Goal: Task Accomplishment & Management: Use online tool/utility

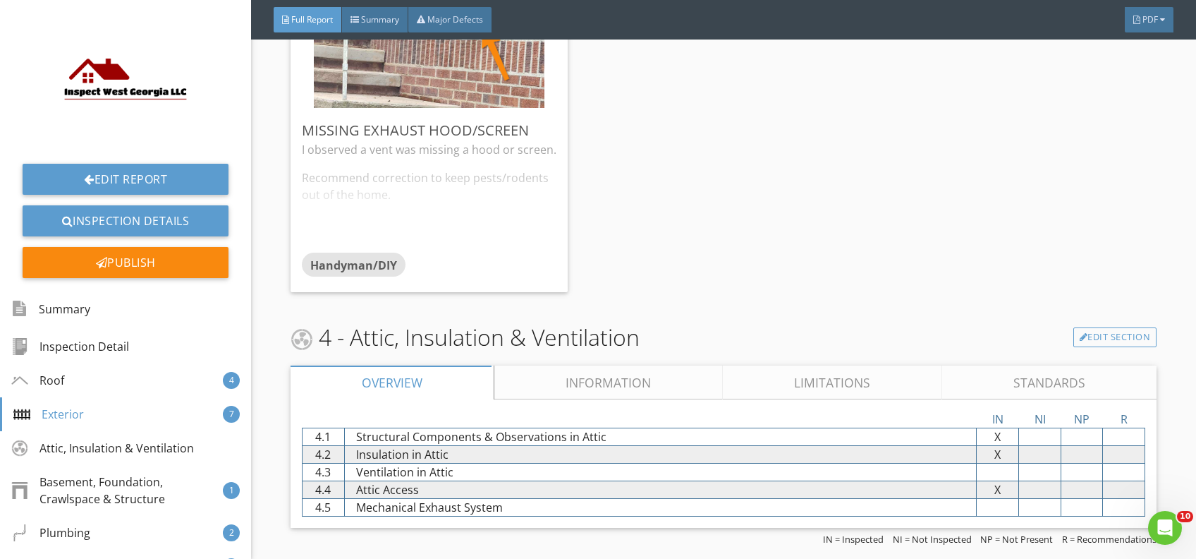
scroll to position [7148, 0]
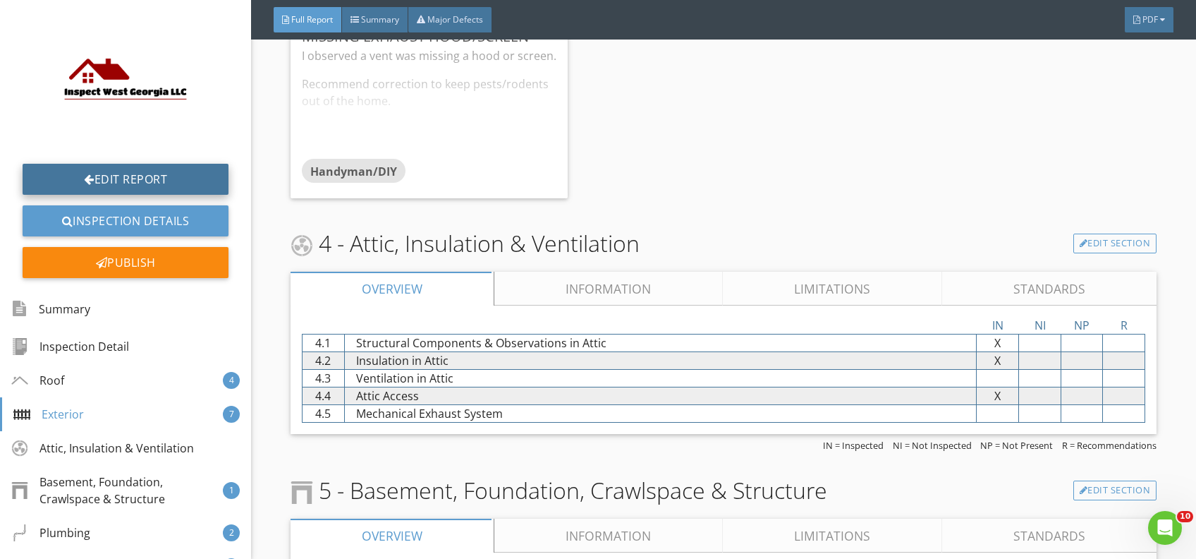
click at [132, 178] on link "Edit Report" at bounding box center [126, 179] width 206 height 31
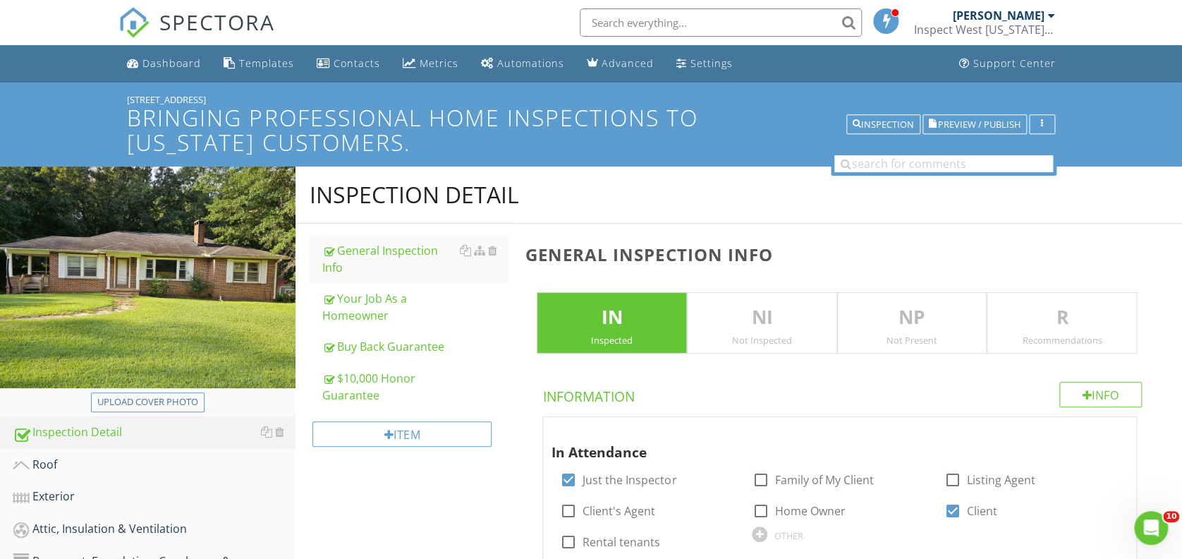
drag, startPoint x: 79, startPoint y: 528, endPoint x: 559, endPoint y: 412, distance: 493.4
click at [79, 527] on div "Attic, Insulation & Ventilation" at bounding box center [154, 529] width 283 height 18
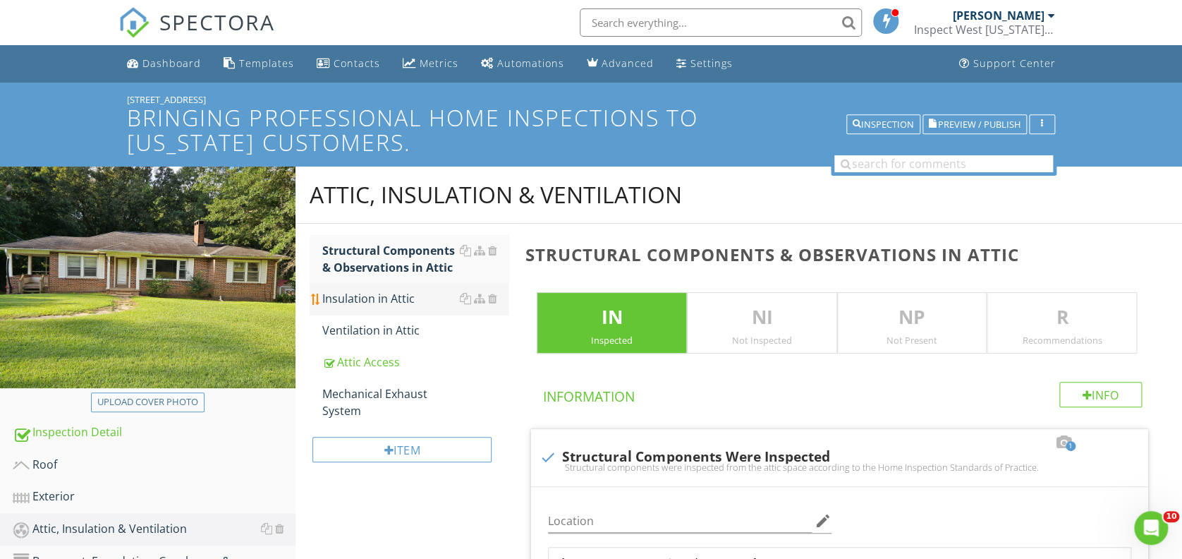
click at [388, 294] on div "Insulation in Attic" at bounding box center [415, 298] width 186 height 17
type textarea "<p>Structural components were inspected from the attic space according to the <…"
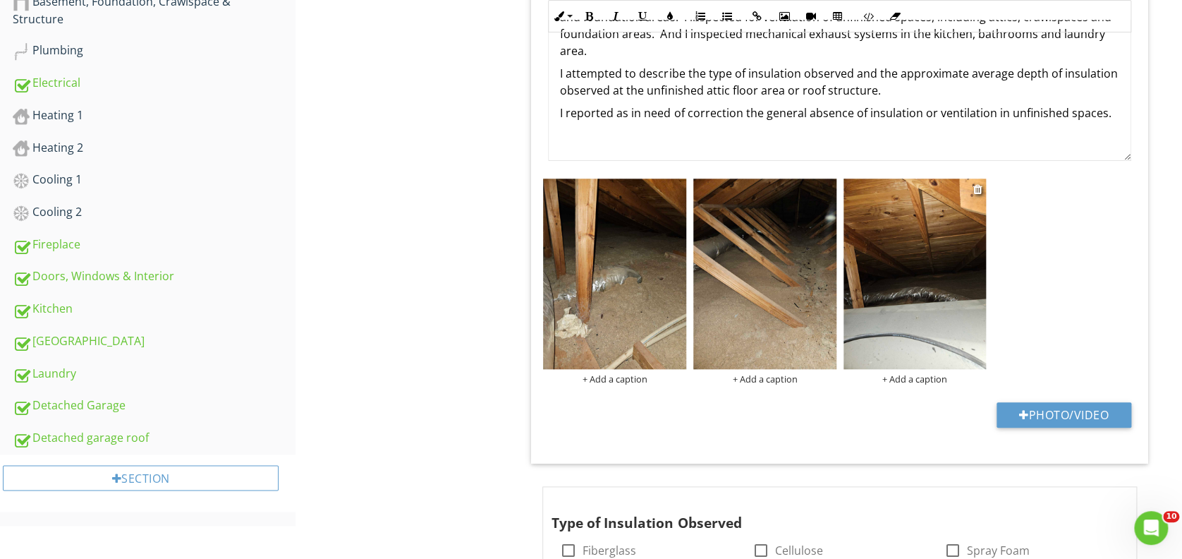
scroll to position [564, 0]
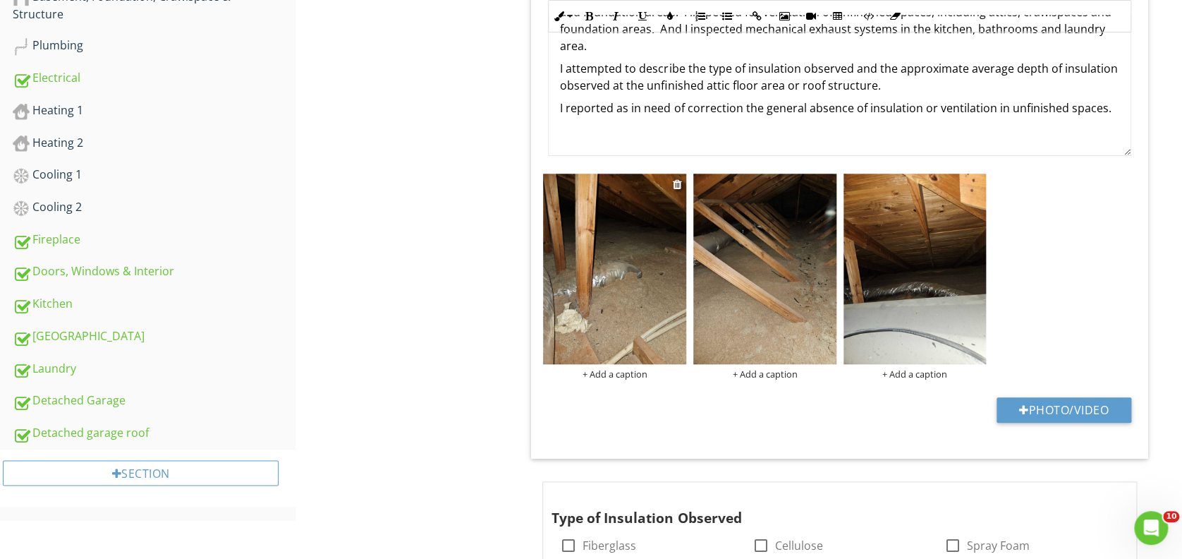
click at [653, 245] on img at bounding box center [614, 269] width 143 height 190
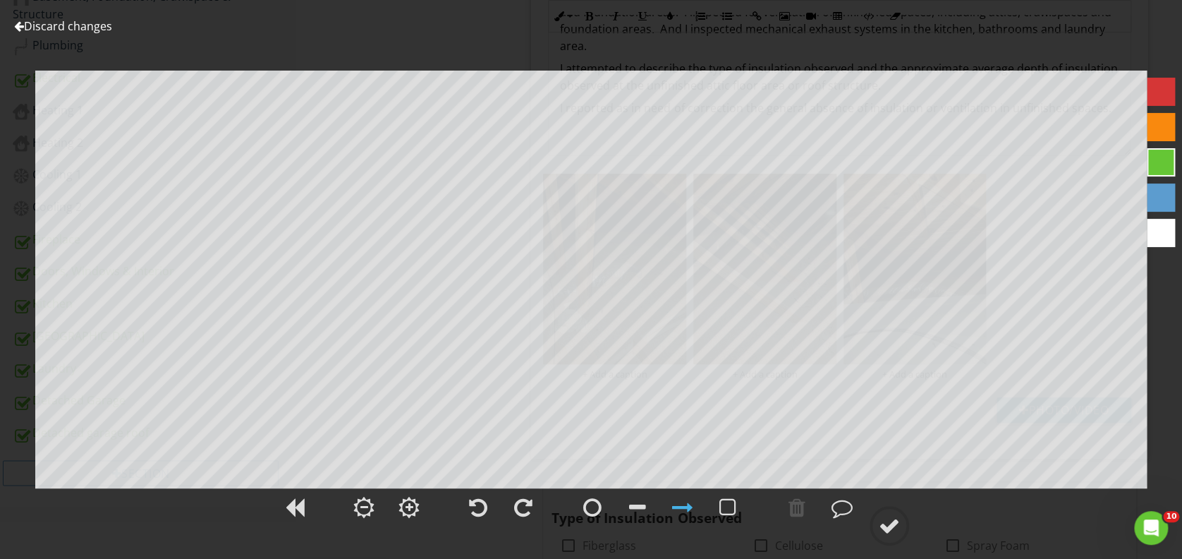
drag, startPoint x: 1158, startPoint y: 126, endPoint x: 1149, endPoint y: 132, distance: 10.2
click at [1153, 129] on div at bounding box center [1161, 127] width 28 height 28
drag, startPoint x: 887, startPoint y: 523, endPoint x: 908, endPoint y: 501, distance: 30.5
click at [888, 523] on div at bounding box center [889, 525] width 21 height 21
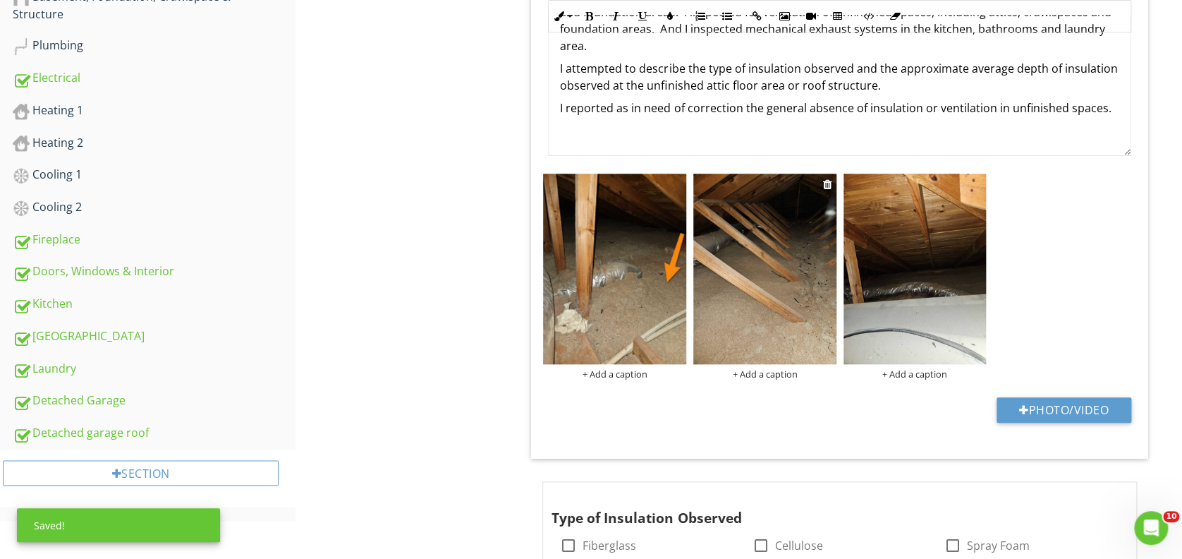
click at [791, 309] on img at bounding box center [764, 269] width 143 height 190
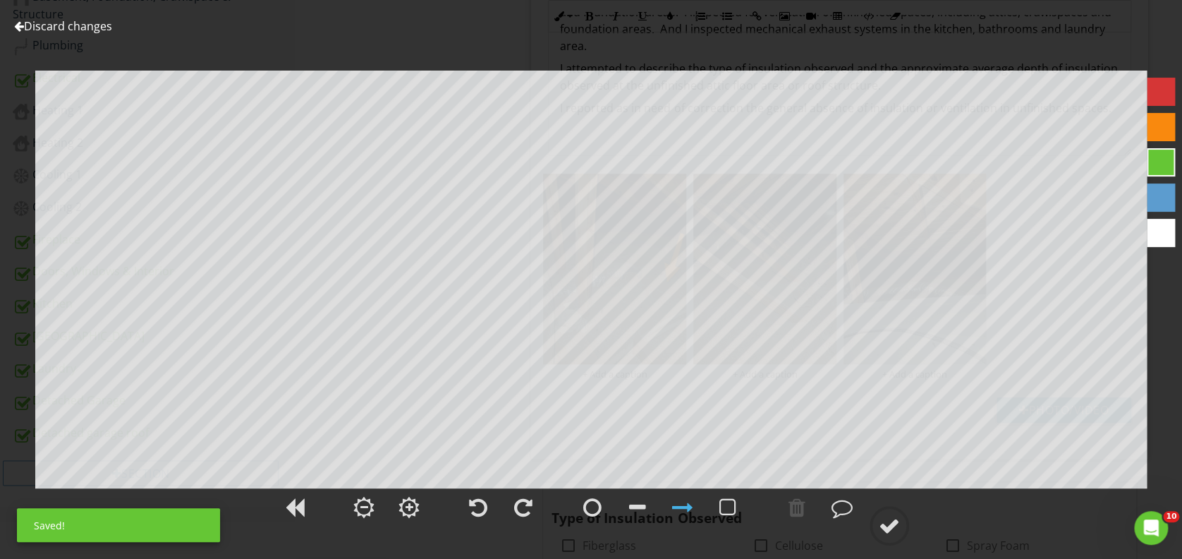
click at [1148, 124] on div at bounding box center [1161, 127] width 28 height 28
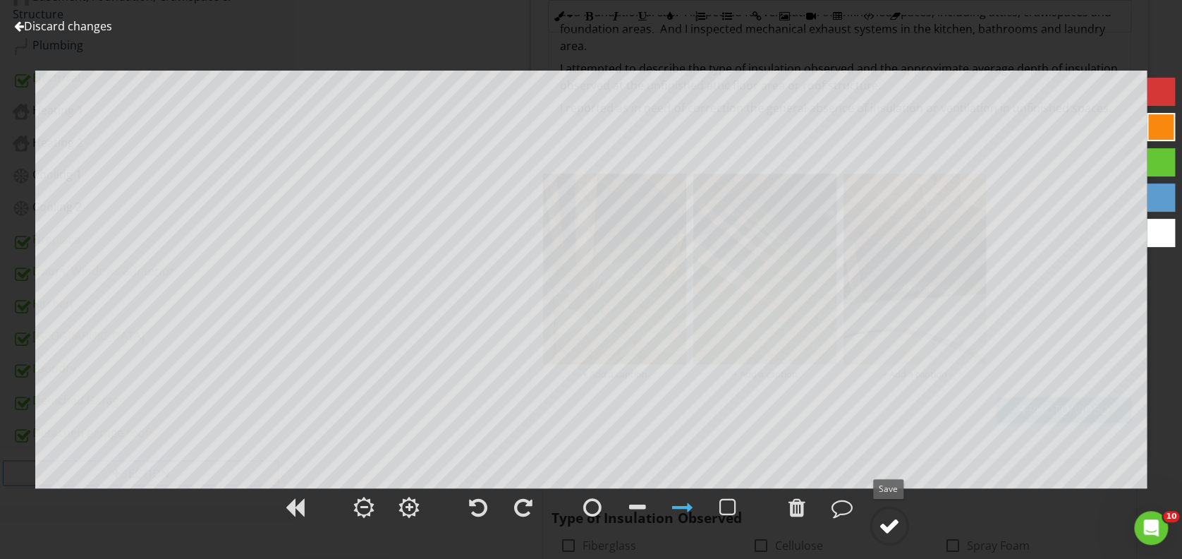
click at [889, 519] on div at bounding box center [889, 525] width 21 height 21
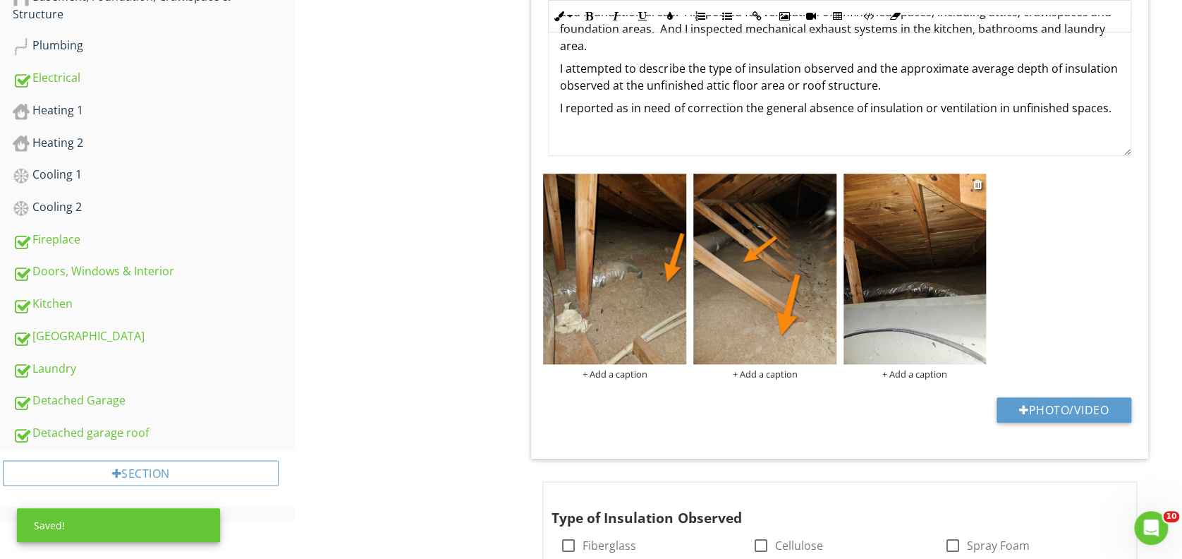
click at [889, 320] on img at bounding box center [915, 269] width 143 height 190
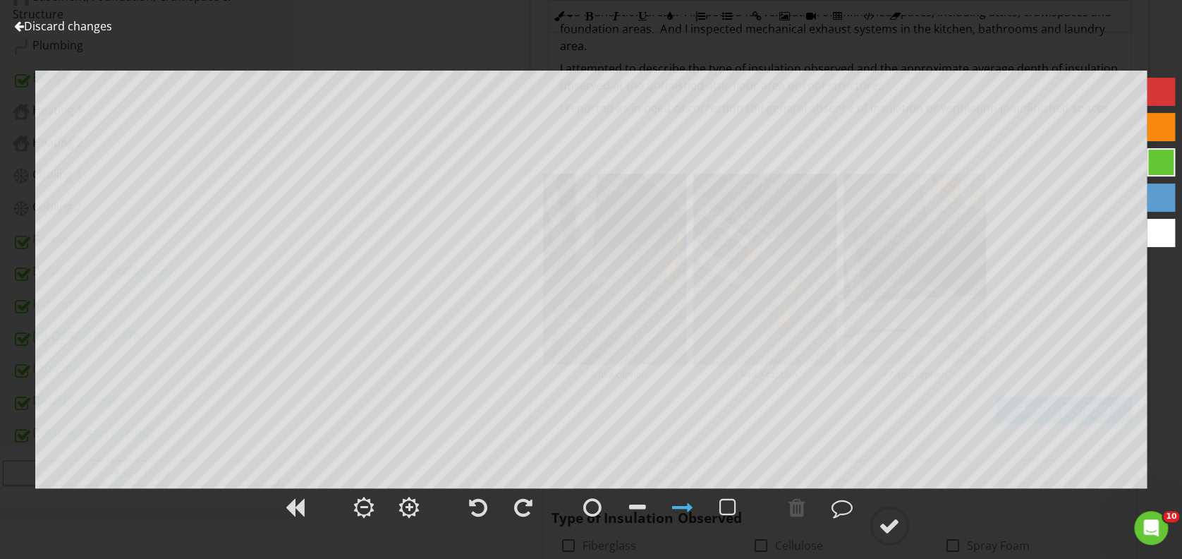
click at [1163, 119] on div at bounding box center [1161, 127] width 28 height 28
click at [892, 524] on div at bounding box center [889, 525] width 21 height 21
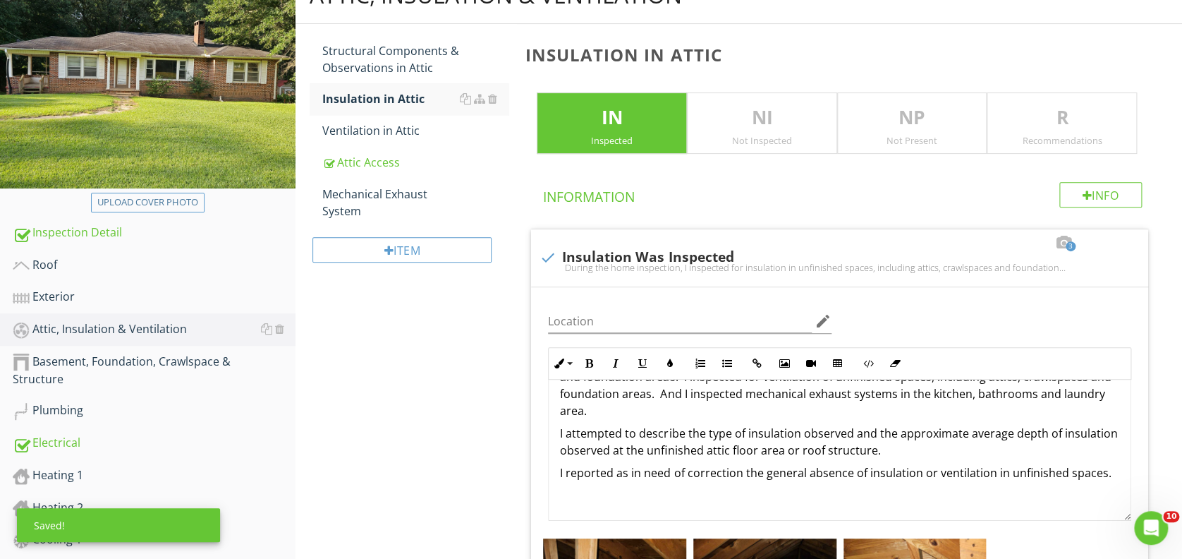
scroll to position [94, 0]
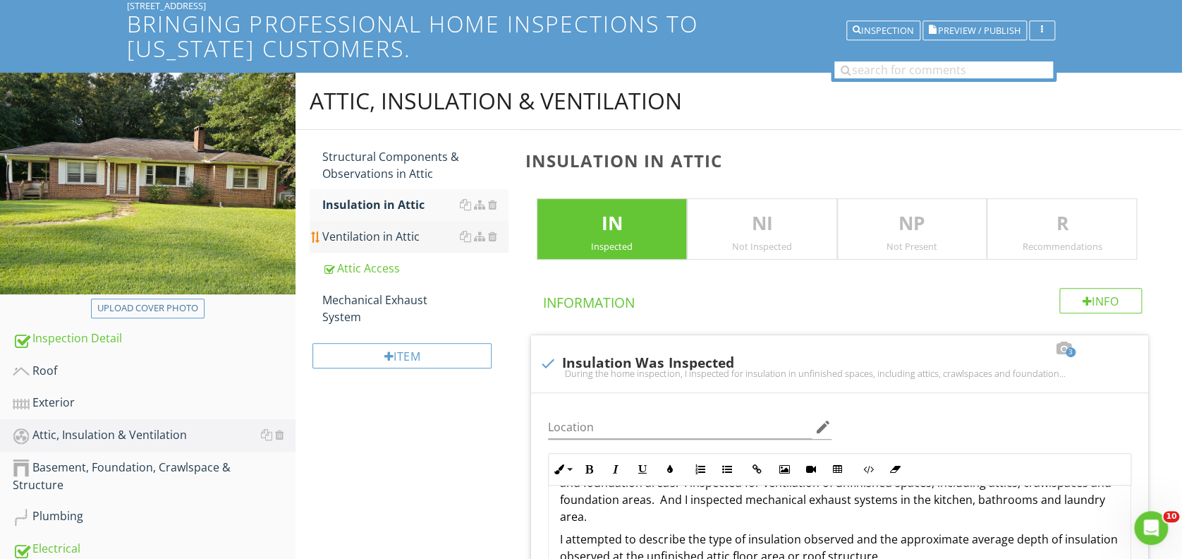
click at [382, 235] on div "Ventilation in Attic" at bounding box center [415, 236] width 186 height 17
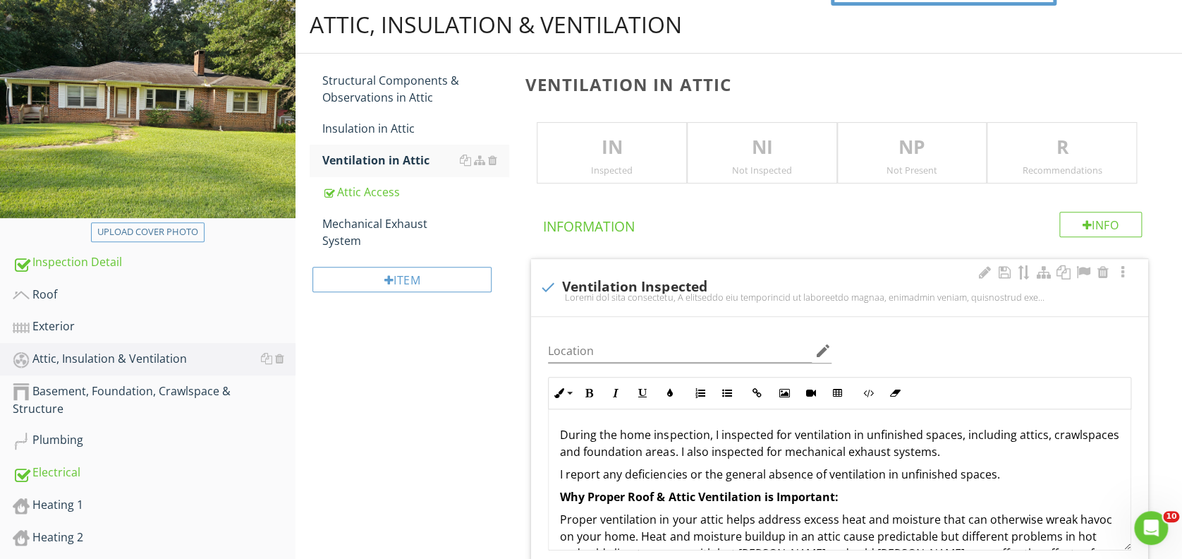
scroll to position [188, 0]
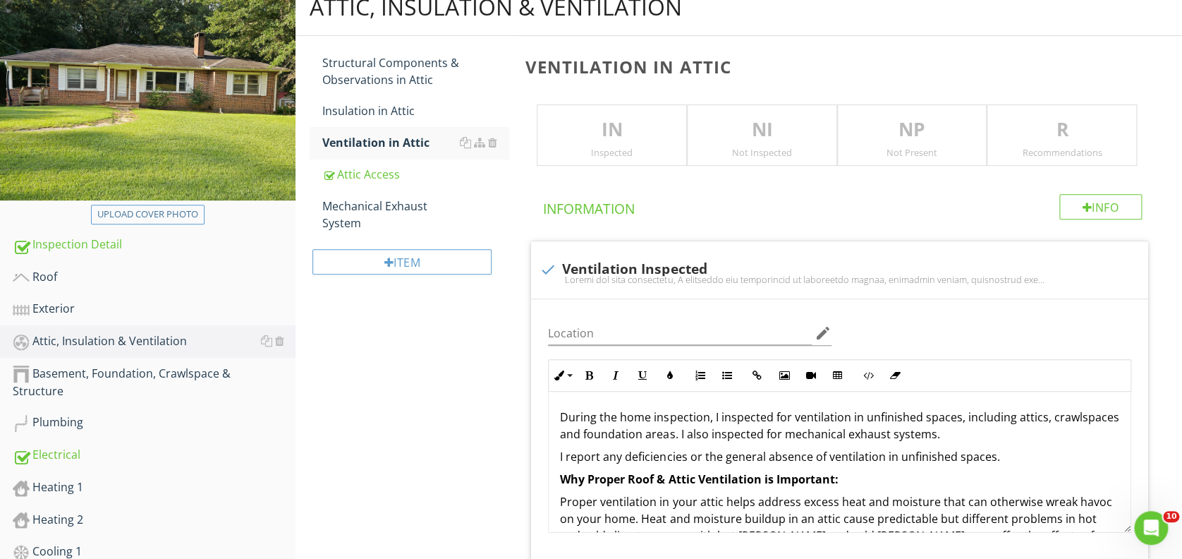
click at [619, 124] on p "IN" at bounding box center [612, 130] width 149 height 28
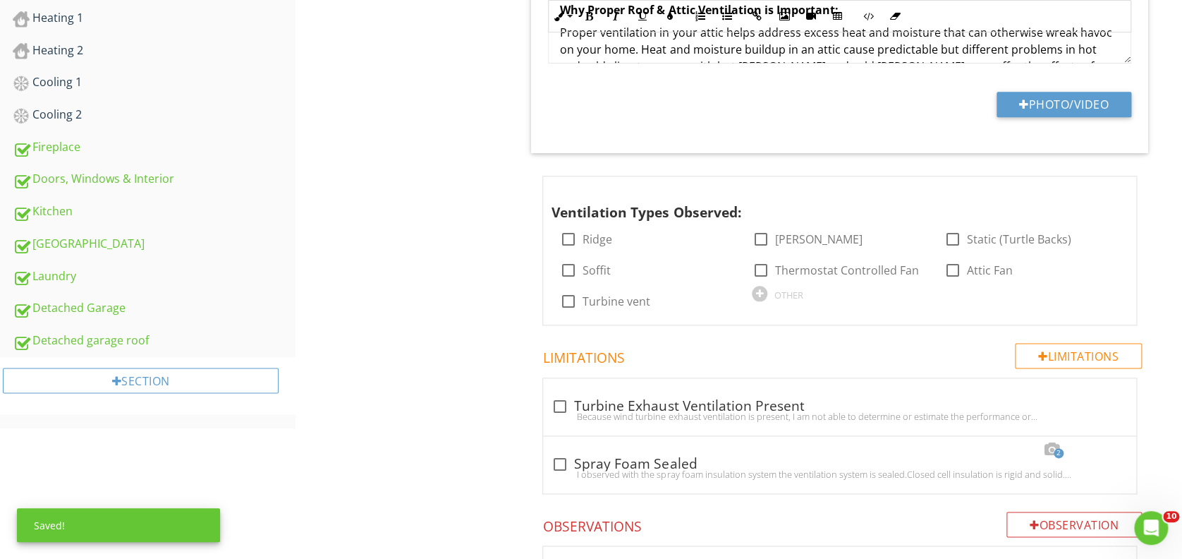
scroll to position [658, 0]
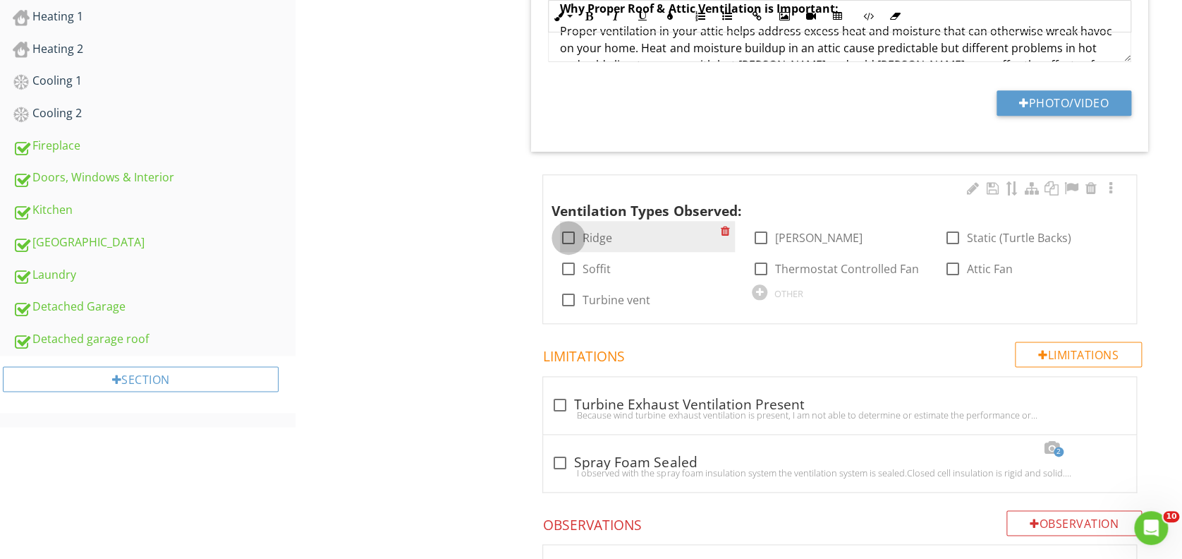
click at [565, 235] on div at bounding box center [569, 238] width 24 height 24
checkbox input "true"
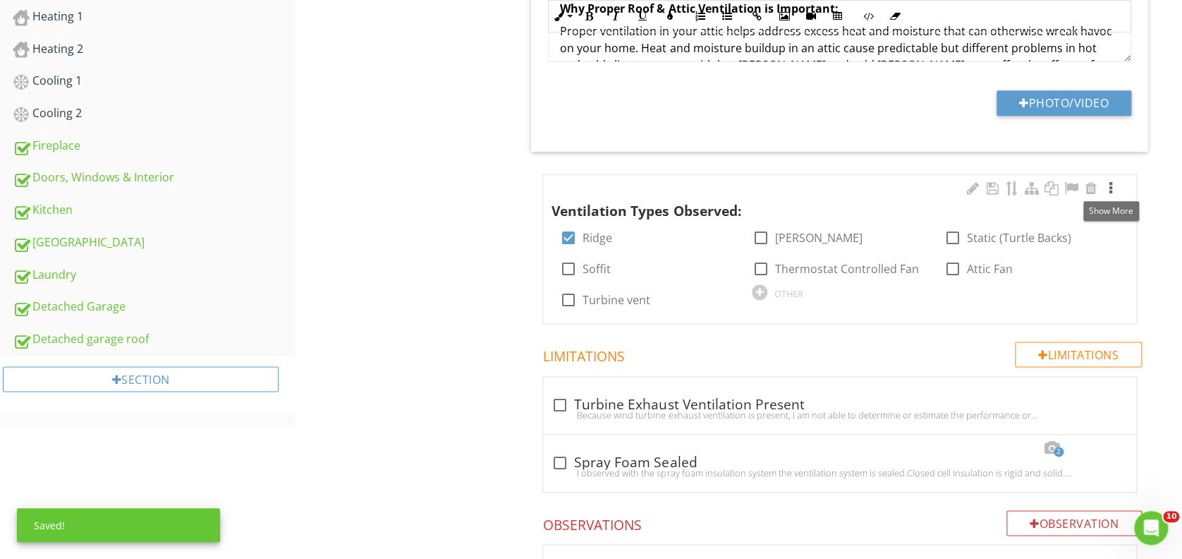
click at [1110, 186] on div at bounding box center [1111, 188] width 17 height 14
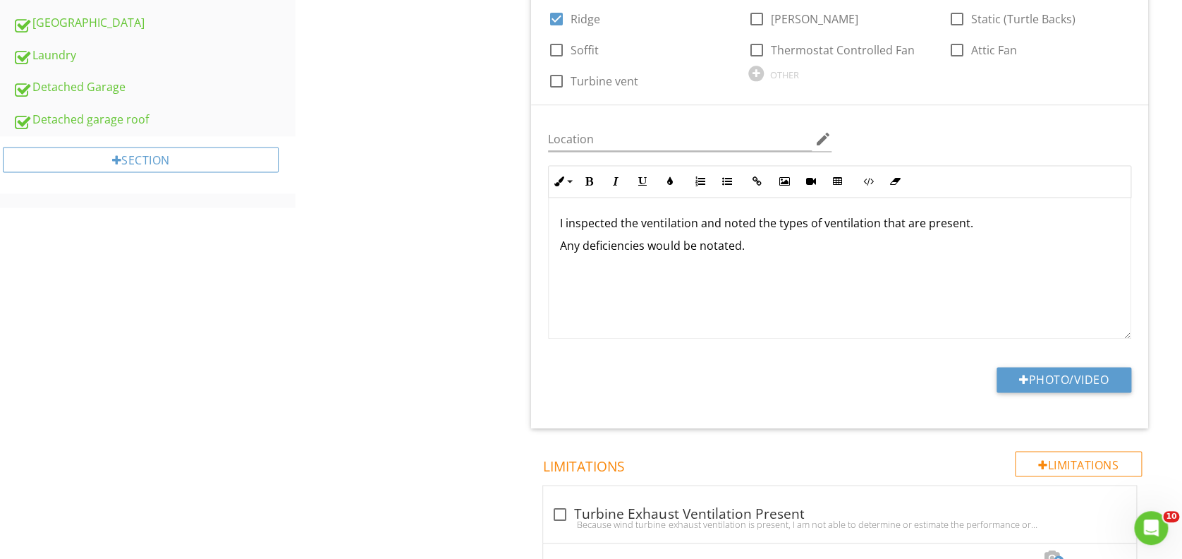
scroll to position [940, 0]
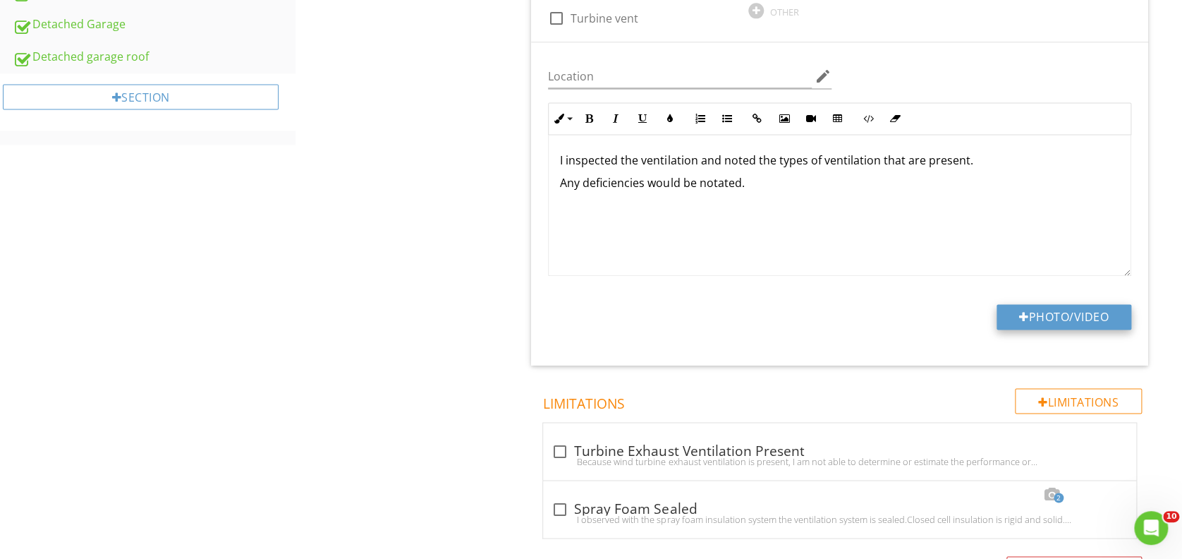
click at [997, 320] on button "Photo/Video" at bounding box center [1064, 316] width 135 height 25
type input "C:\fakepath\20250828_111717.jpg"
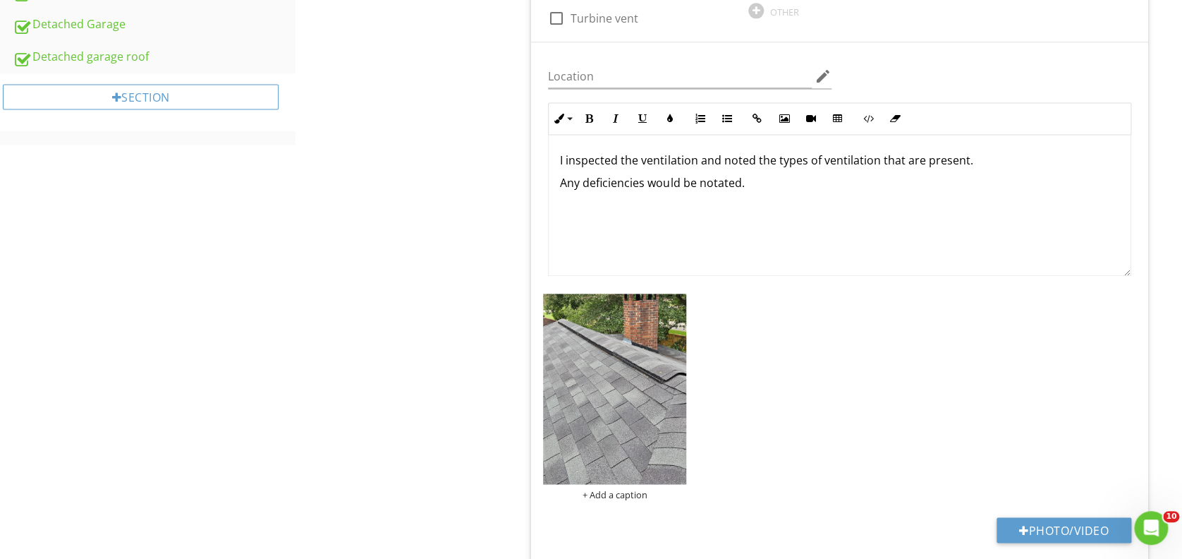
click at [608, 390] on div "Location edit Inline Style XLarge Large Normal Small Light Small/Light Bold Ita…" at bounding box center [839, 310] width 617 height 536
click at [535, 414] on div "Location edit Inline Style XLarge Large Normal Small Light Small/Light Bold Ita…" at bounding box center [839, 310] width 617 height 536
click at [562, 401] on img at bounding box center [614, 388] width 143 height 190
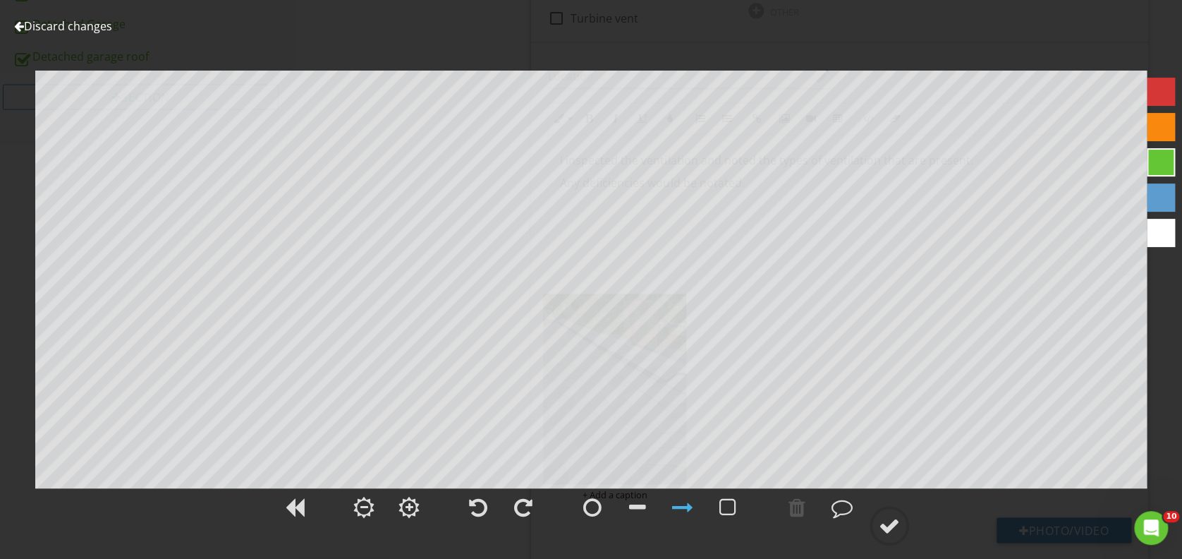
click at [1152, 121] on div at bounding box center [1161, 127] width 28 height 28
click at [843, 508] on div at bounding box center [842, 507] width 21 height 21
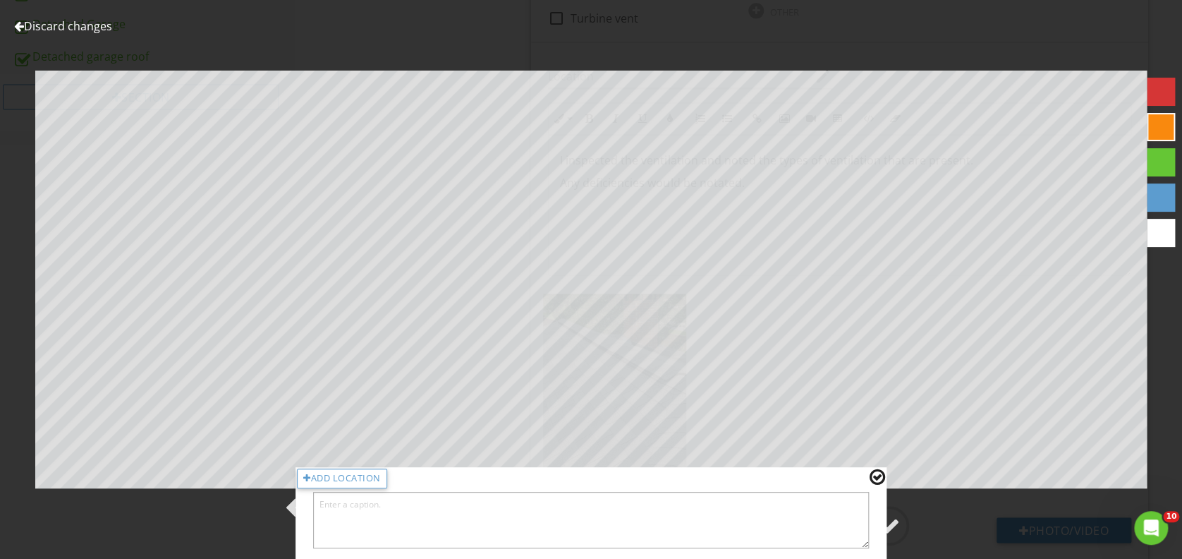
click at [733, 509] on textarea at bounding box center [591, 520] width 556 height 56
type textarea "ridge vent"
click at [878, 482] on div at bounding box center [878, 477] width 16 height 18
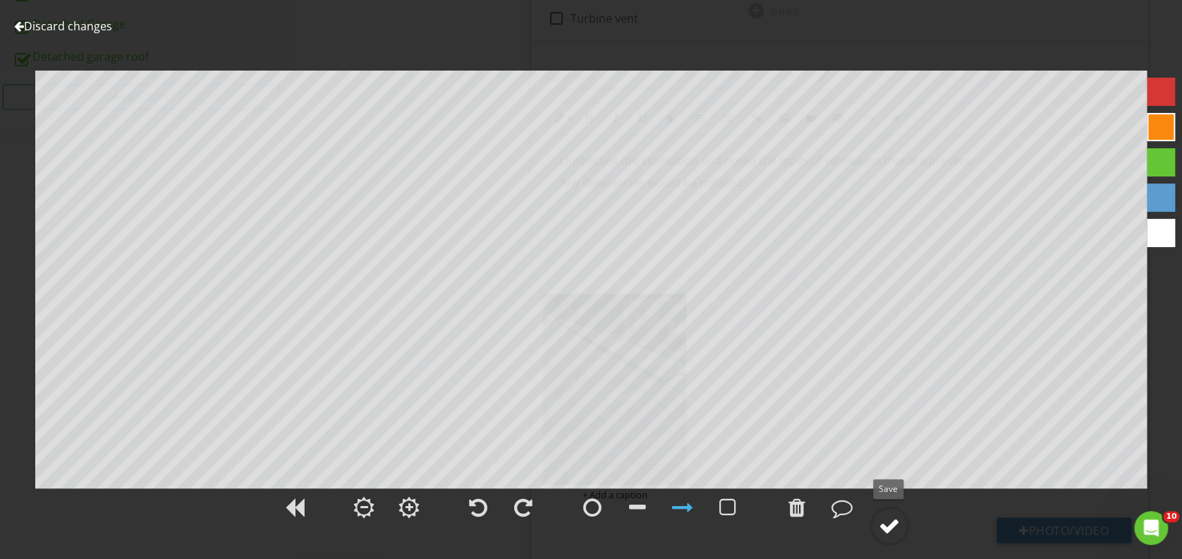
click at [886, 523] on div at bounding box center [889, 525] width 21 height 21
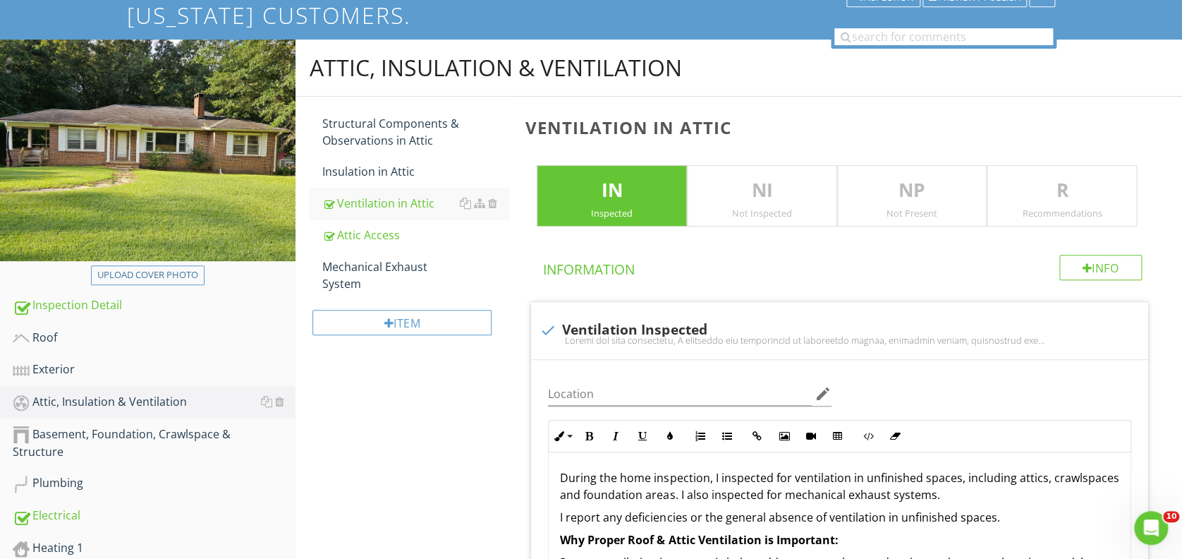
scroll to position [94, 0]
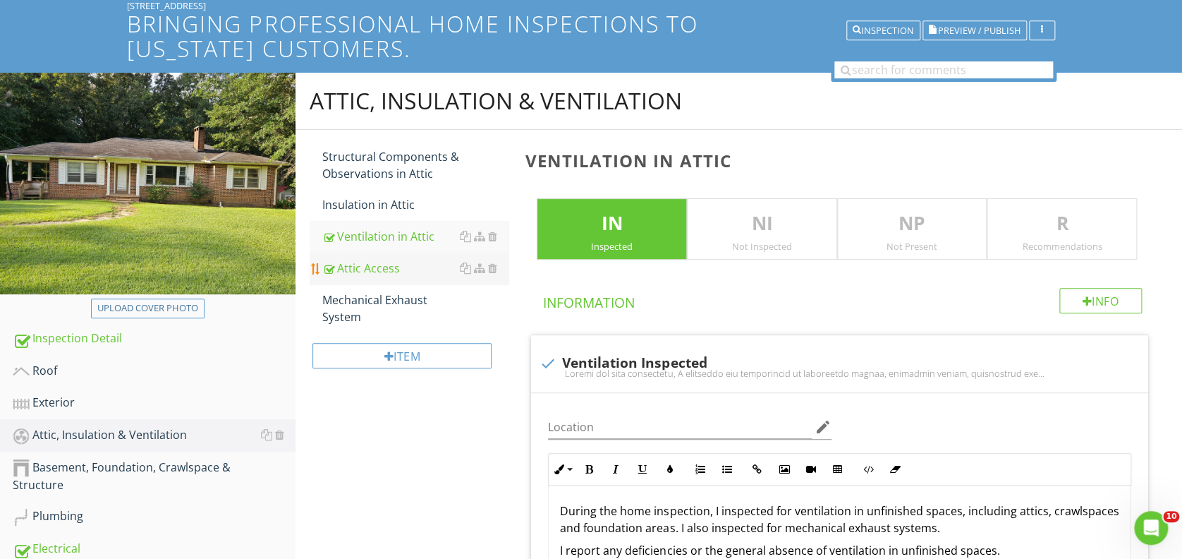
click at [356, 269] on div "Attic Access" at bounding box center [415, 268] width 186 height 17
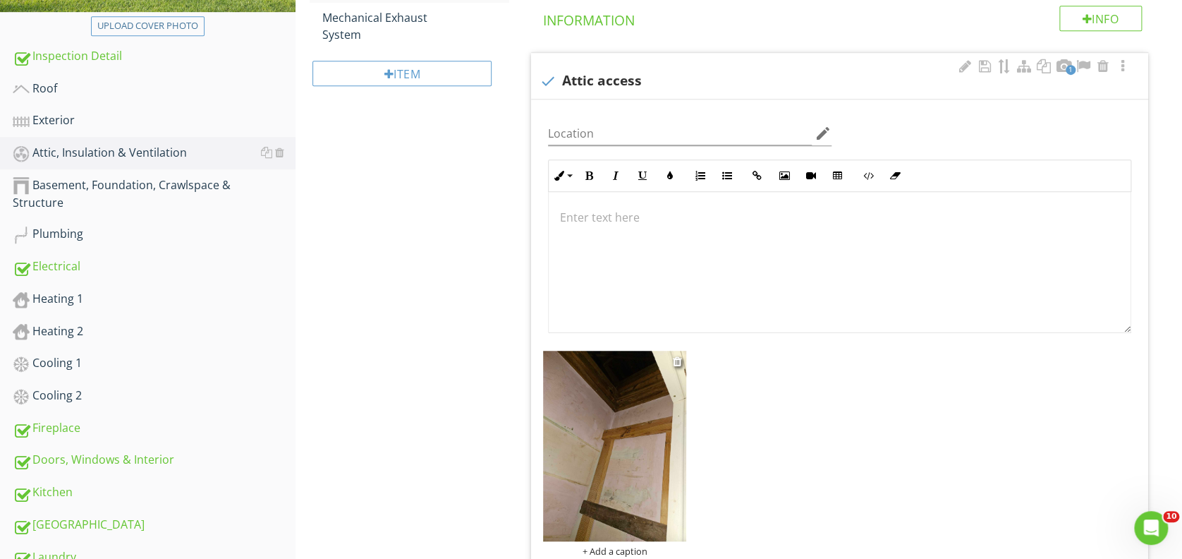
click at [614, 550] on div "+ Add a caption" at bounding box center [614, 550] width 143 height 11
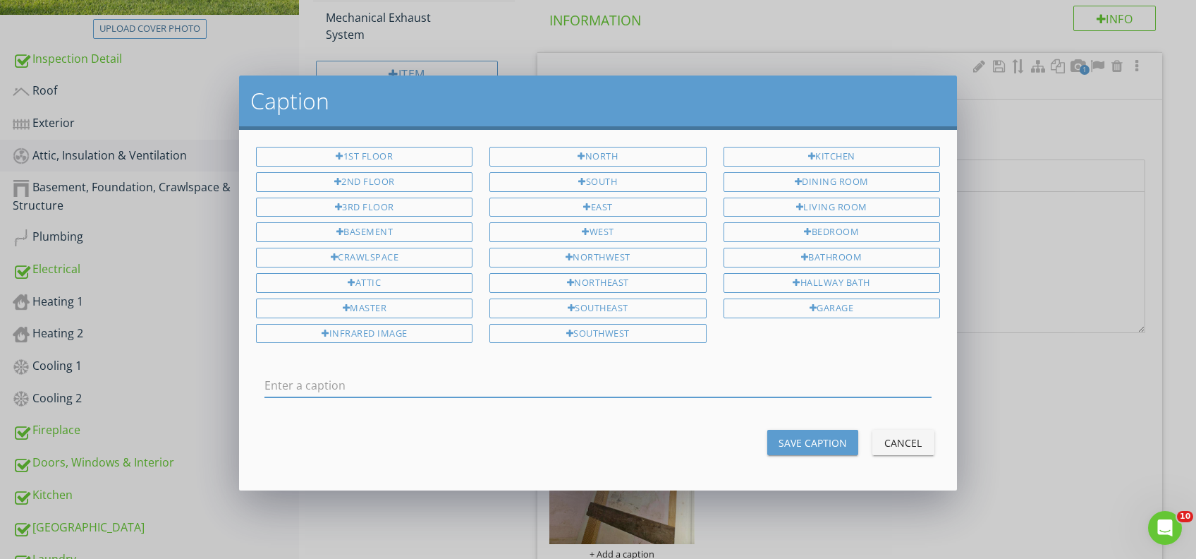
click at [629, 388] on input "text" at bounding box center [598, 385] width 667 height 23
type input "bathroom closet"
click at [821, 444] on button "Save Caption" at bounding box center [813, 442] width 91 height 25
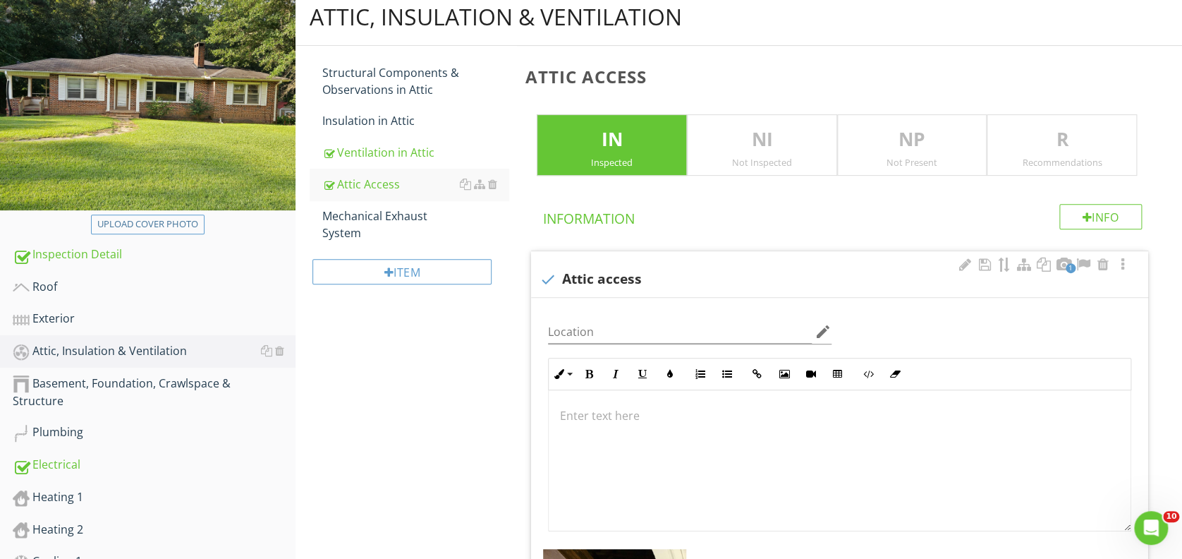
scroll to position [143, 0]
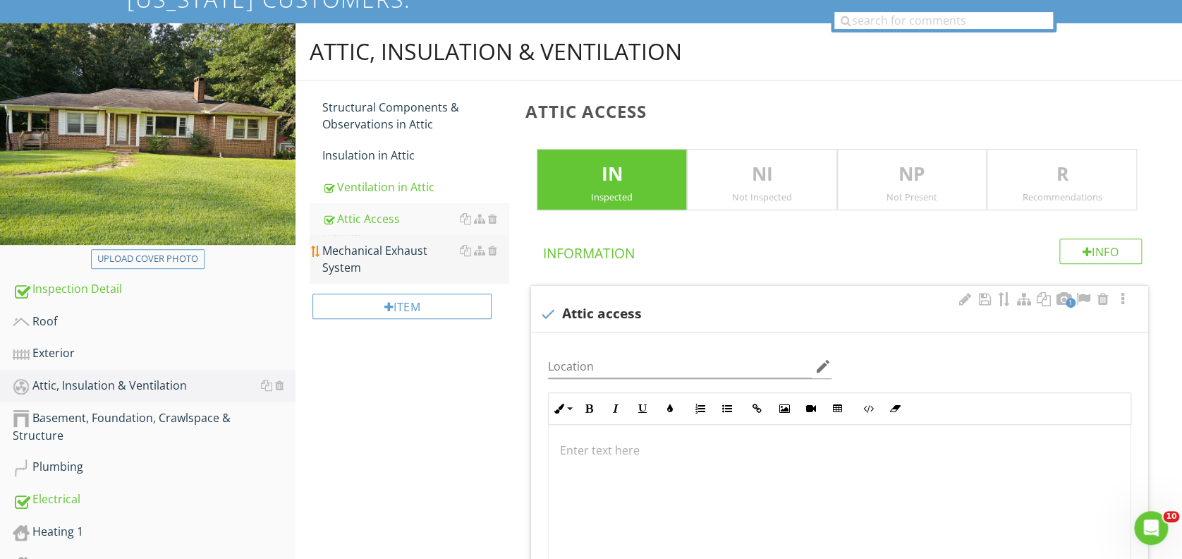
click at [376, 246] on div "Mechanical Exhaust System" at bounding box center [415, 259] width 186 height 34
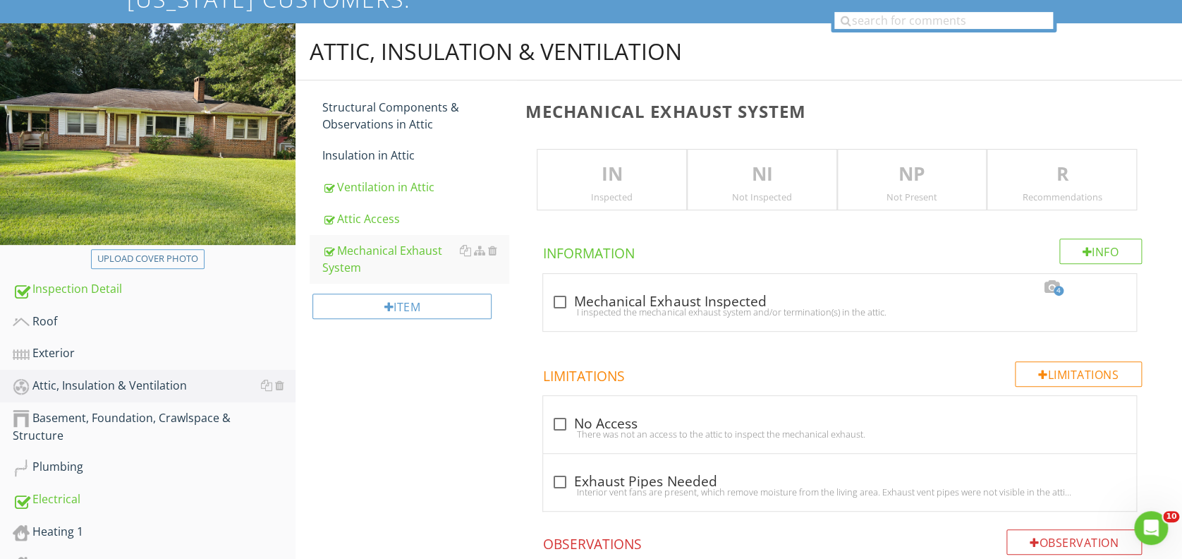
click at [927, 171] on p "NP" at bounding box center [912, 174] width 149 height 28
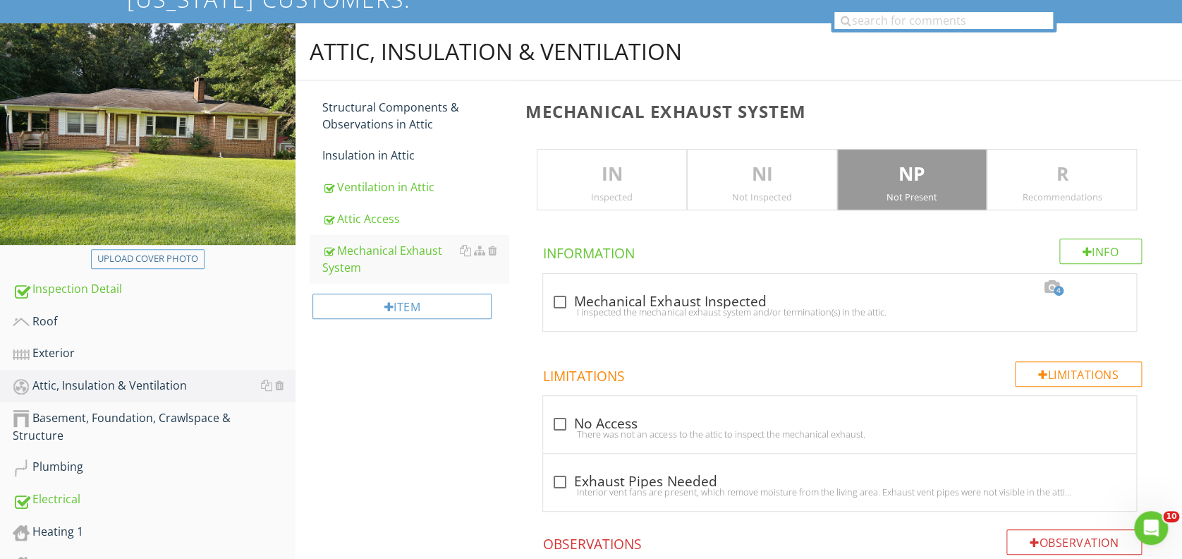
click at [90, 317] on div "Roof" at bounding box center [154, 322] width 283 height 18
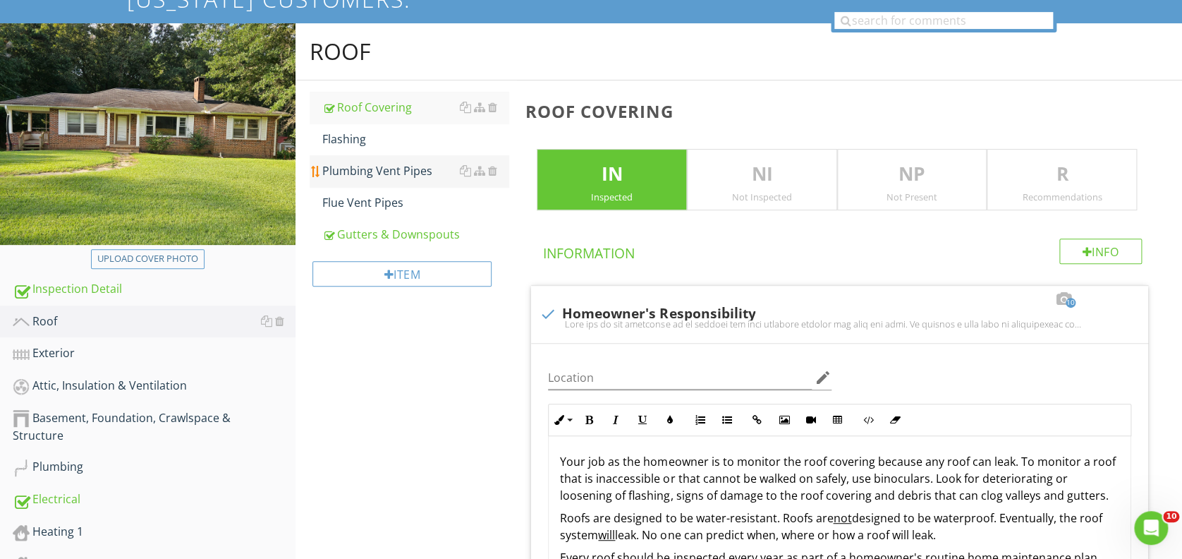
click at [388, 168] on div "Plumbing Vent Pipes" at bounding box center [415, 170] width 186 height 17
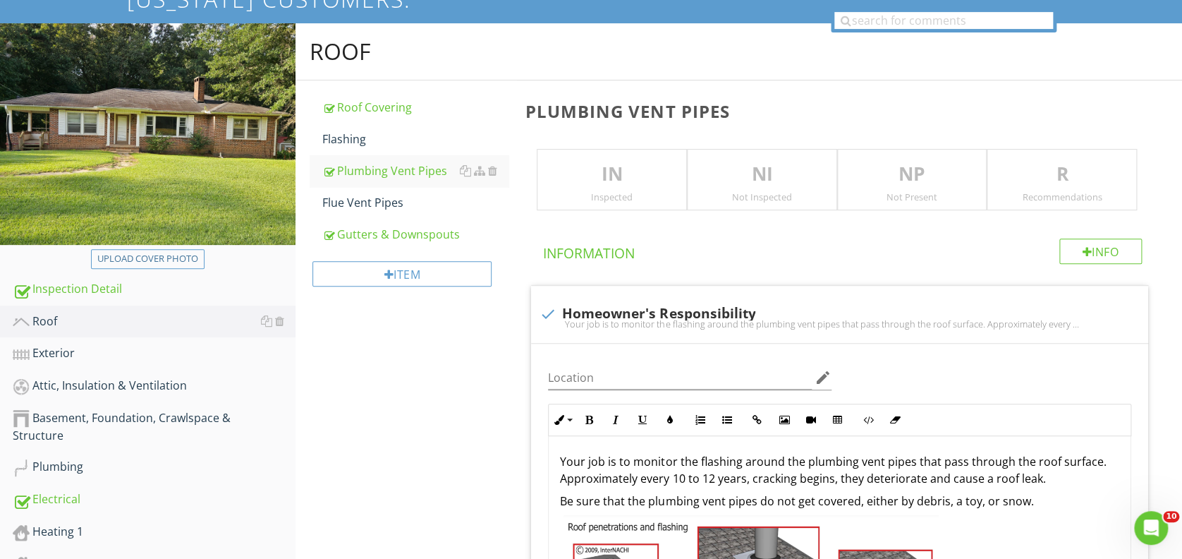
click at [646, 166] on p "IN" at bounding box center [612, 174] width 149 height 28
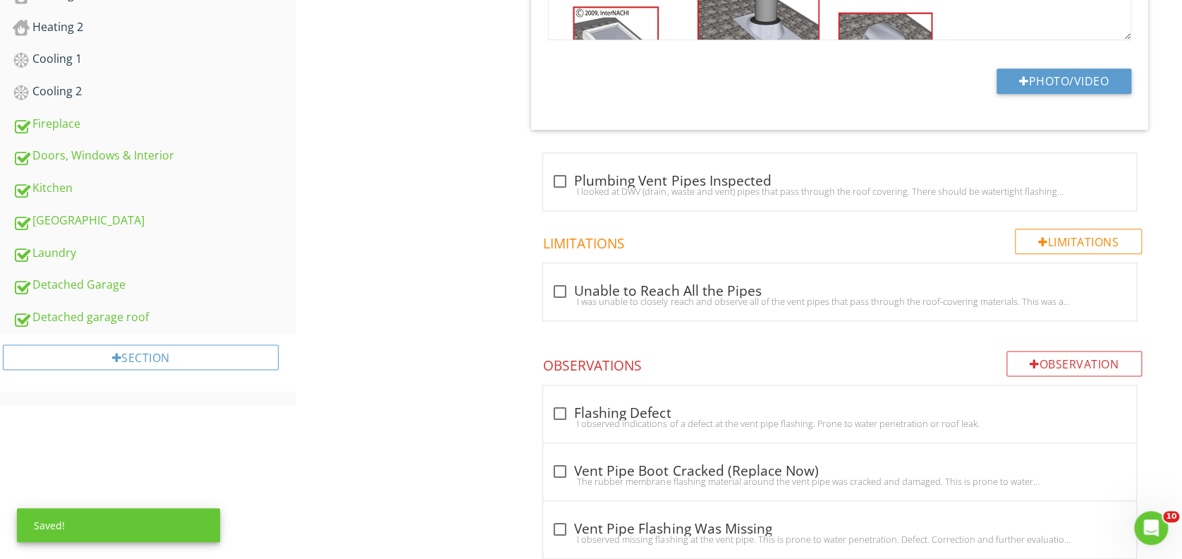
scroll to position [801, 0]
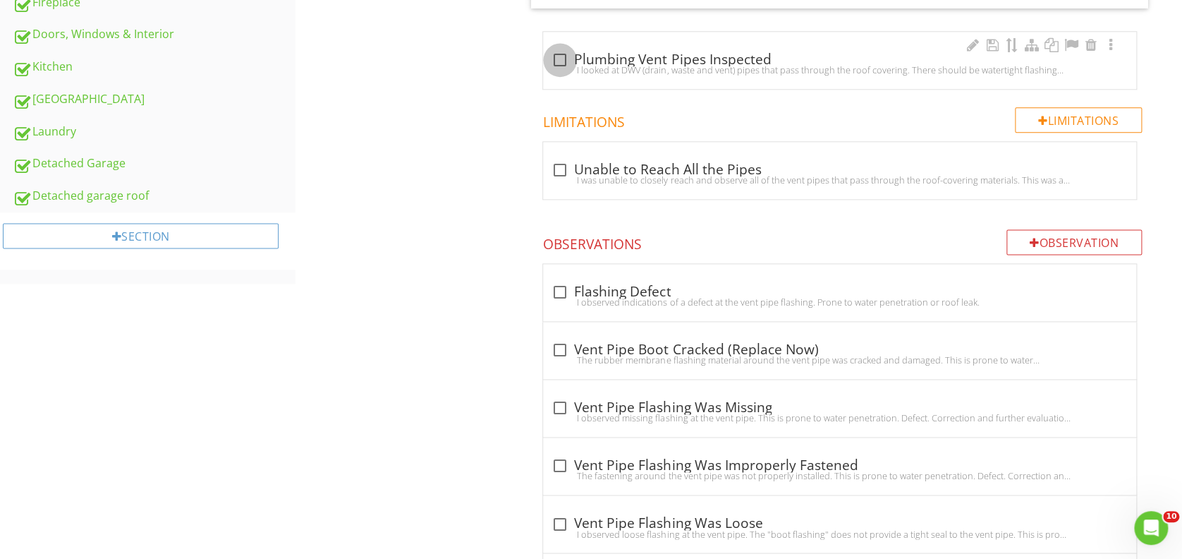
click at [559, 61] on div at bounding box center [560, 60] width 24 height 24
checkbox input "true"
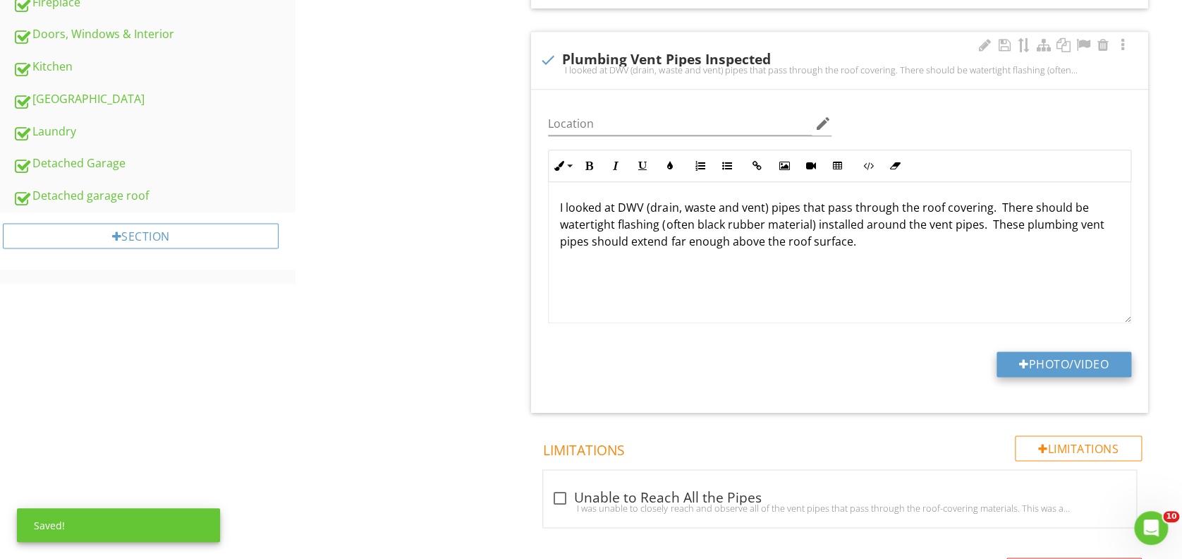
click at [1030, 370] on button "Photo/Video" at bounding box center [1064, 363] width 135 height 25
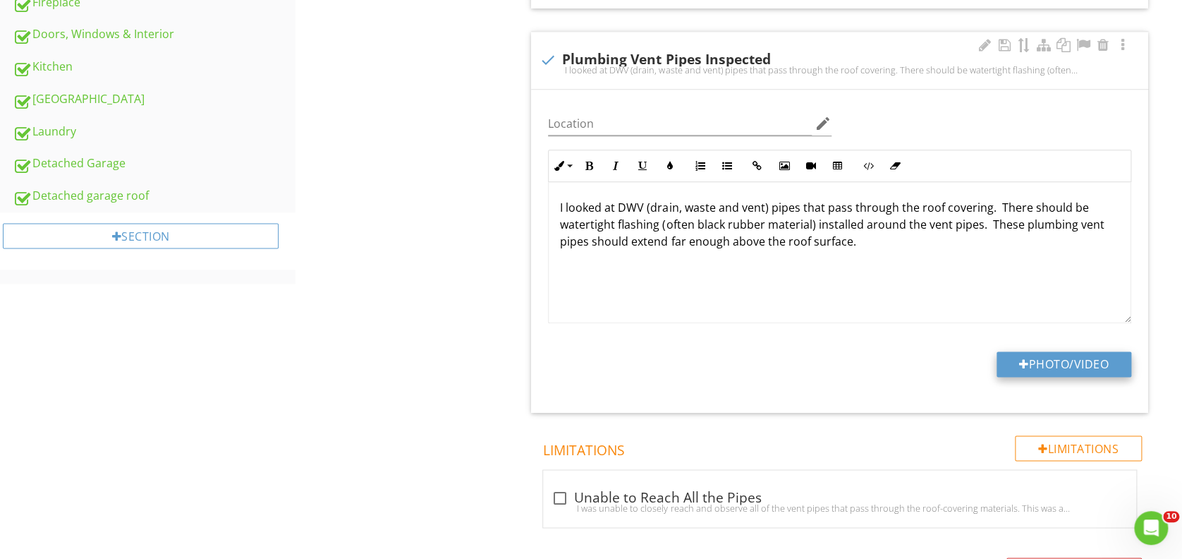
type input "C:\fakepath\20250828_111643.jpg"
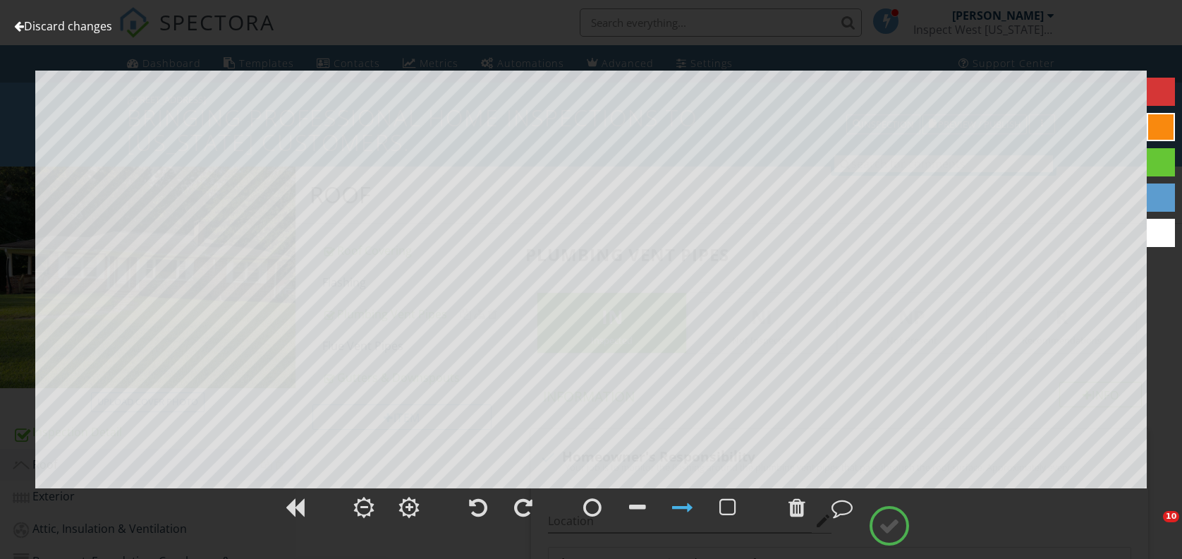
scroll to position [801, 0]
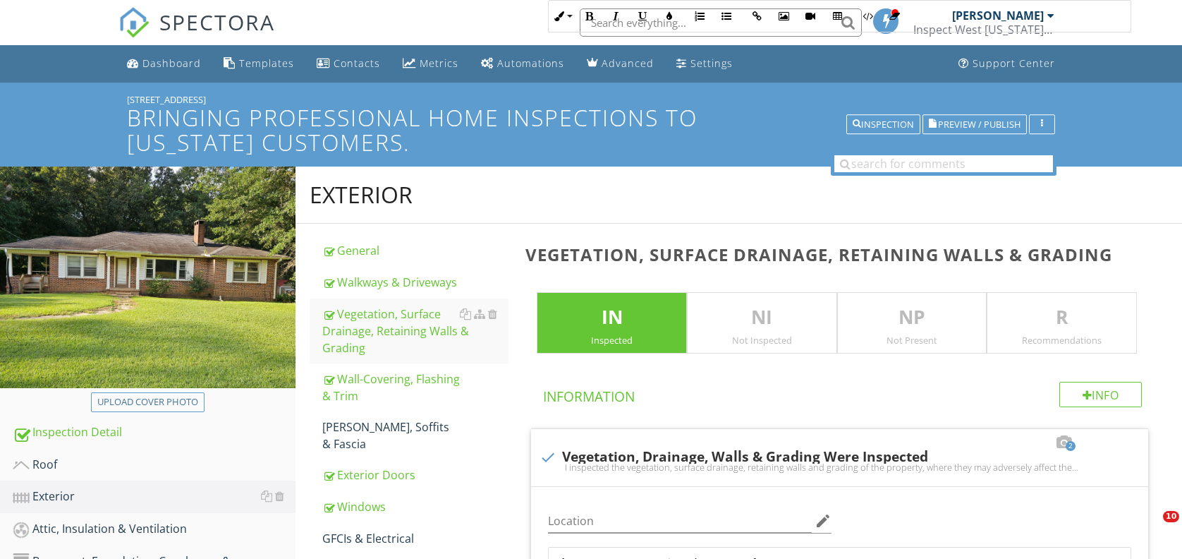
scroll to position [1899, 0]
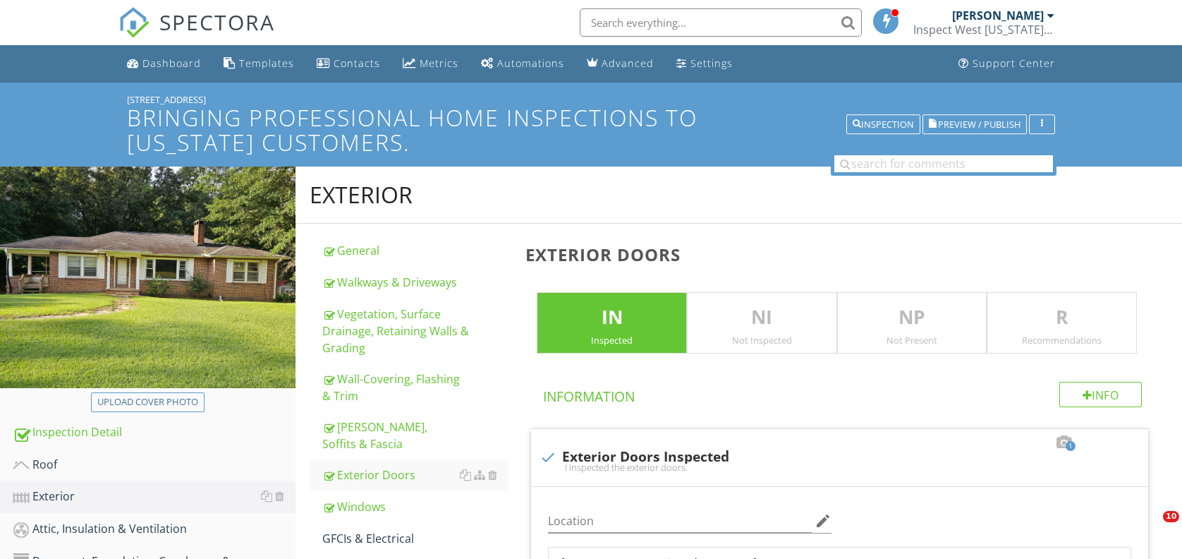
scroll to position [225, 0]
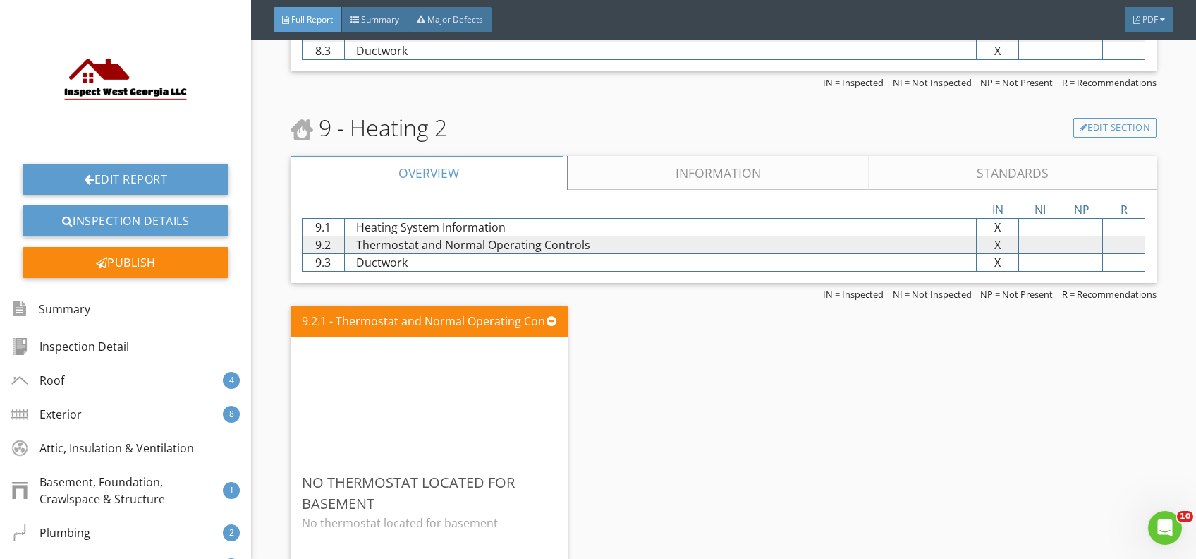
scroll to position [10252, 0]
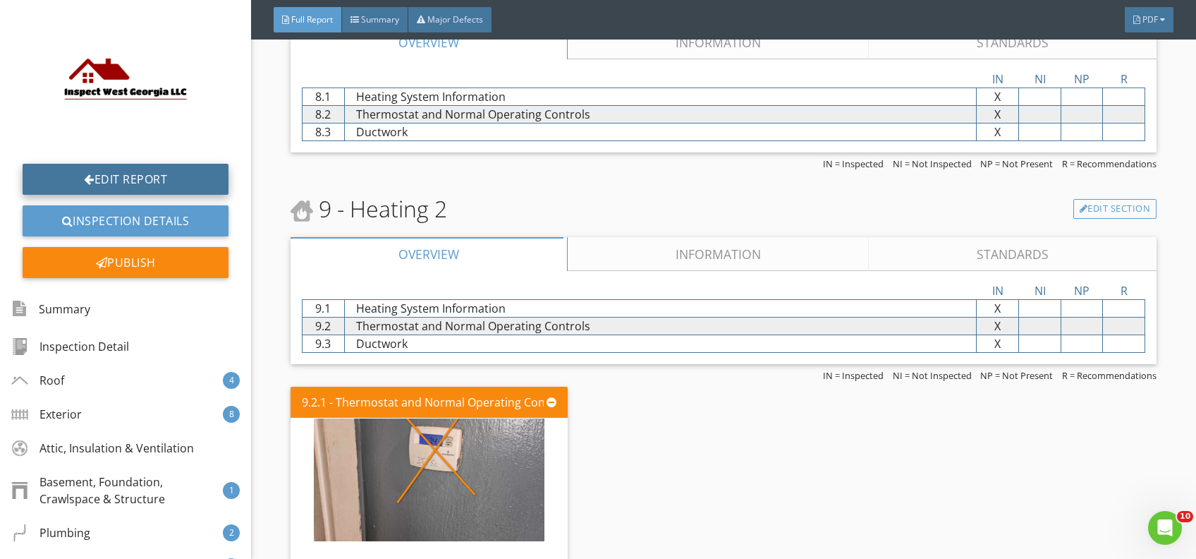
click at [157, 175] on link "Edit Report" at bounding box center [126, 179] width 206 height 31
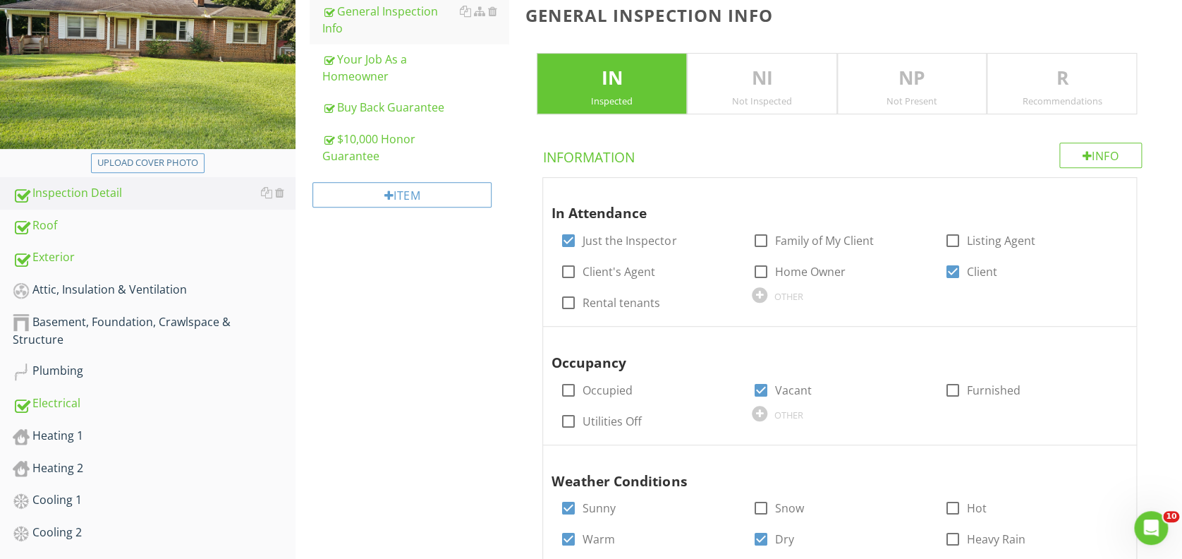
scroll to position [282, 0]
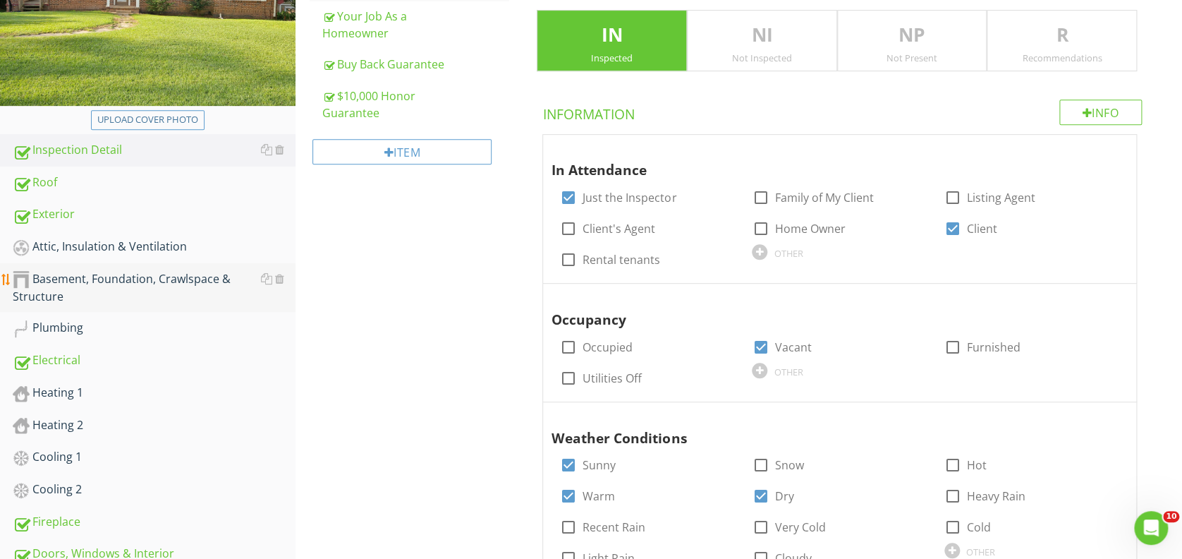
click at [141, 276] on div "Basement, Foundation, Crawlspace & Structure" at bounding box center [154, 287] width 283 height 35
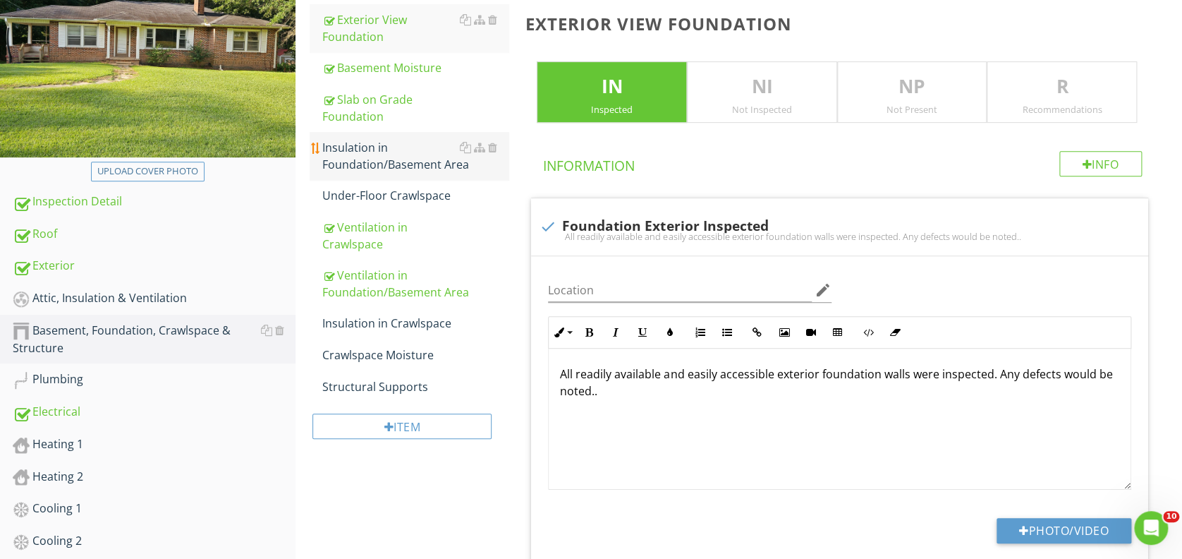
scroll to position [188, 0]
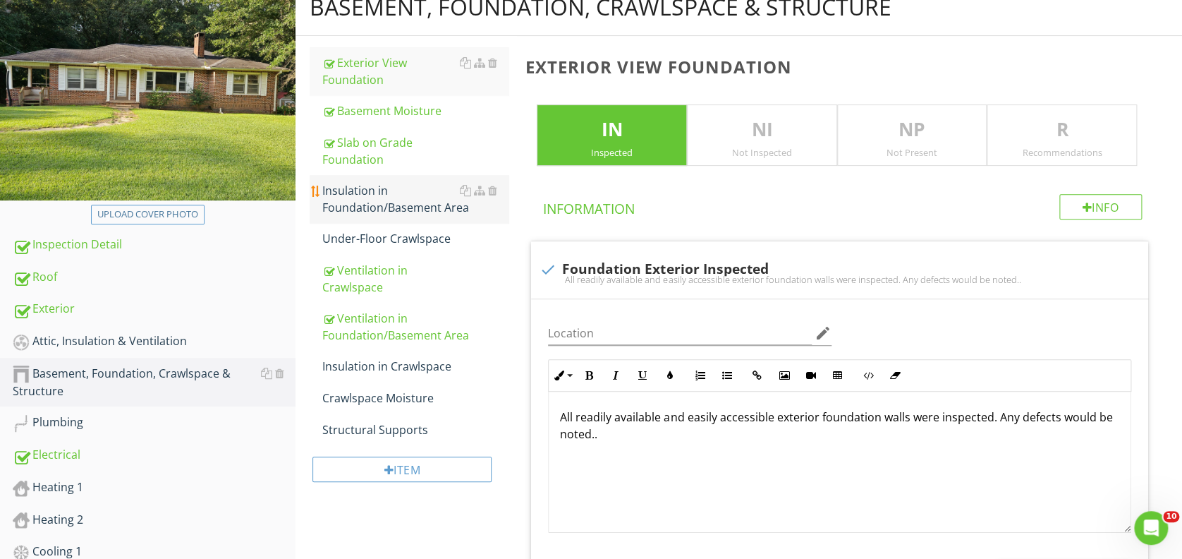
click at [377, 193] on div "Insulation in Foundation/Basement Area" at bounding box center [415, 199] width 186 height 34
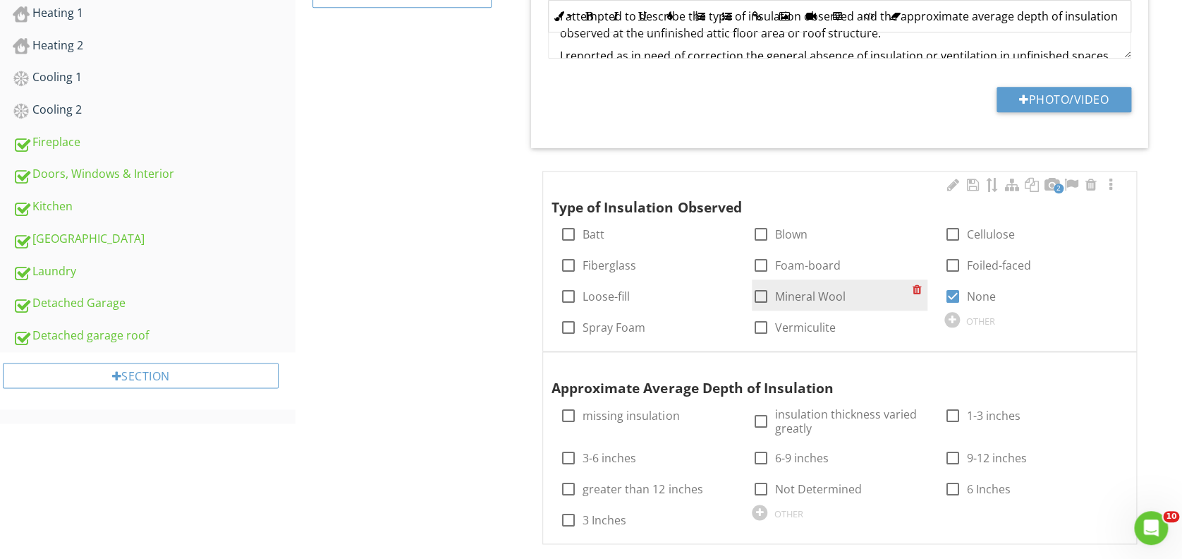
scroll to position [568, 0]
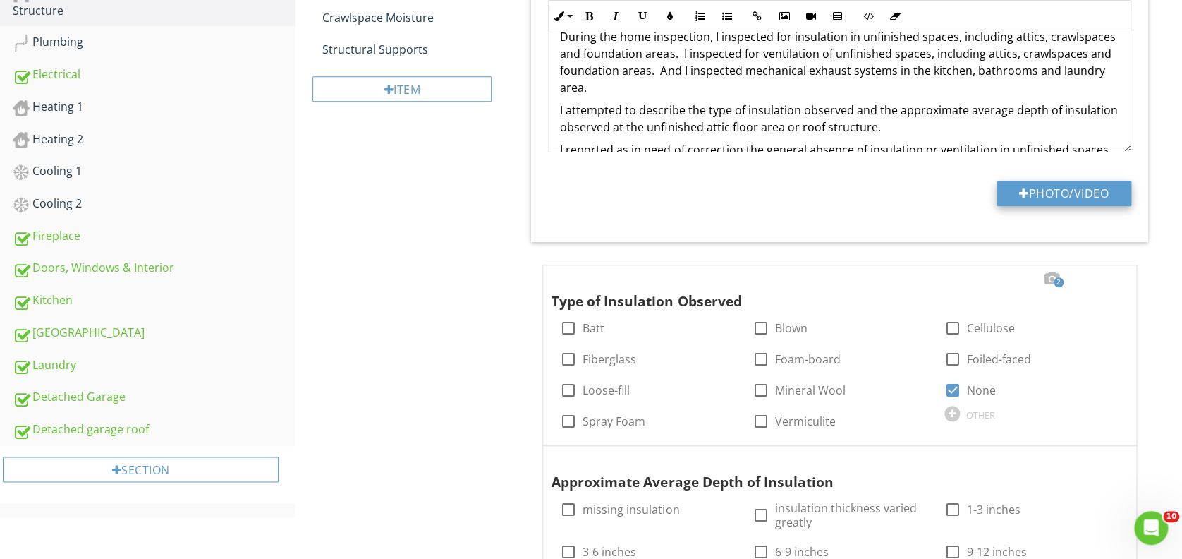
click at [1008, 197] on button "Photo/Video" at bounding box center [1064, 193] width 135 height 25
type input "C:\fakepath\2025-7-28-41.jpg"
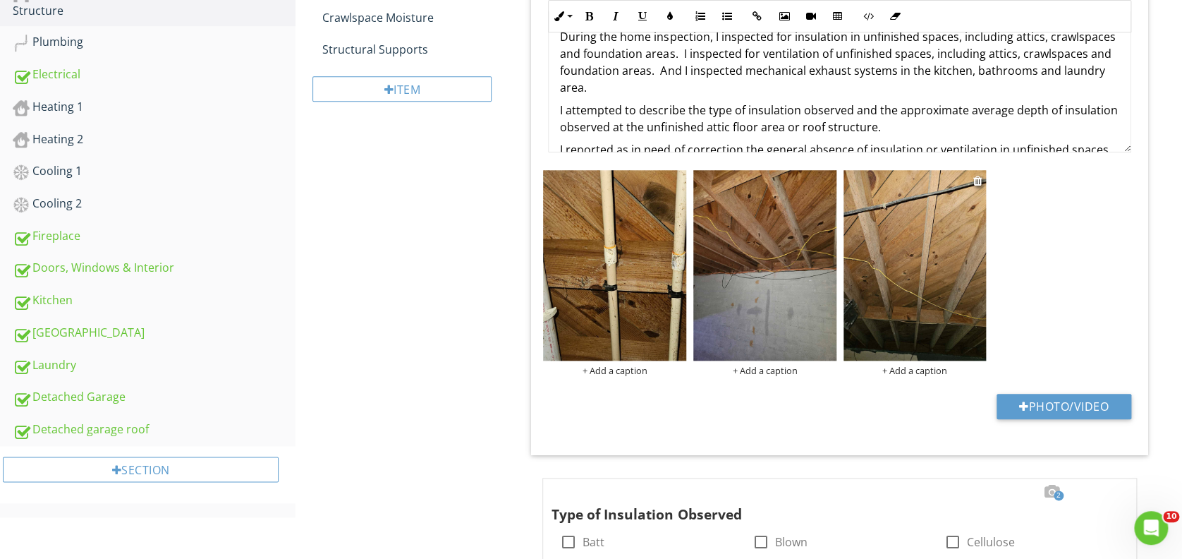
click at [894, 243] on img at bounding box center [915, 265] width 143 height 190
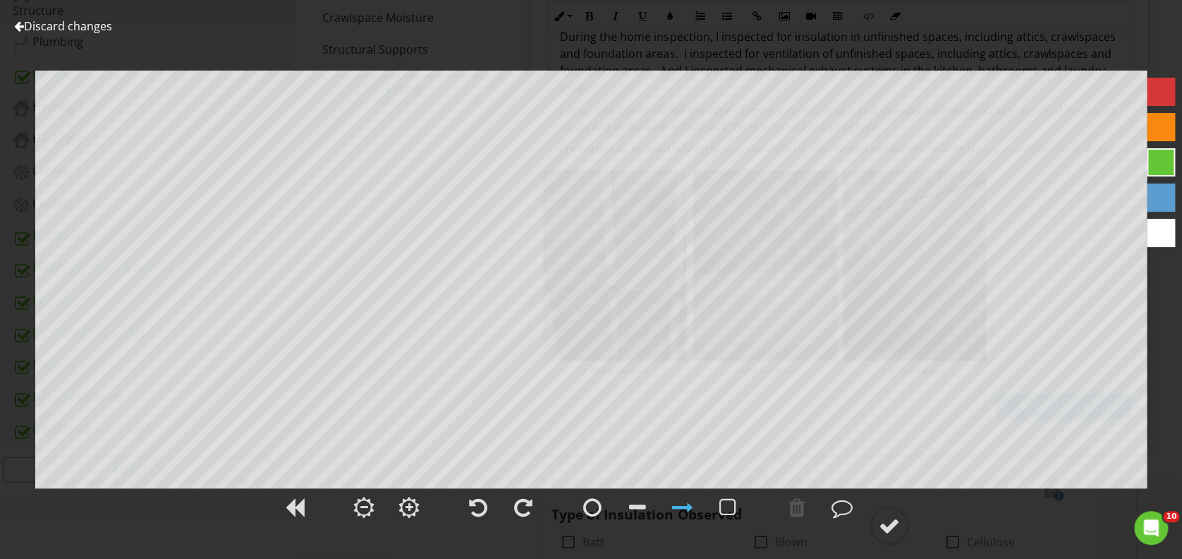
click at [1163, 126] on div at bounding box center [1161, 127] width 28 height 28
click at [894, 525] on div at bounding box center [889, 525] width 21 height 21
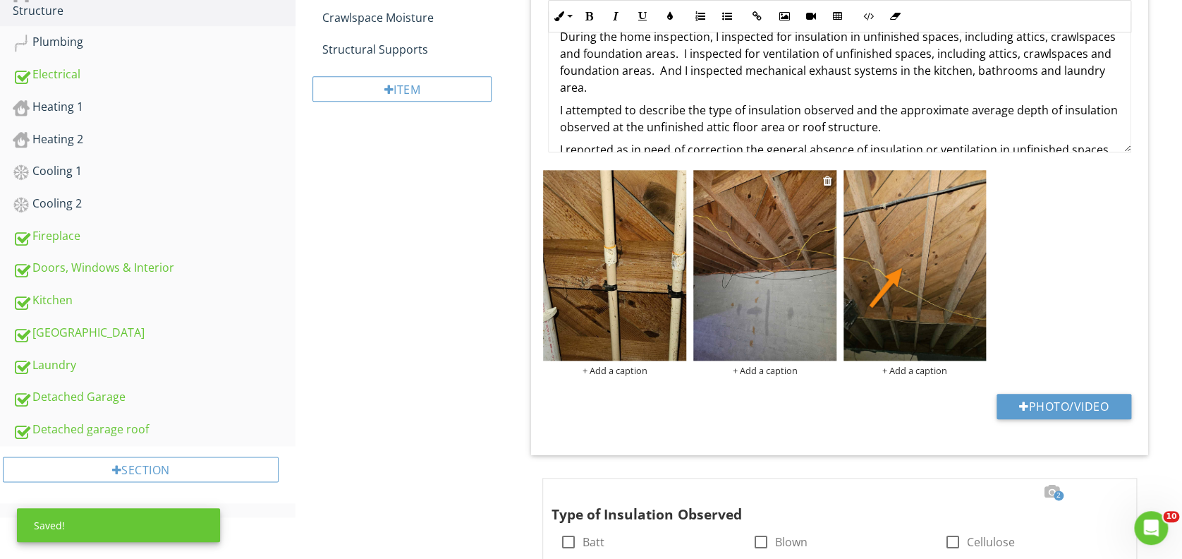
click at [729, 251] on img at bounding box center [764, 265] width 143 height 190
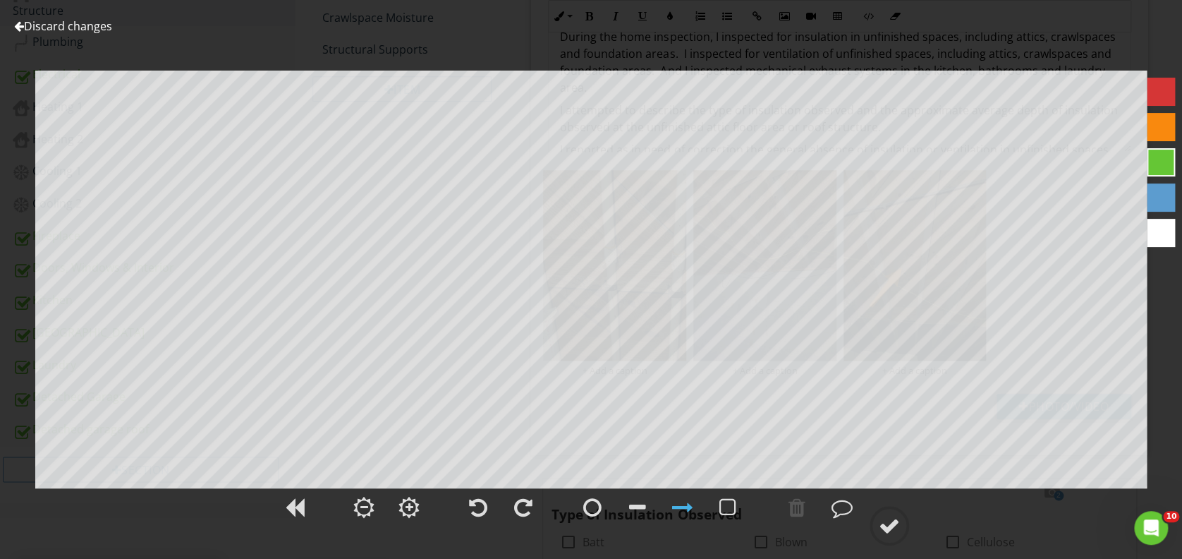
drag, startPoint x: 1155, startPoint y: 121, endPoint x: 1147, endPoint y: 125, distance: 8.8
click at [1154, 121] on div at bounding box center [1161, 127] width 28 height 28
click at [893, 521] on div at bounding box center [889, 525] width 21 height 21
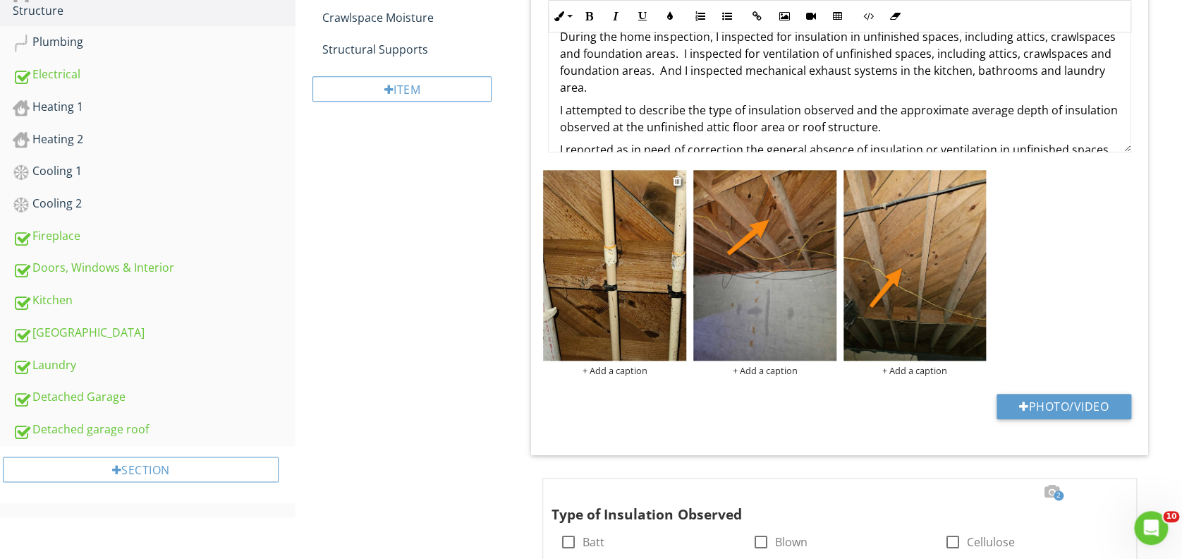
click at [632, 253] on img at bounding box center [614, 265] width 143 height 190
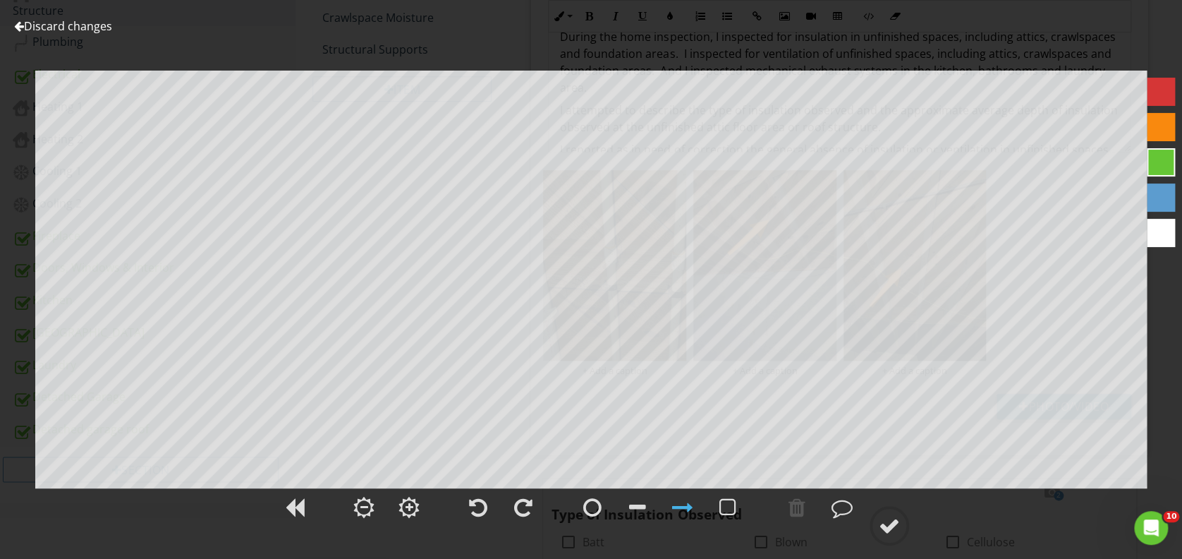
click at [1159, 121] on div at bounding box center [1161, 127] width 28 height 28
drag, startPoint x: 892, startPoint y: 519, endPoint x: 904, endPoint y: 512, distance: 13.3
click at [892, 520] on div at bounding box center [889, 525] width 21 height 21
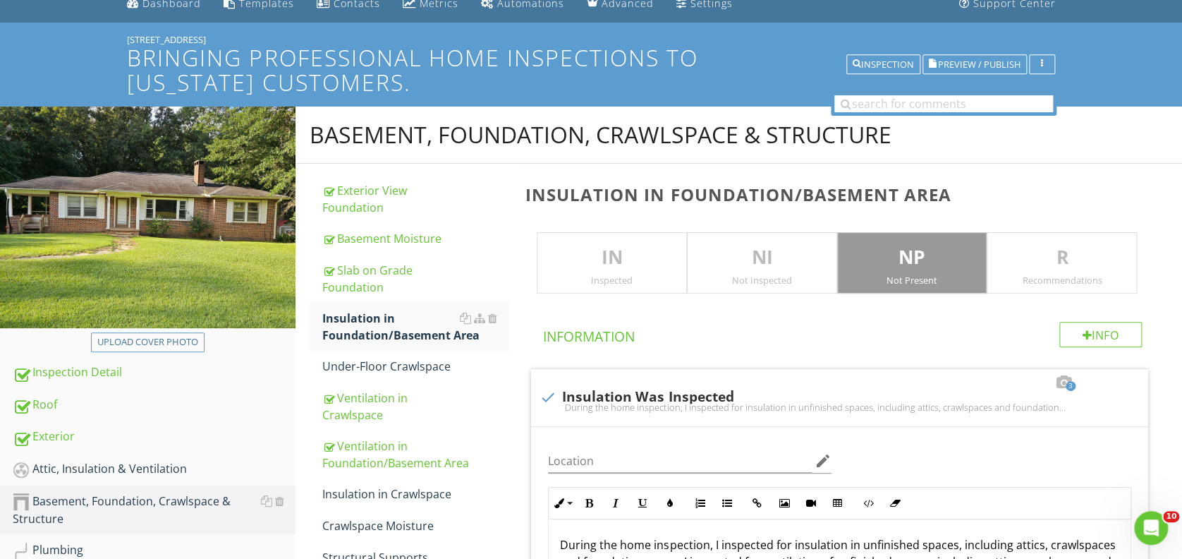
scroll to position [192, 0]
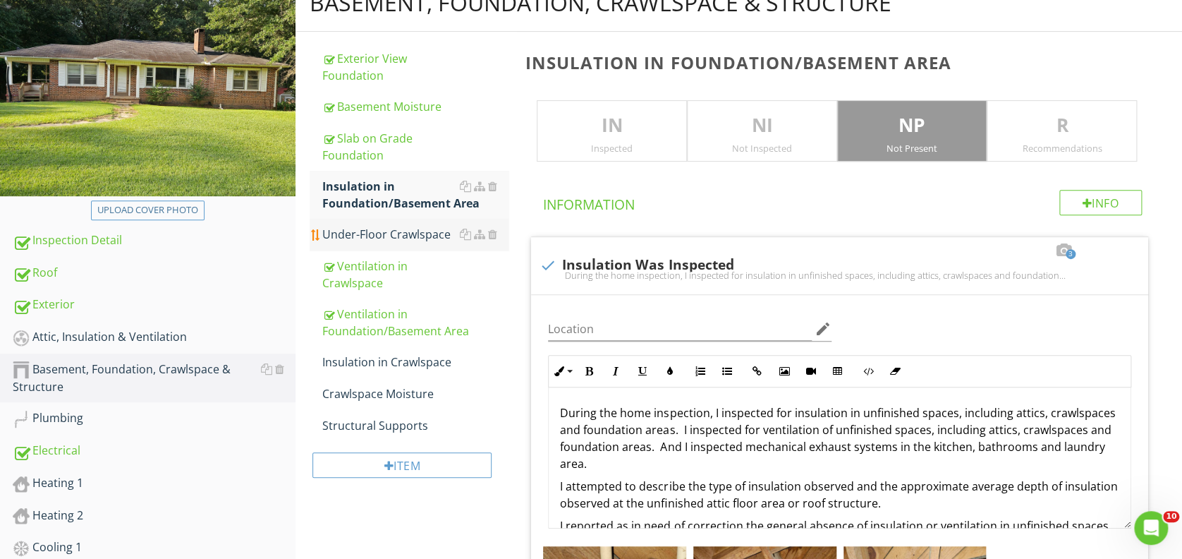
click at [420, 232] on div "Under-Floor Crawlspace" at bounding box center [415, 234] width 186 height 17
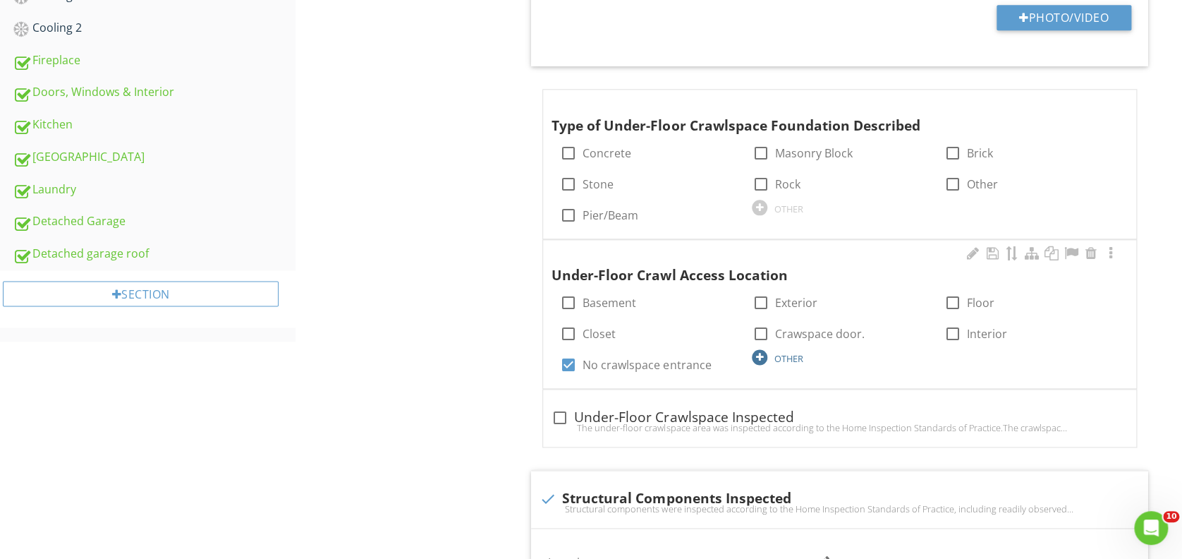
scroll to position [756, 0]
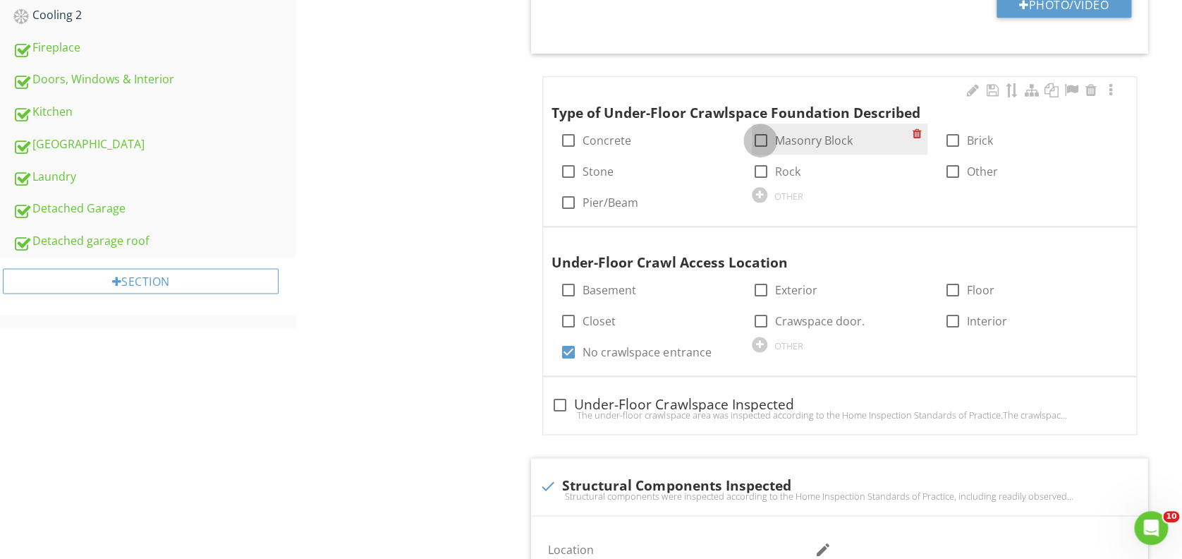
click at [759, 140] on div at bounding box center [760, 140] width 24 height 24
checkbox input "true"
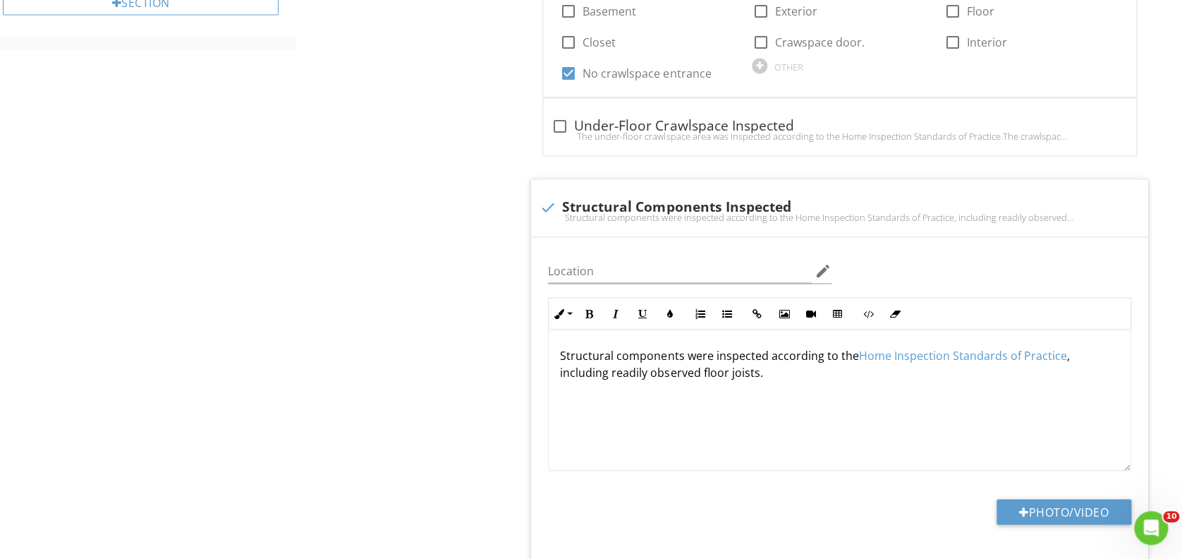
scroll to position [1038, 0]
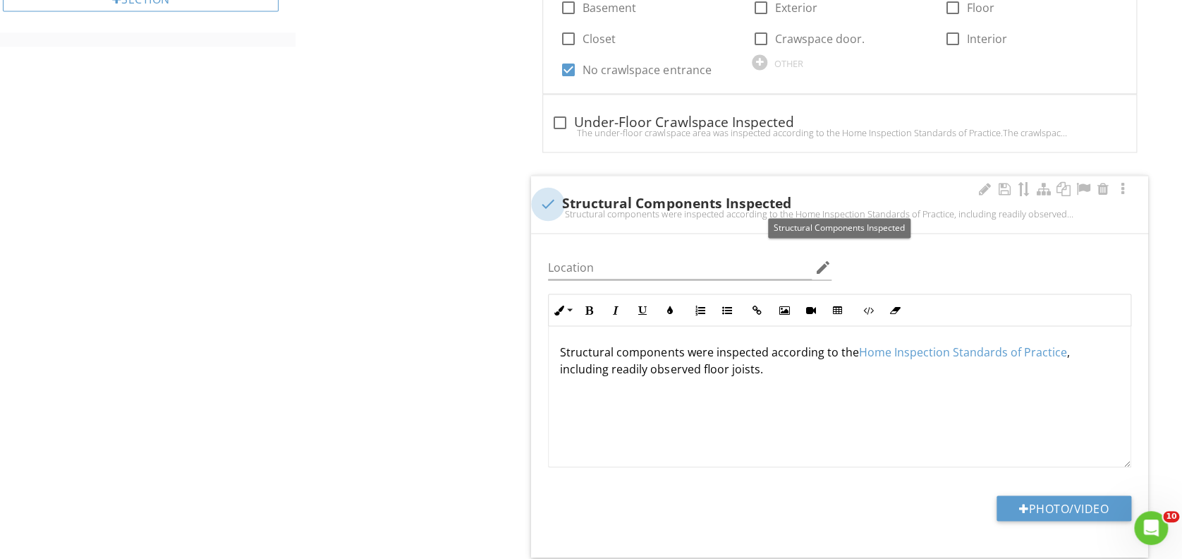
click at [545, 203] on div at bounding box center [548, 204] width 24 height 24
checkbox input "true"
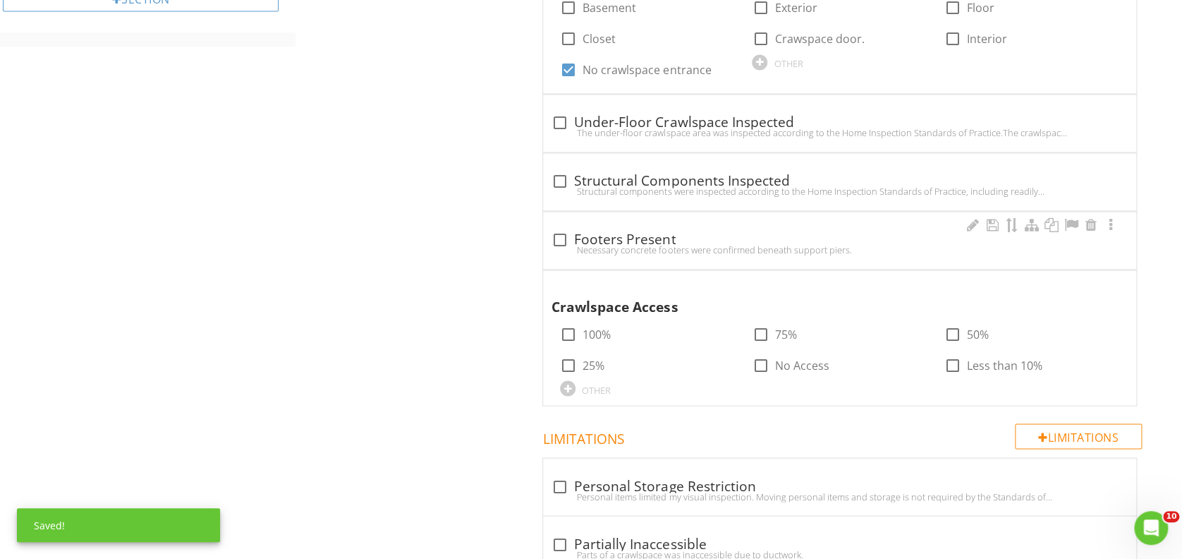
scroll to position [1132, 0]
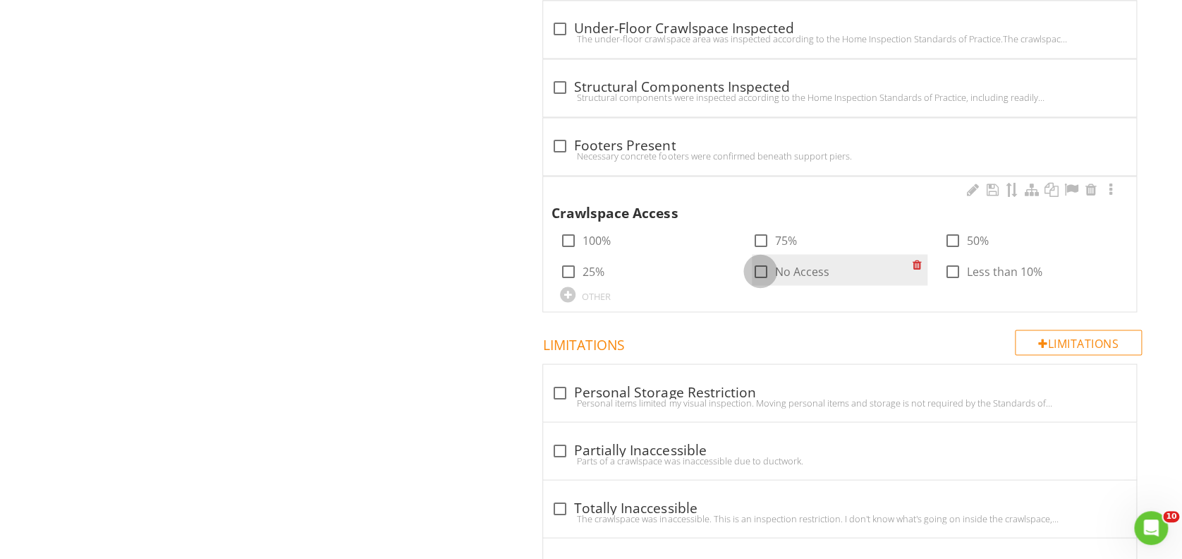
click at [762, 270] on div at bounding box center [760, 271] width 24 height 24
checkbox input "true"
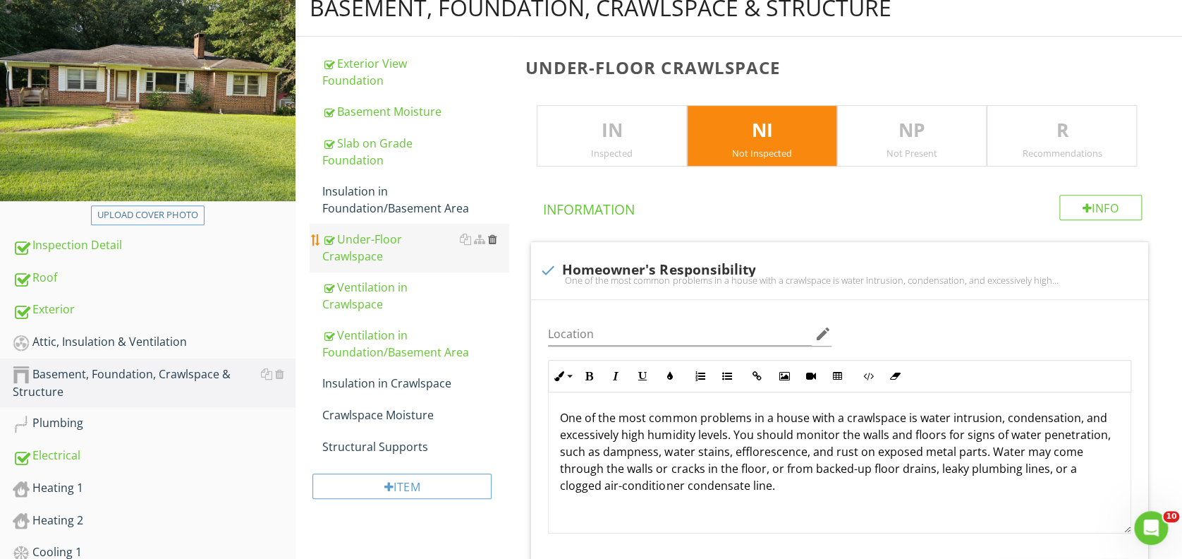
scroll to position [97, 0]
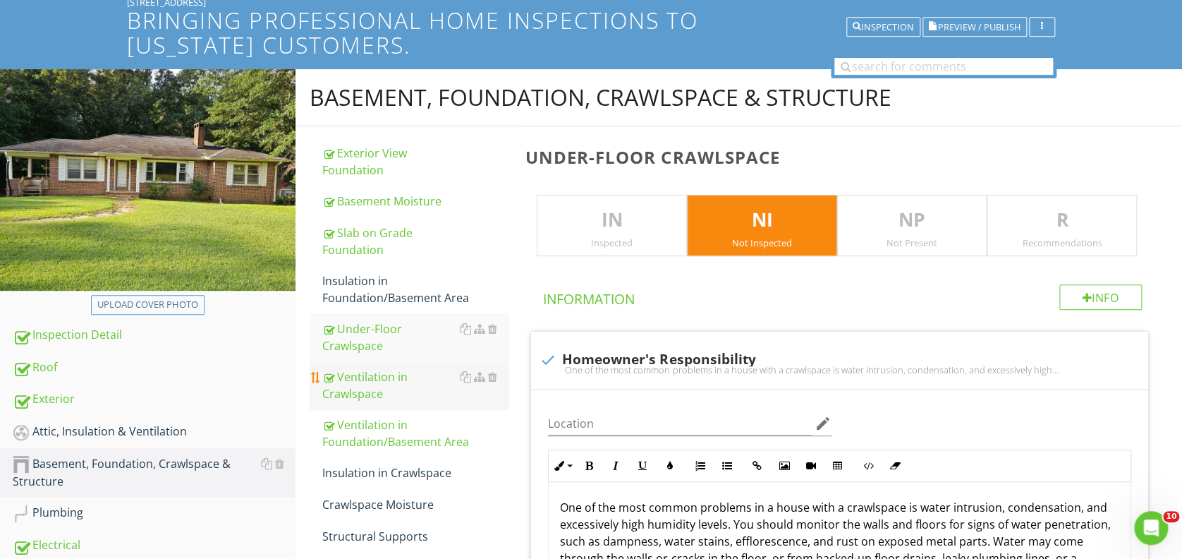
click at [375, 378] on div "Ventilation in Crawlspace" at bounding box center [415, 385] width 186 height 34
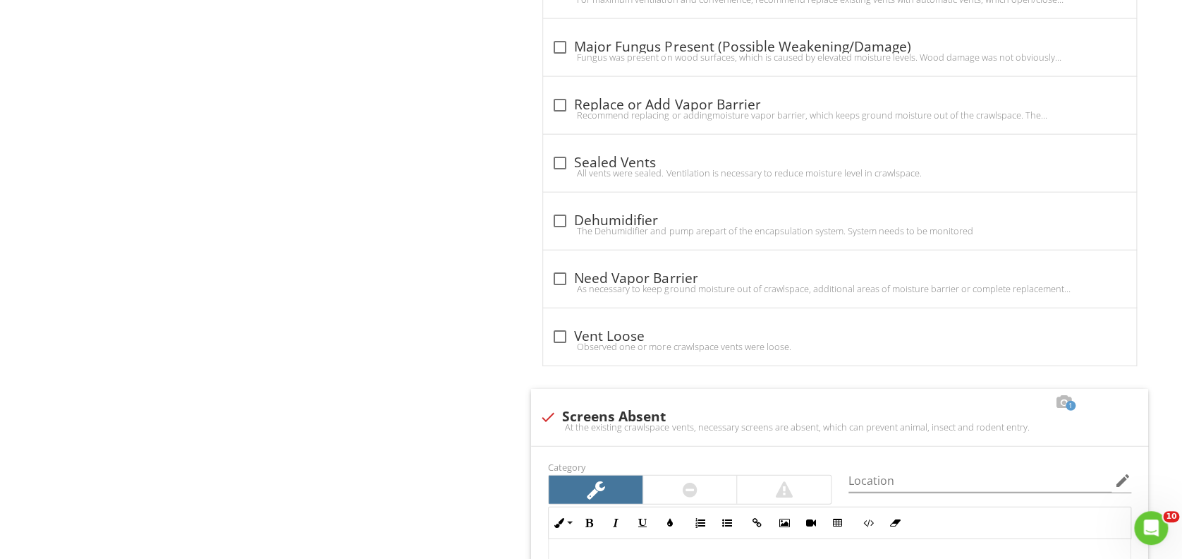
scroll to position [1697, 0]
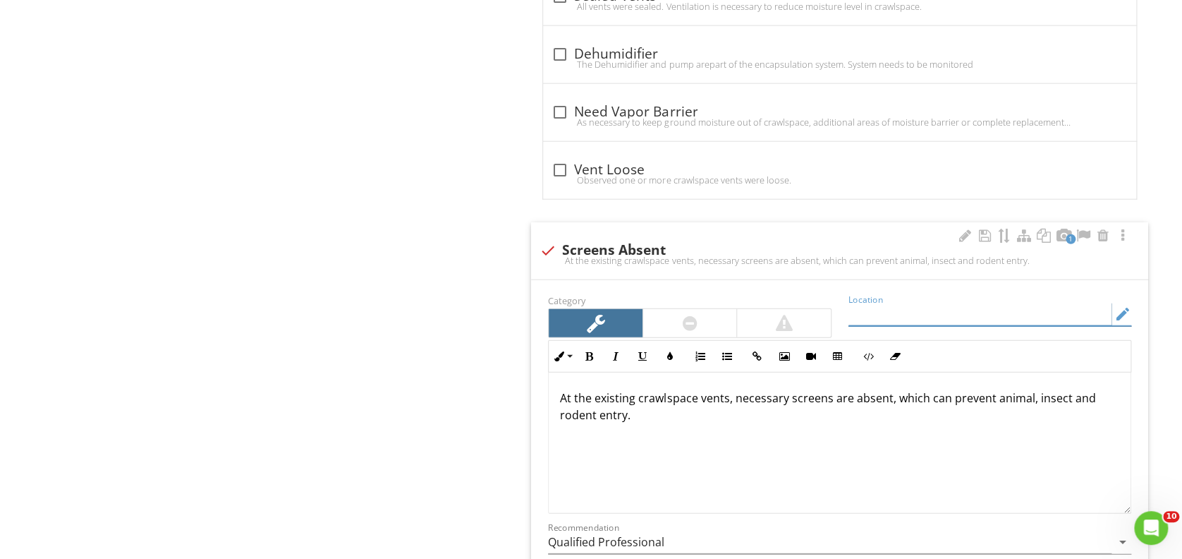
click at [901, 310] on input "Location" at bounding box center [980, 314] width 263 height 23
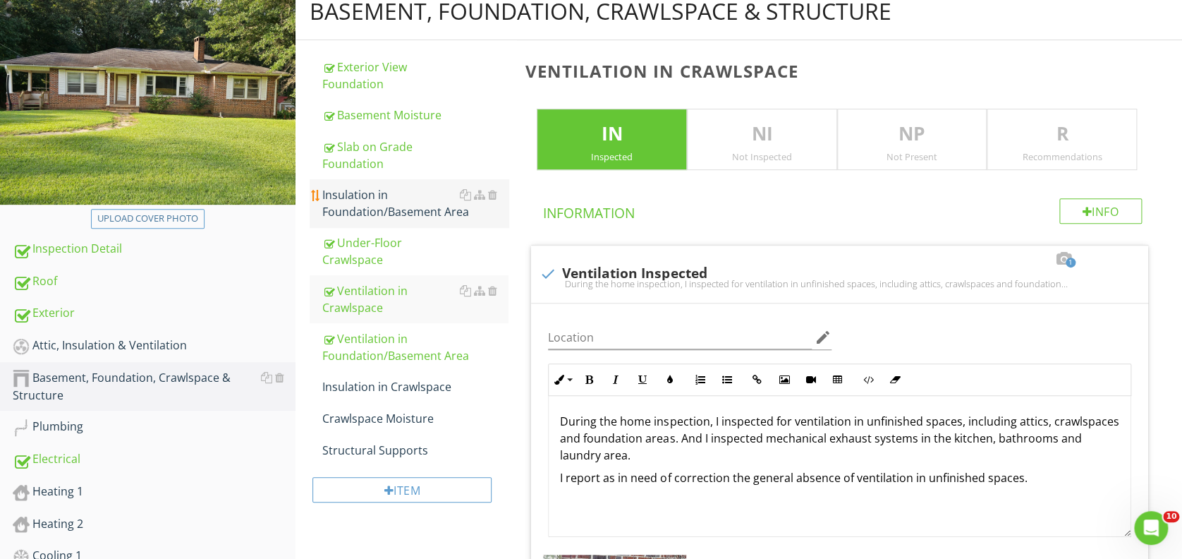
scroll to position [192, 0]
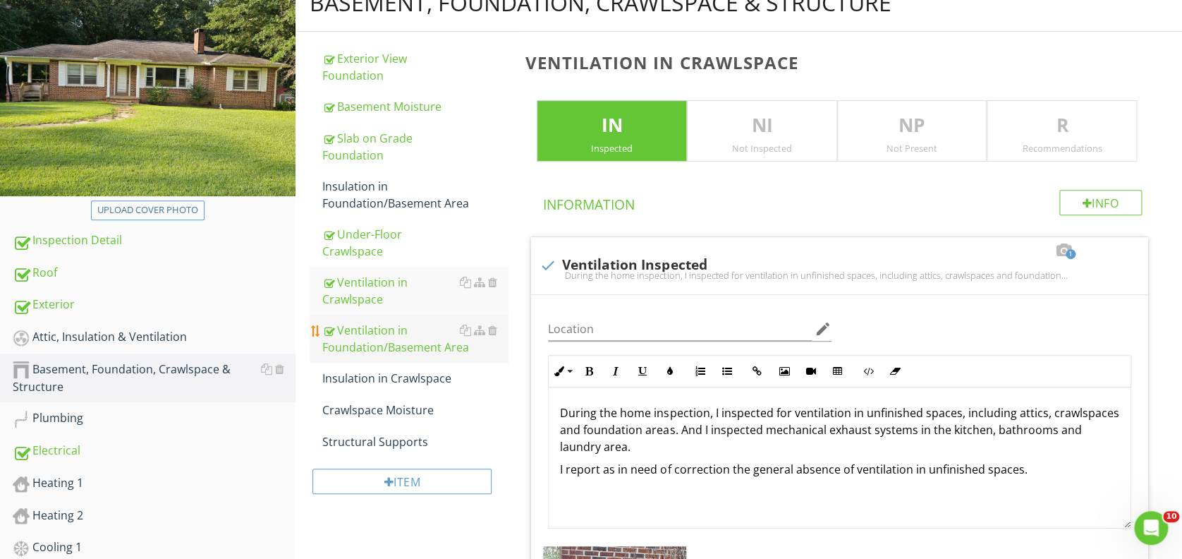
type input "crawlspace"
click at [385, 339] on div "Ventilation in Foundation/Basement Area" at bounding box center [415, 339] width 186 height 34
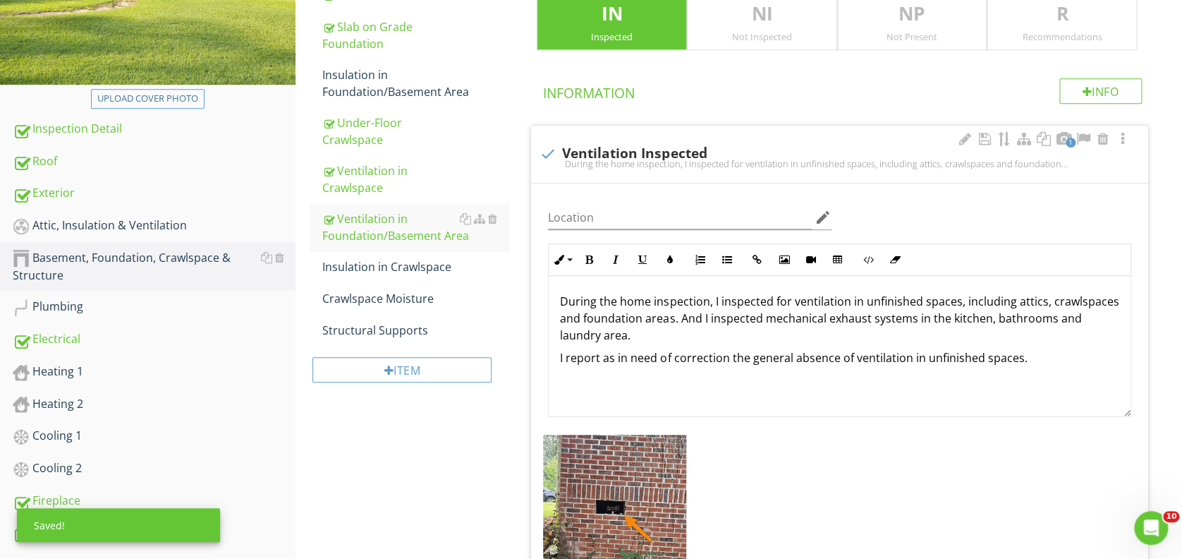
scroll to position [286, 0]
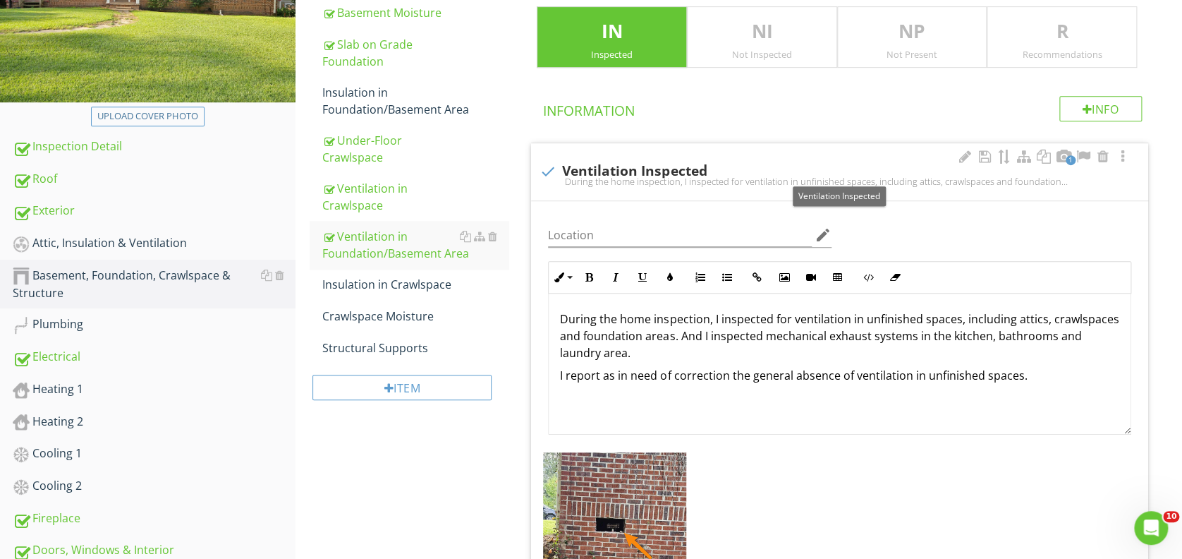
click at [548, 172] on div at bounding box center [548, 171] width 24 height 24
checkbox input "true"
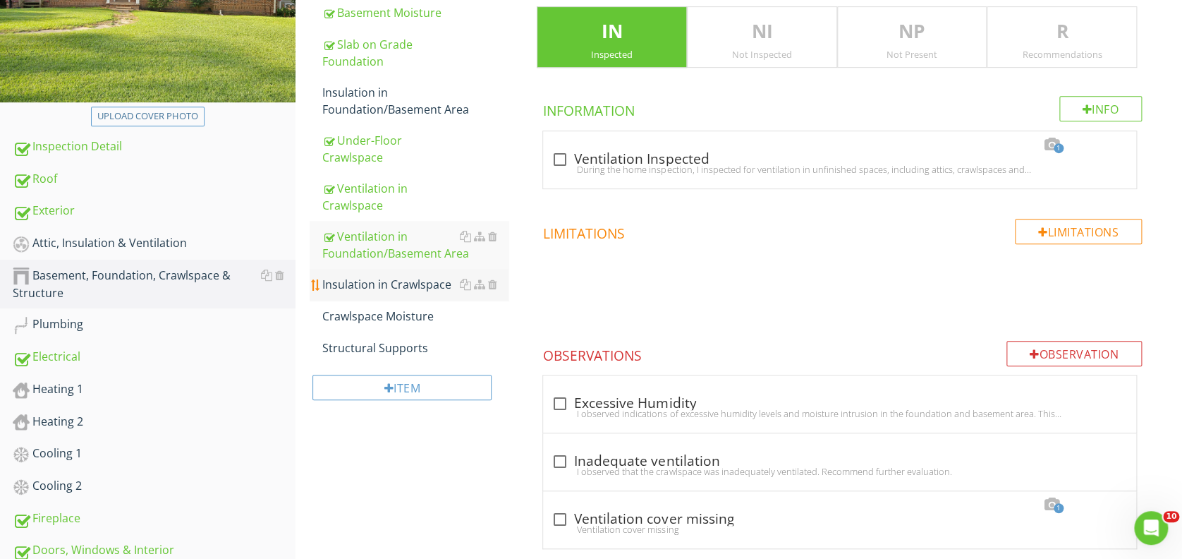
click at [401, 284] on div "Insulation in Crawlspace" at bounding box center [415, 284] width 186 height 17
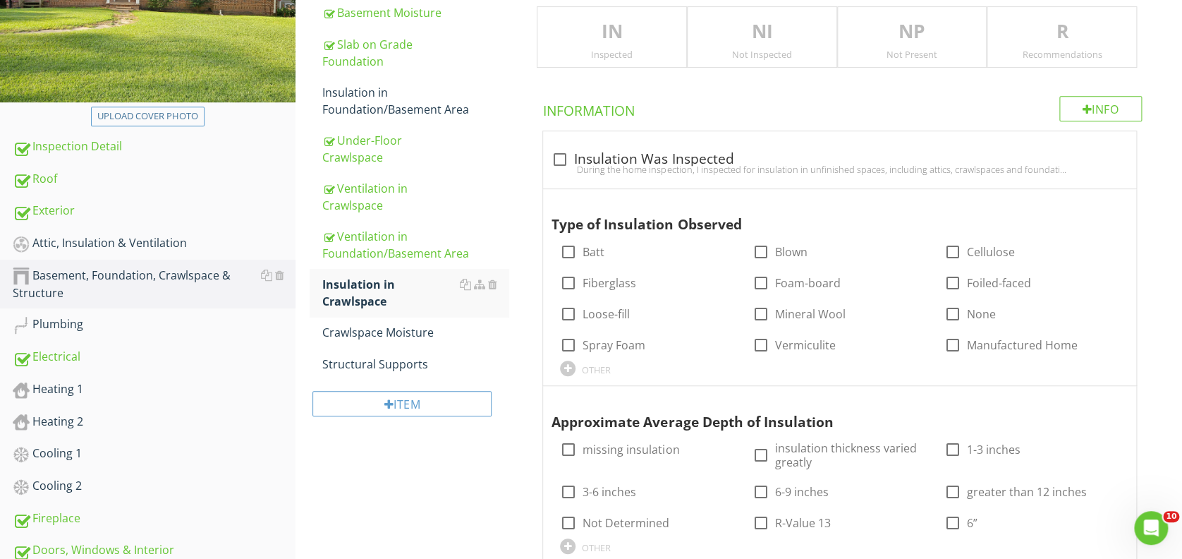
click at [763, 26] on p "NI" at bounding box center [762, 32] width 149 height 28
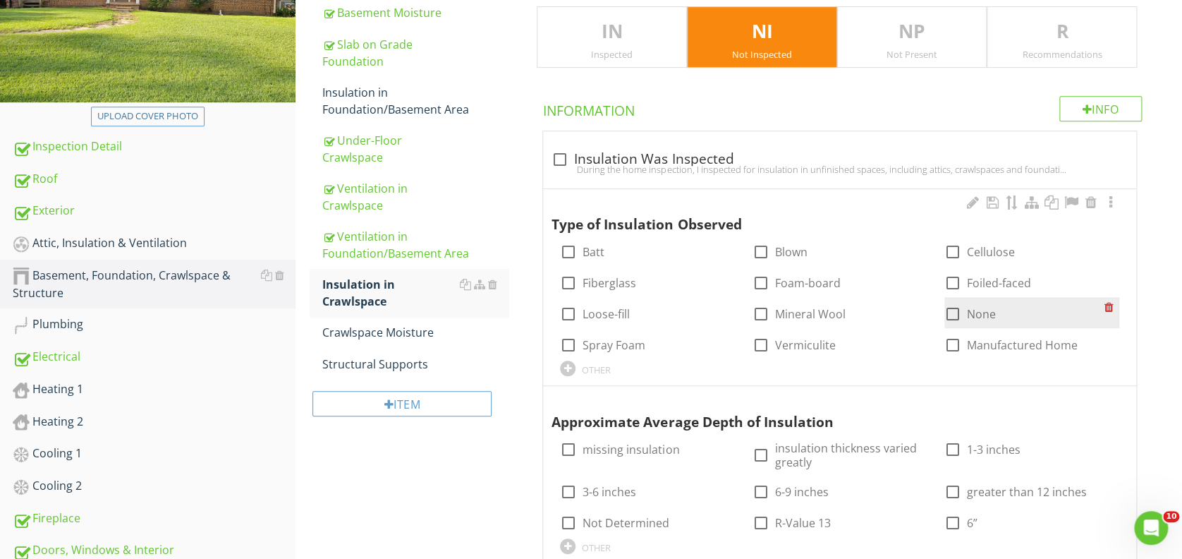
click at [954, 310] on div at bounding box center [953, 314] width 24 height 24
checkbox input "true"
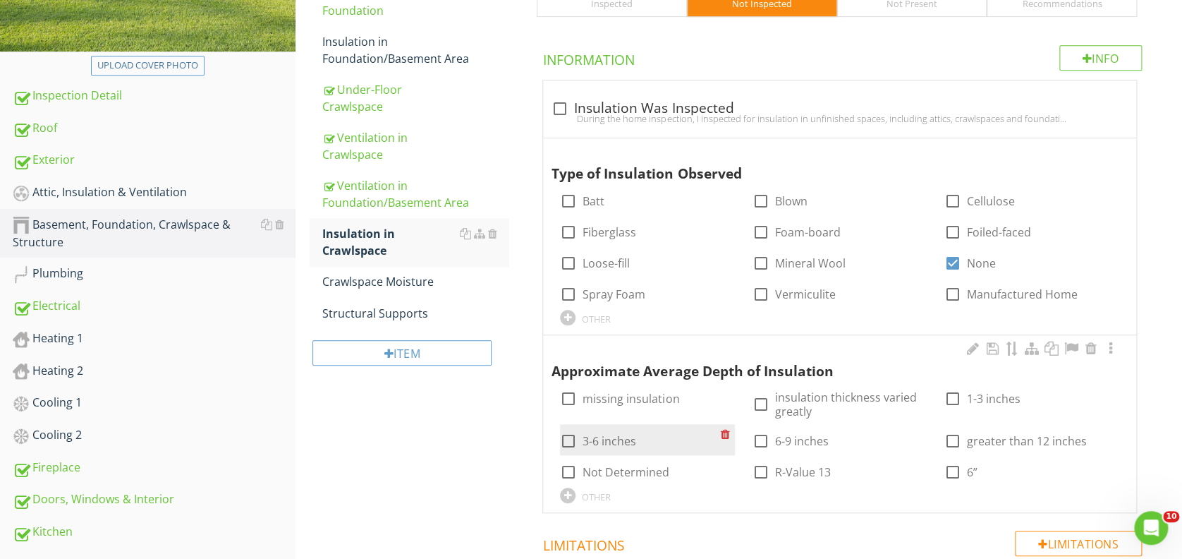
scroll to position [474, 0]
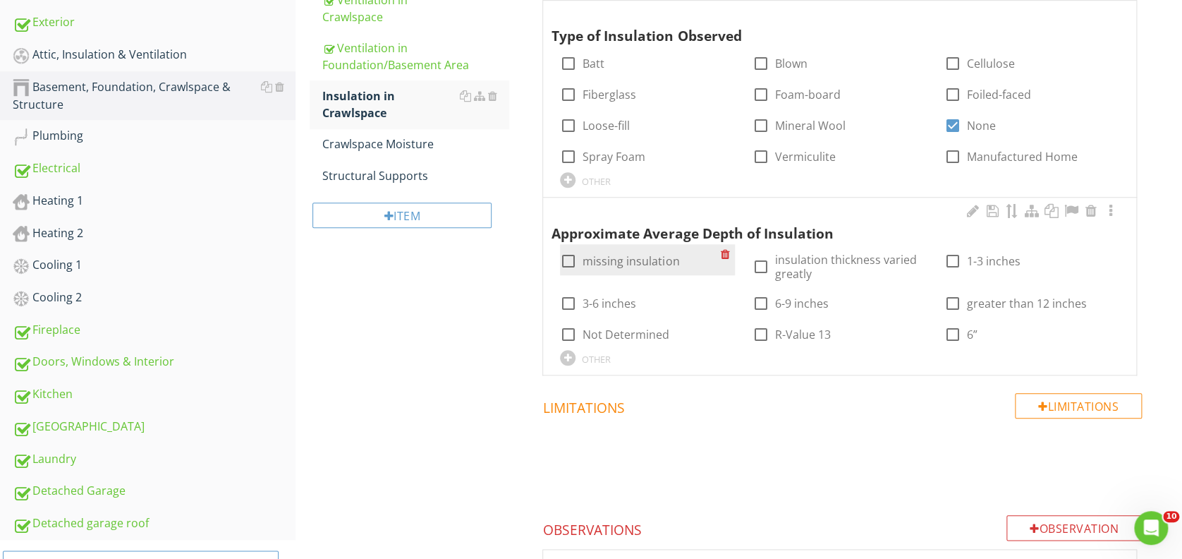
click at [566, 259] on div at bounding box center [569, 261] width 24 height 24
checkbox input "true"
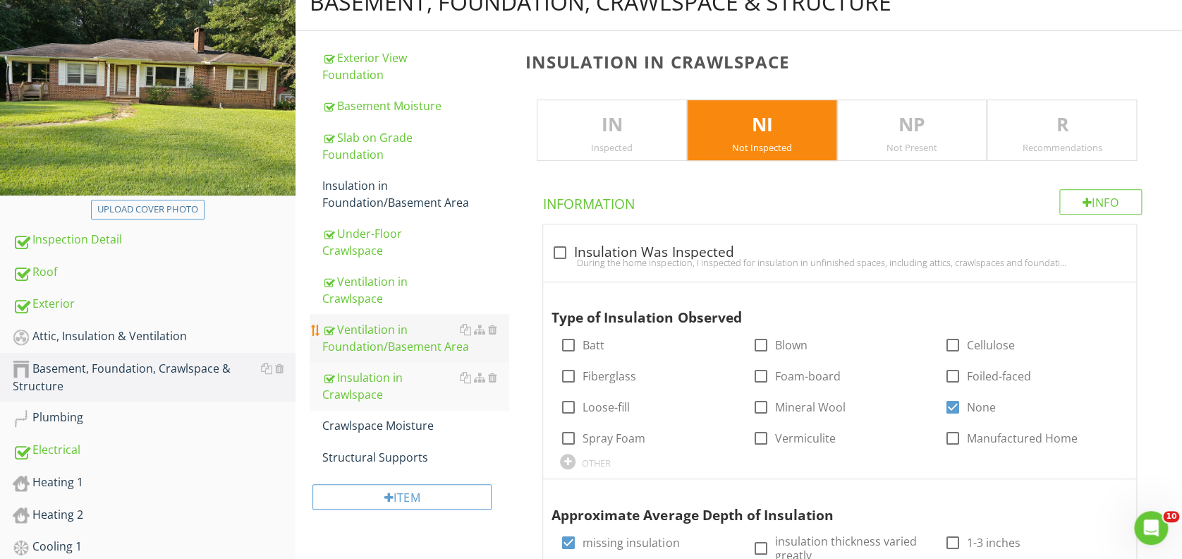
scroll to position [192, 0]
click at [396, 425] on div "Crawlspace Moisture" at bounding box center [415, 426] width 186 height 17
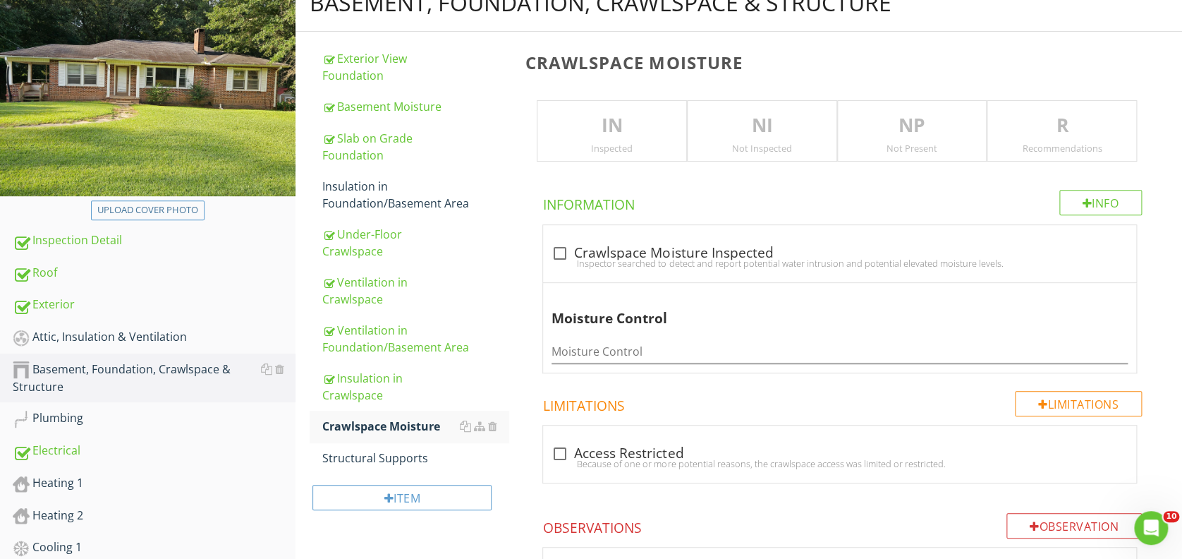
click at [752, 130] on p "NI" at bounding box center [762, 125] width 149 height 28
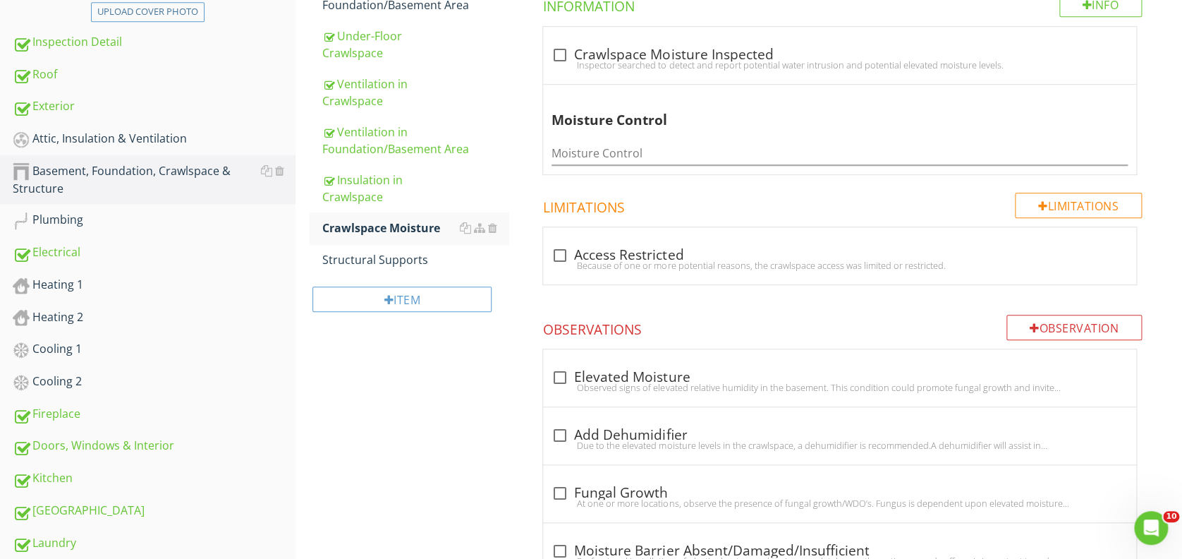
scroll to position [373, 0]
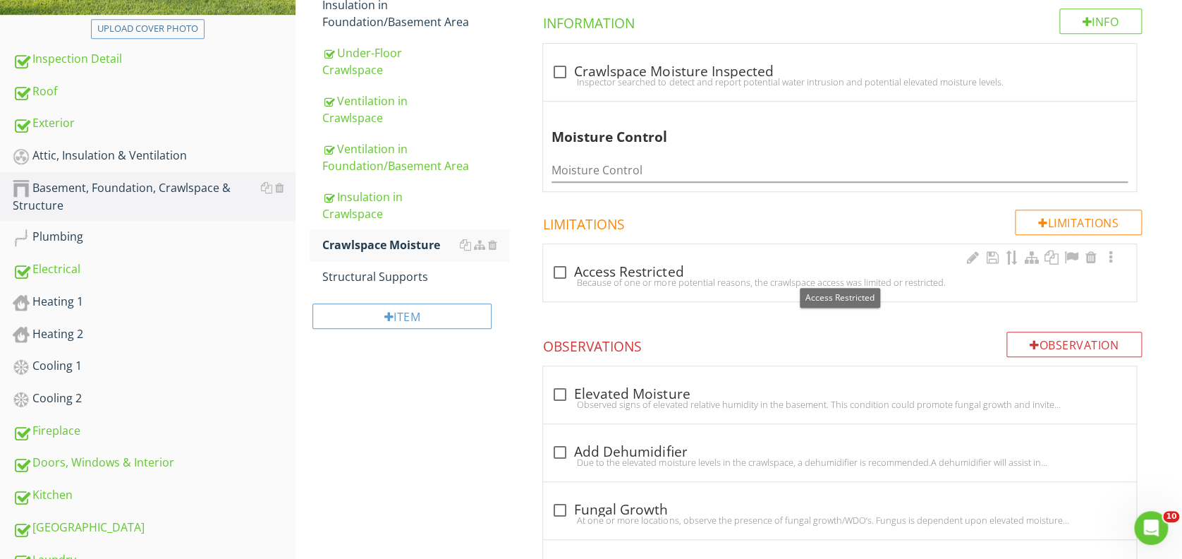
click at [559, 271] on div at bounding box center [560, 272] width 24 height 24
checkbox input "true"
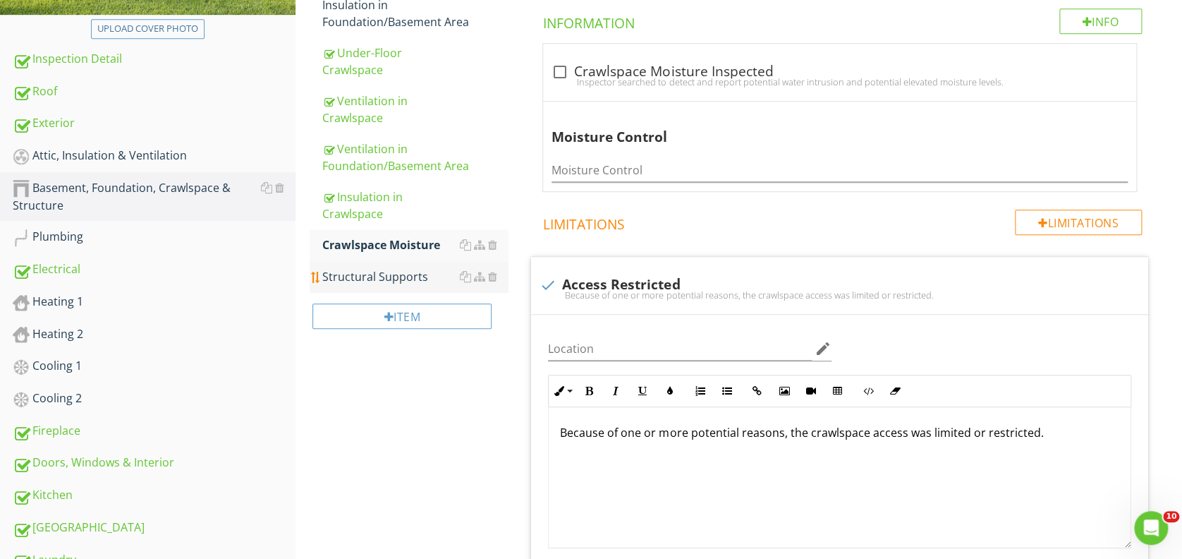
click at [394, 274] on div "Structural Supports" at bounding box center [415, 276] width 186 height 17
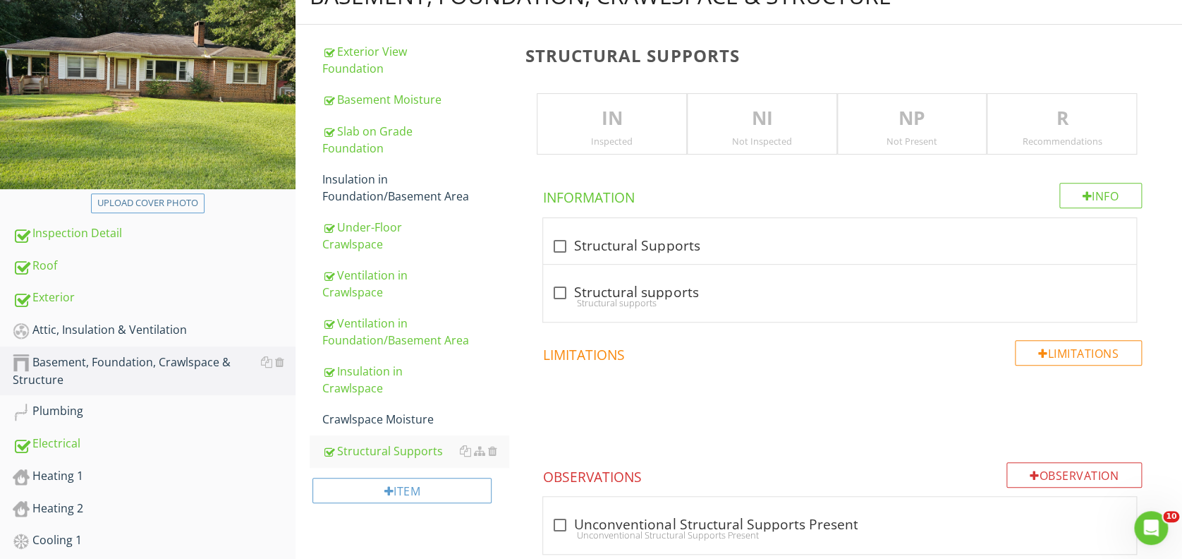
scroll to position [186, 0]
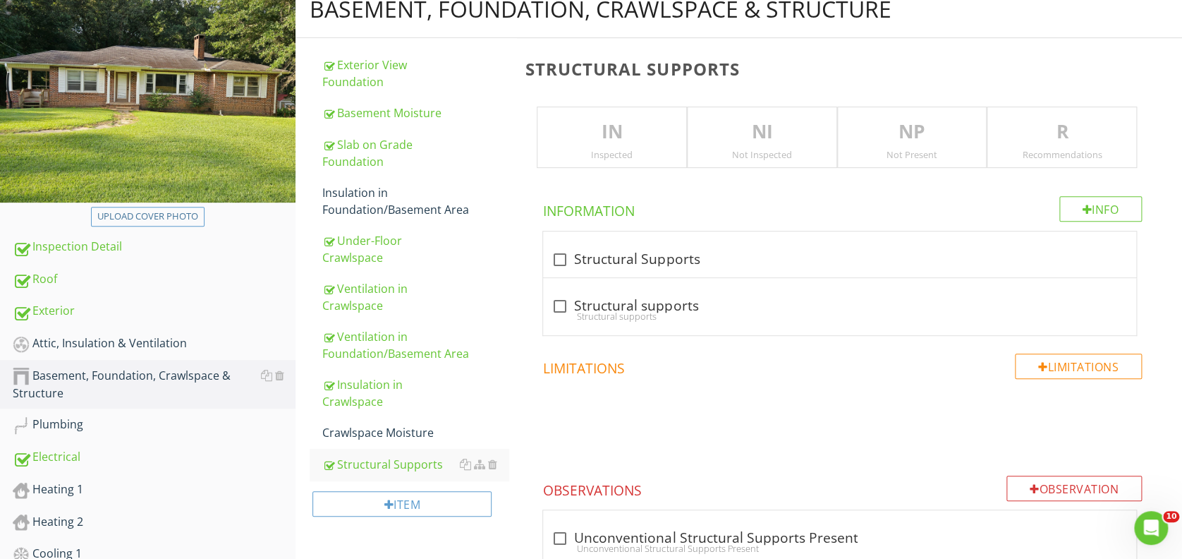
click at [645, 138] on p "IN" at bounding box center [612, 132] width 149 height 28
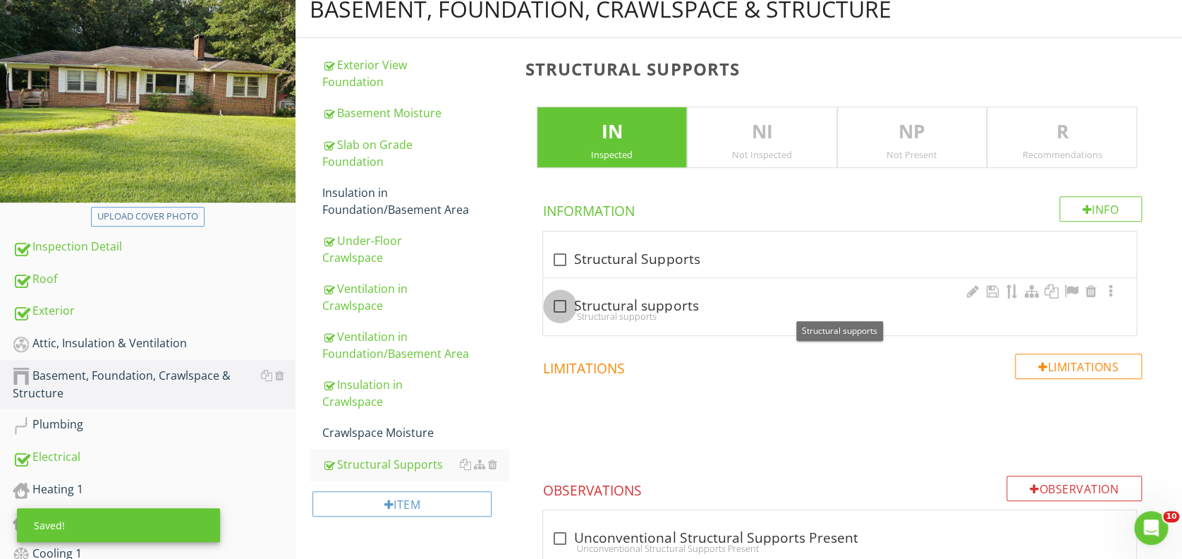
click at [562, 303] on div at bounding box center [560, 306] width 24 height 24
checkbox input "true"
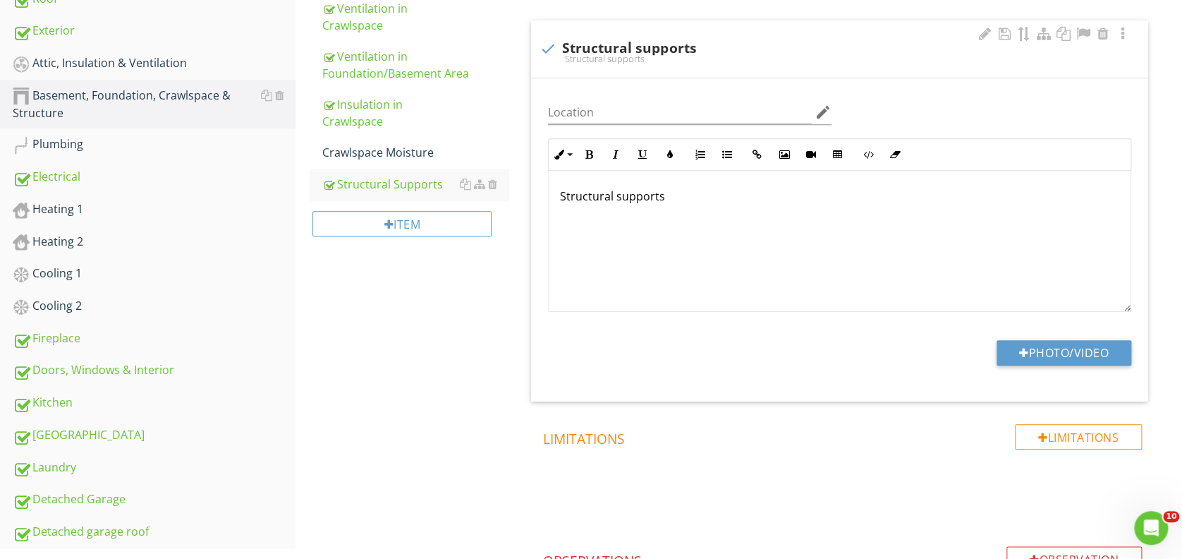
scroll to position [468, 0]
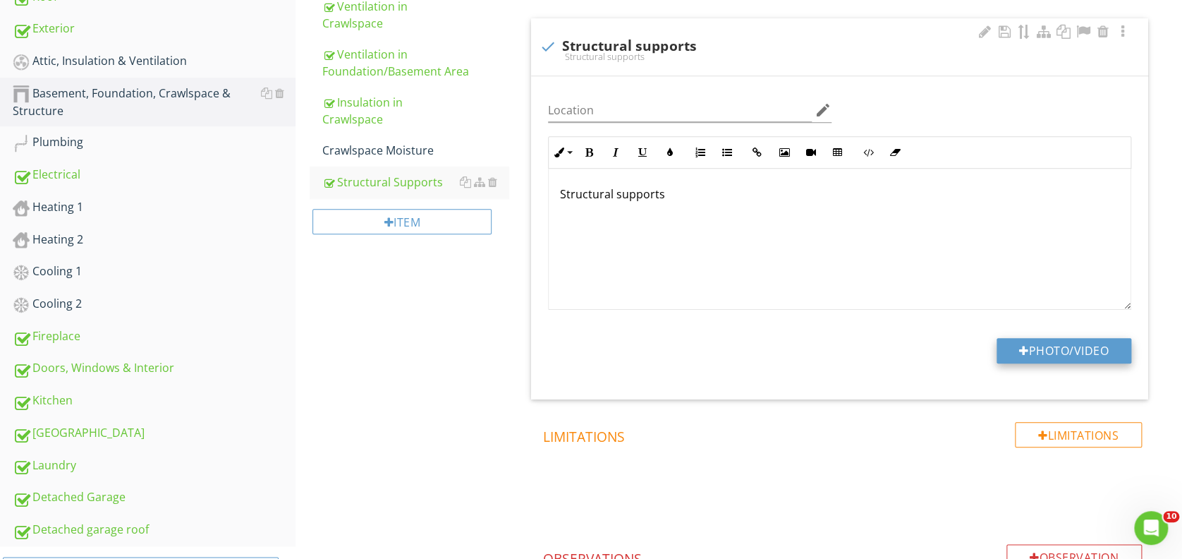
click at [1038, 348] on button "Photo/Video" at bounding box center [1064, 350] width 135 height 25
type input "C:\fakepath\2025-7-28-42.jpg"
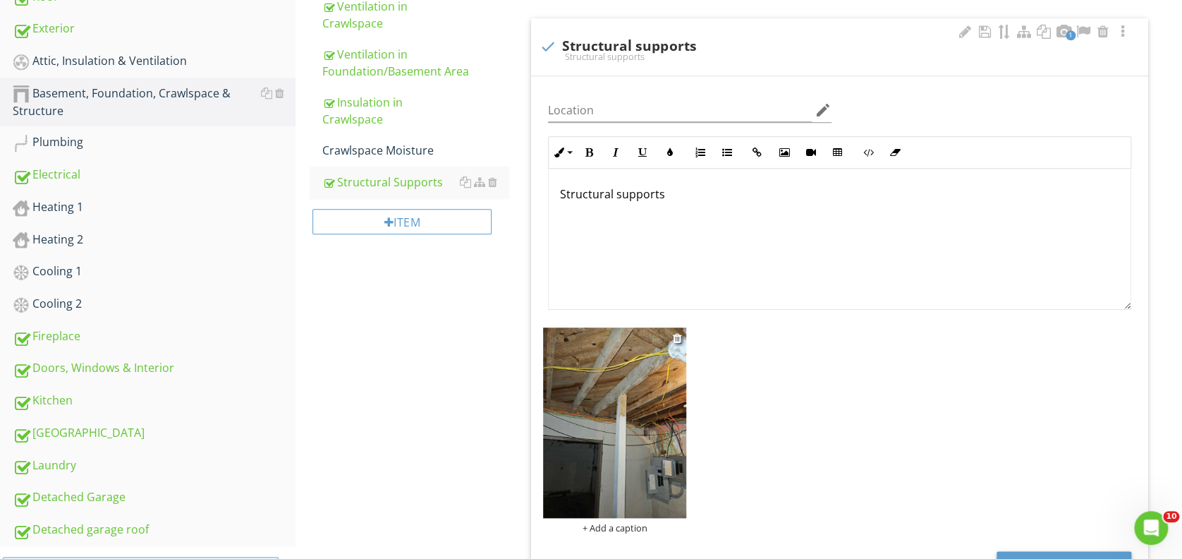
click at [638, 427] on div "Location edit Inline Style XLarge Large Normal Small Light Small/Light Bold Ita…" at bounding box center [839, 344] width 617 height 536
click at [671, 392] on img at bounding box center [614, 422] width 143 height 190
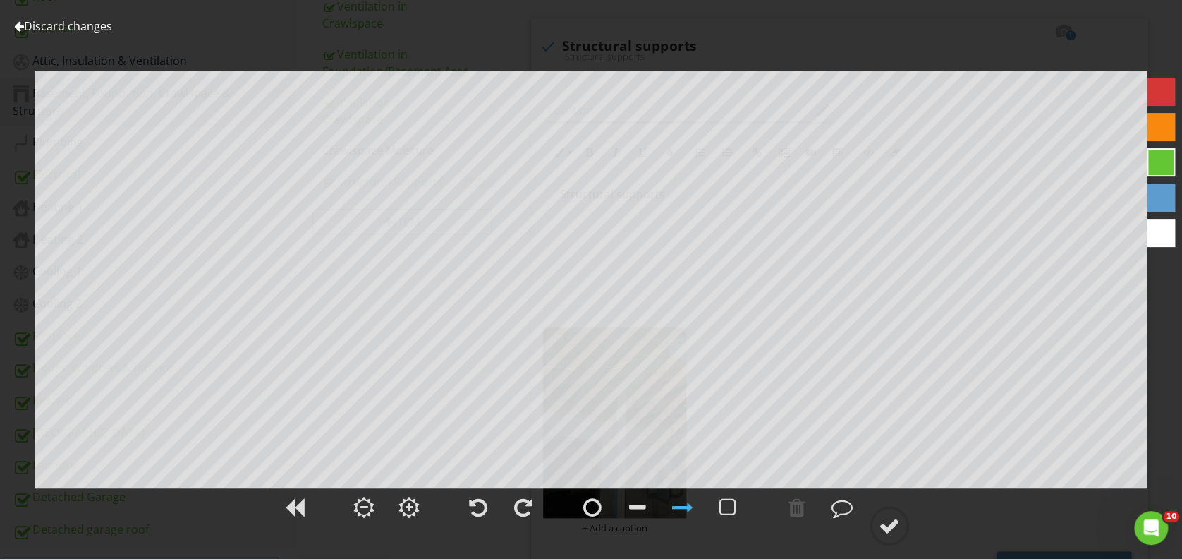
click at [1148, 126] on div at bounding box center [1161, 127] width 28 height 28
click at [891, 525] on div at bounding box center [889, 525] width 21 height 21
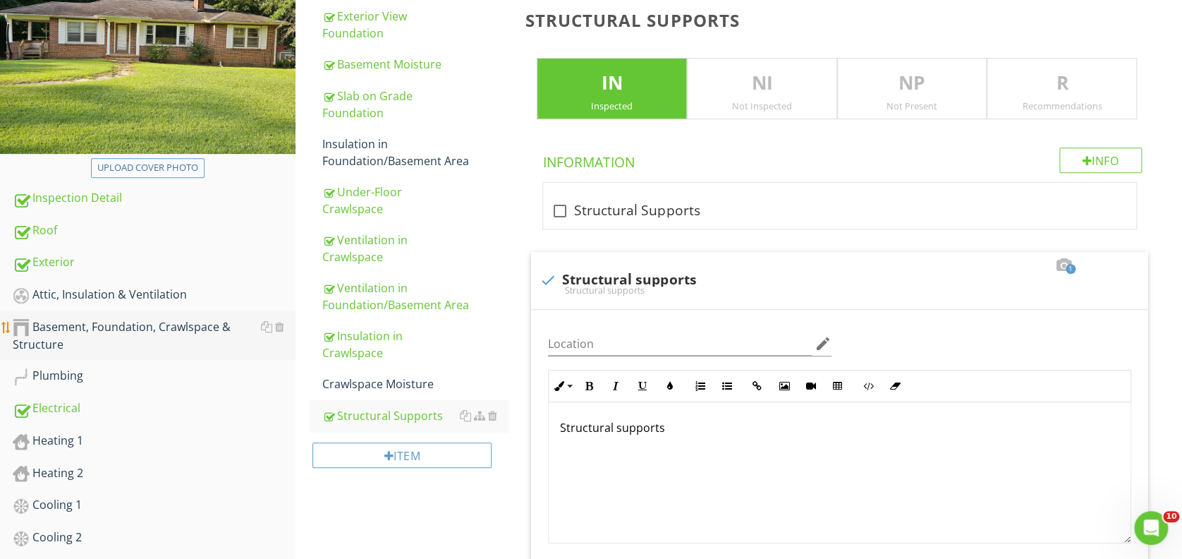
scroll to position [279, 0]
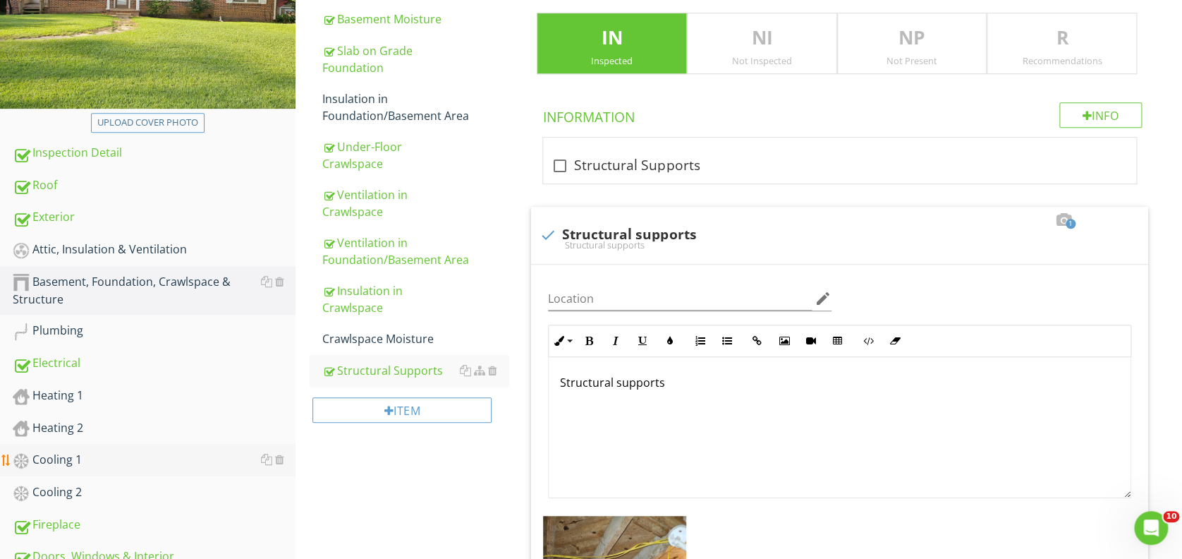
click at [73, 456] on div "Cooling 1" at bounding box center [154, 460] width 283 height 18
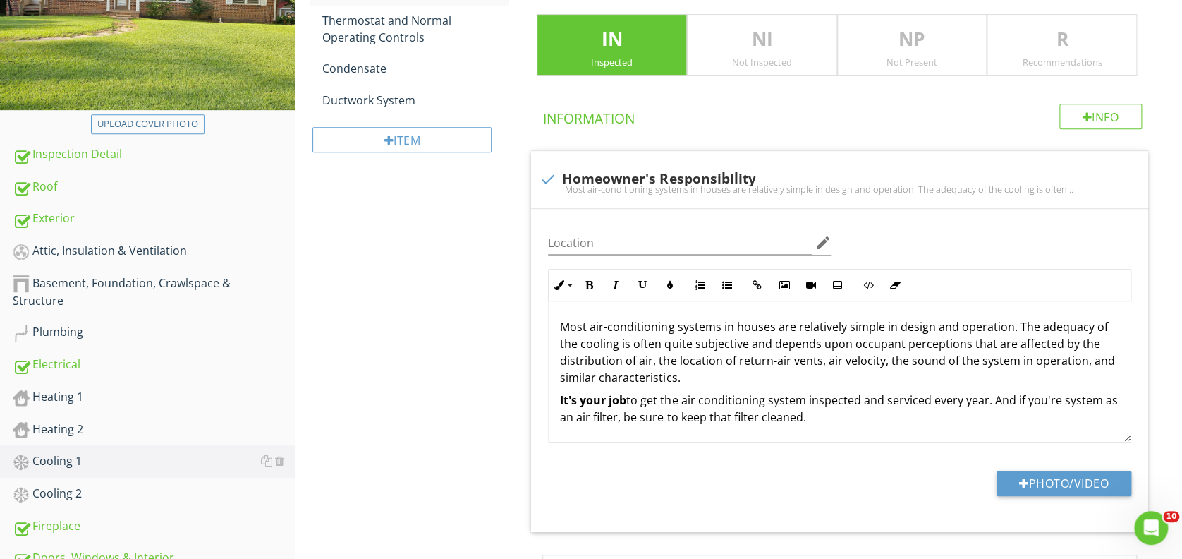
scroll to position [91, 0]
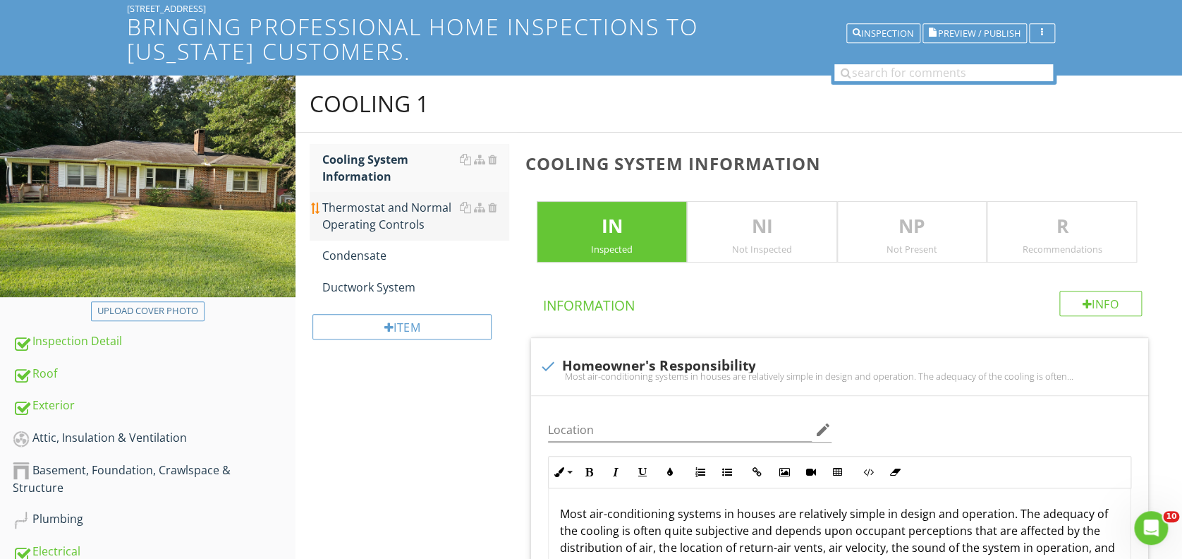
click at [395, 207] on div "Thermostat and Normal Operating Controls" at bounding box center [415, 216] width 186 height 34
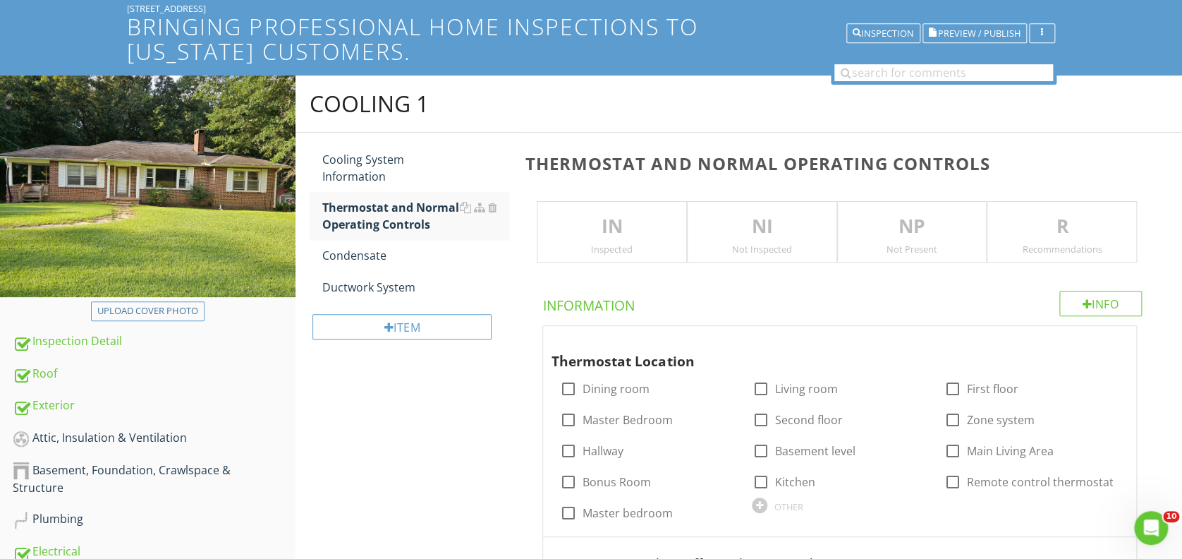
click at [623, 219] on p "IN" at bounding box center [612, 226] width 149 height 28
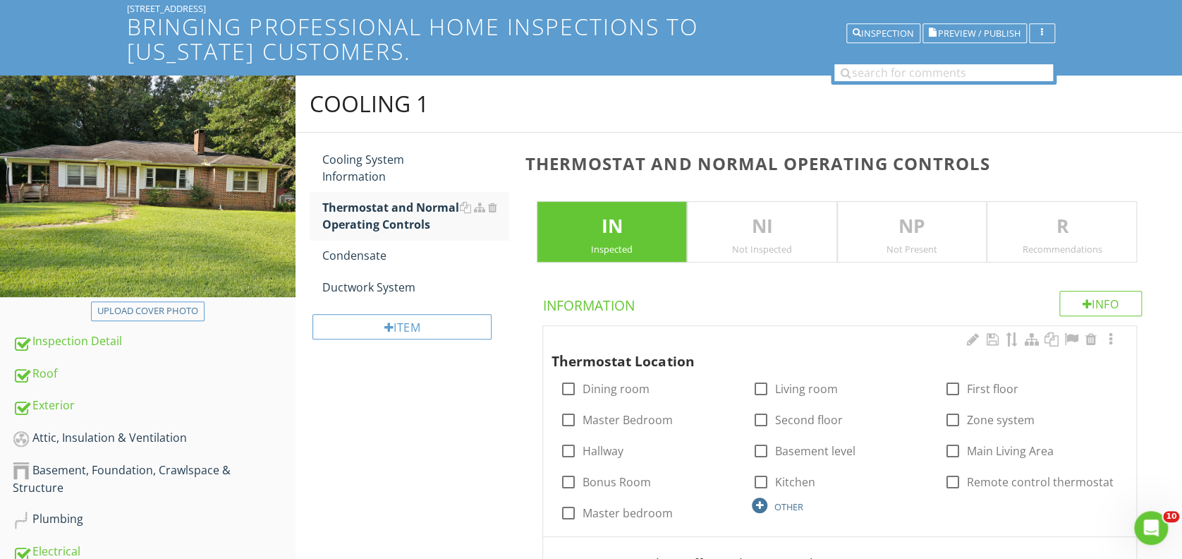
click at [763, 502] on div at bounding box center [760, 505] width 16 height 16
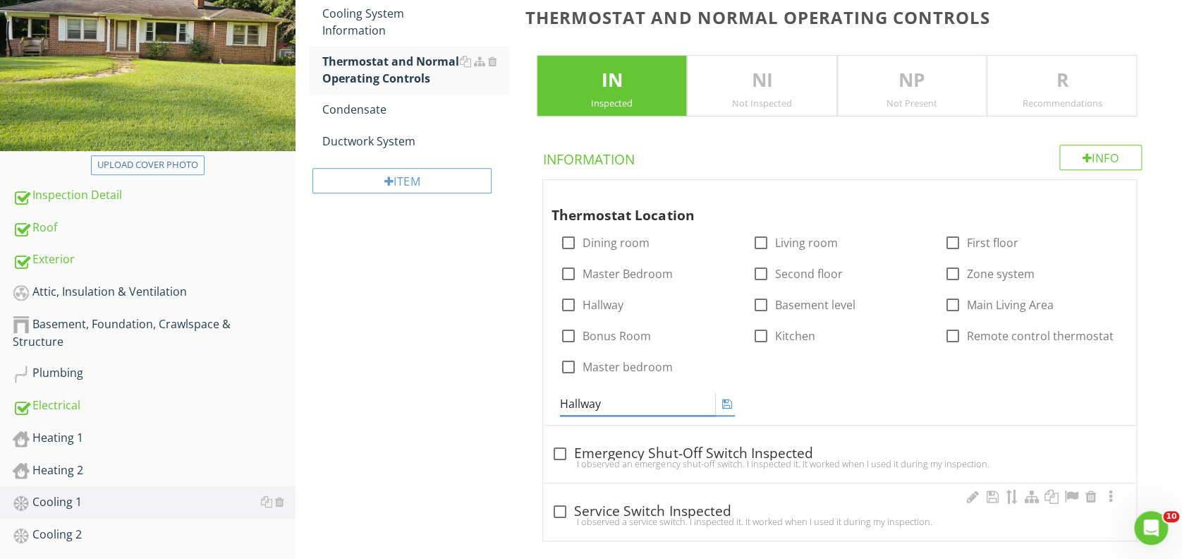
scroll to position [281, 0]
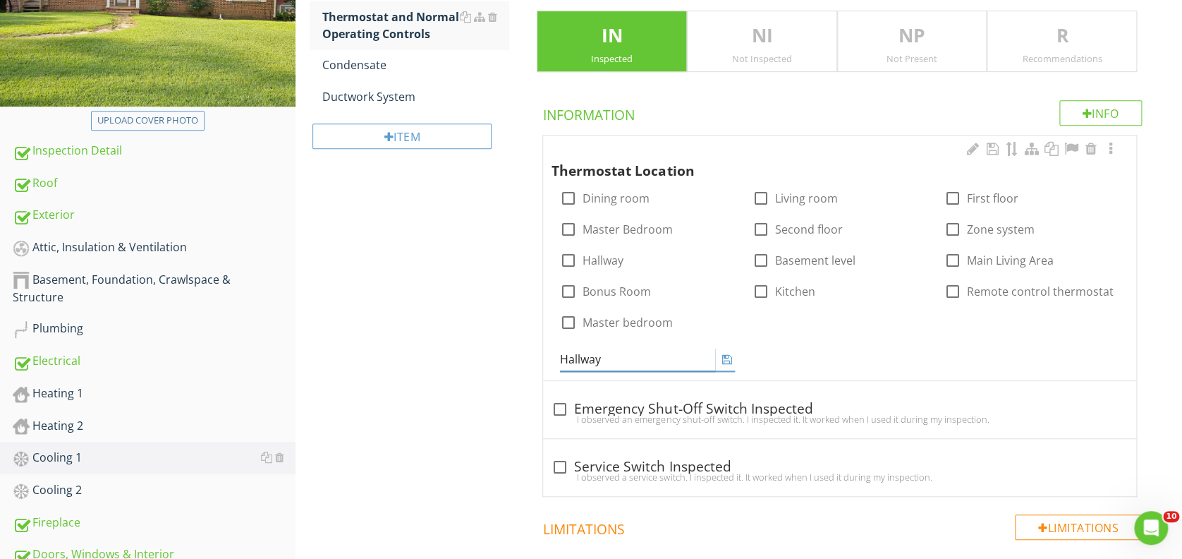
type input "Hallway"
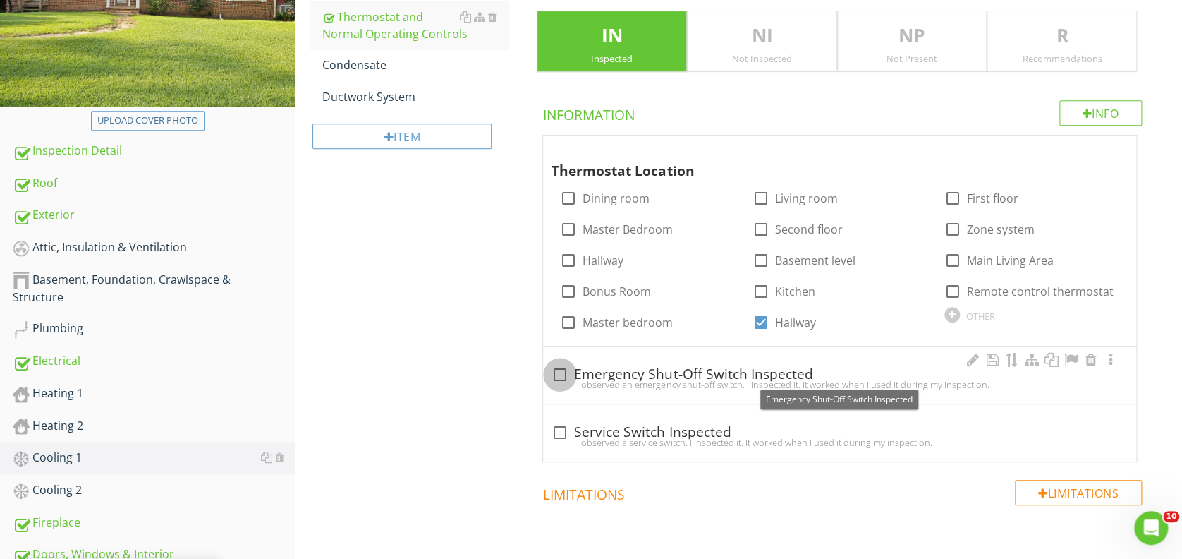
click at [559, 370] on div at bounding box center [560, 375] width 24 height 24
checkbox input "true"
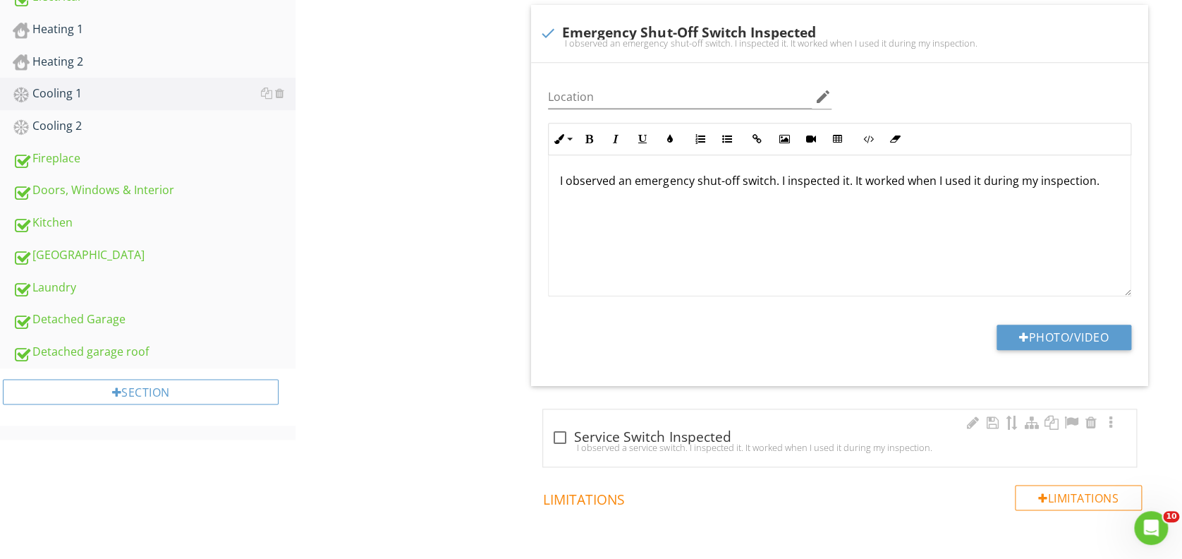
scroll to position [657, 0]
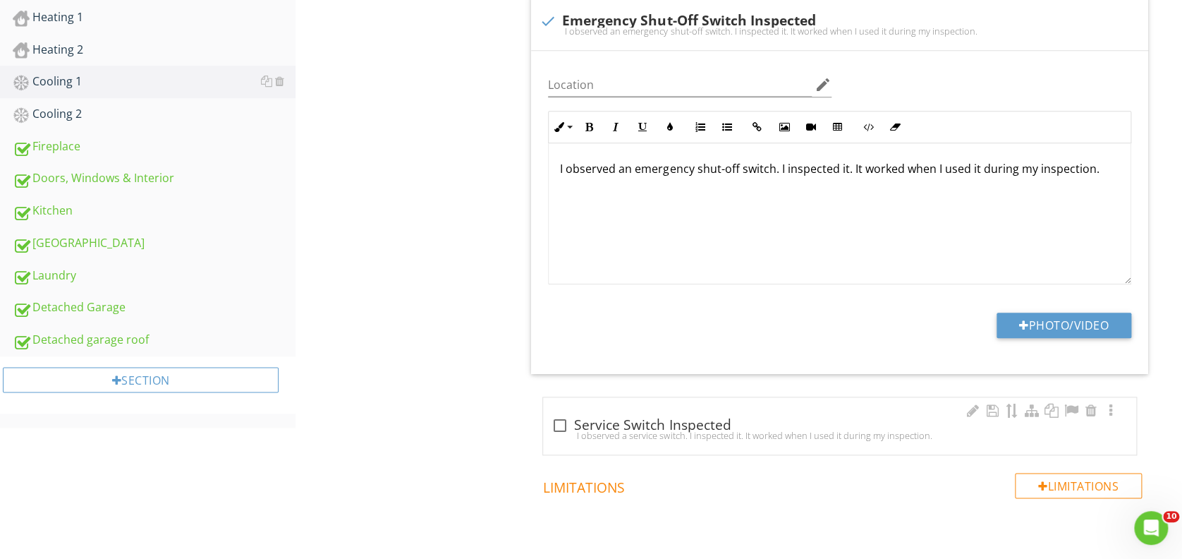
click at [560, 424] on div at bounding box center [560, 425] width 24 height 24
checkbox input "true"
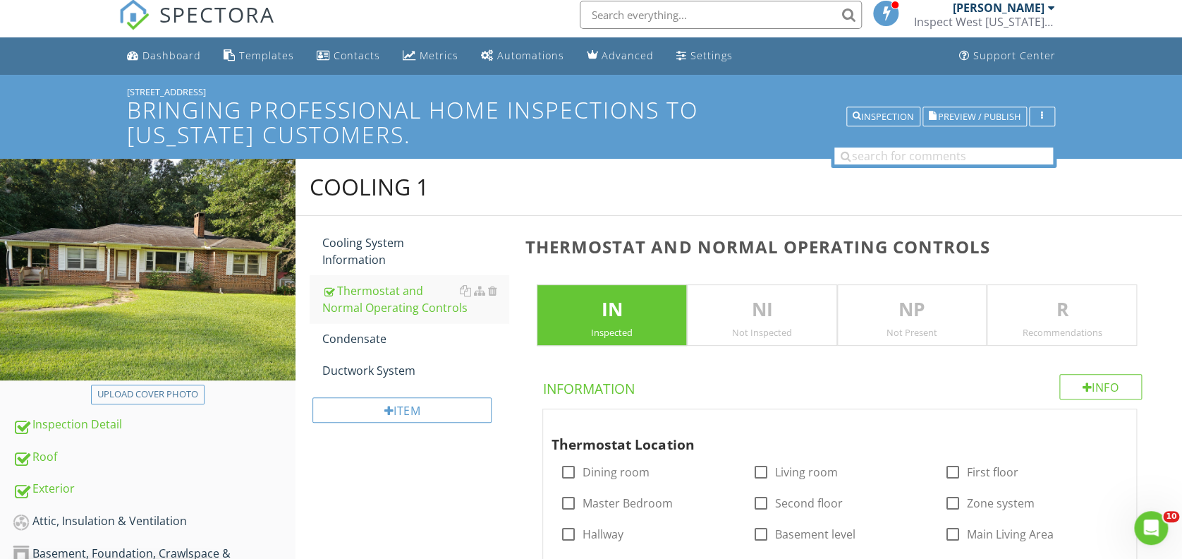
scroll to position [0, 0]
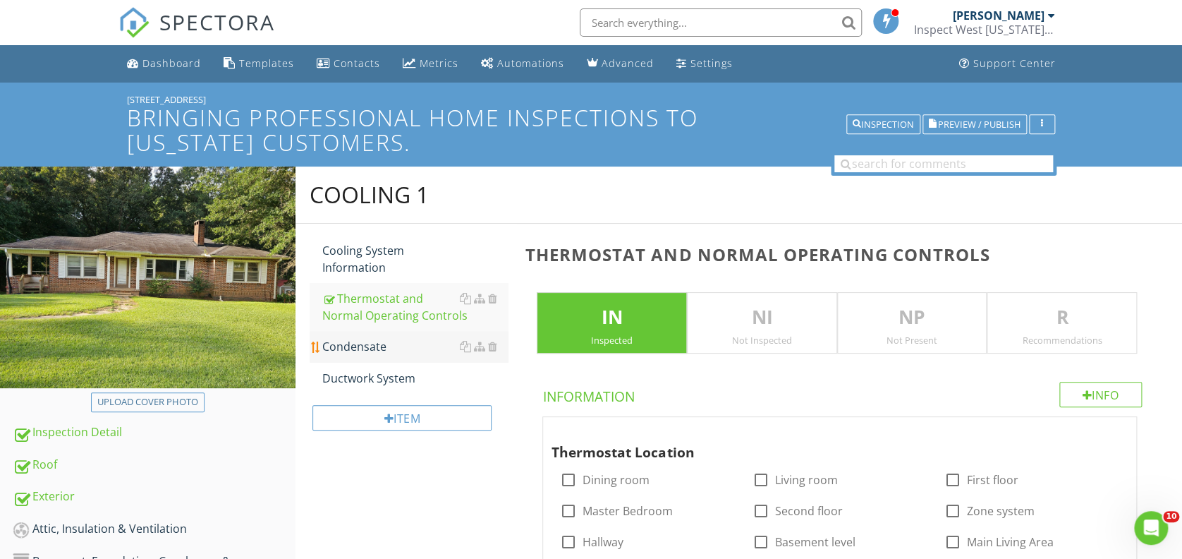
click at [397, 342] on div "Condensate" at bounding box center [415, 346] width 186 height 17
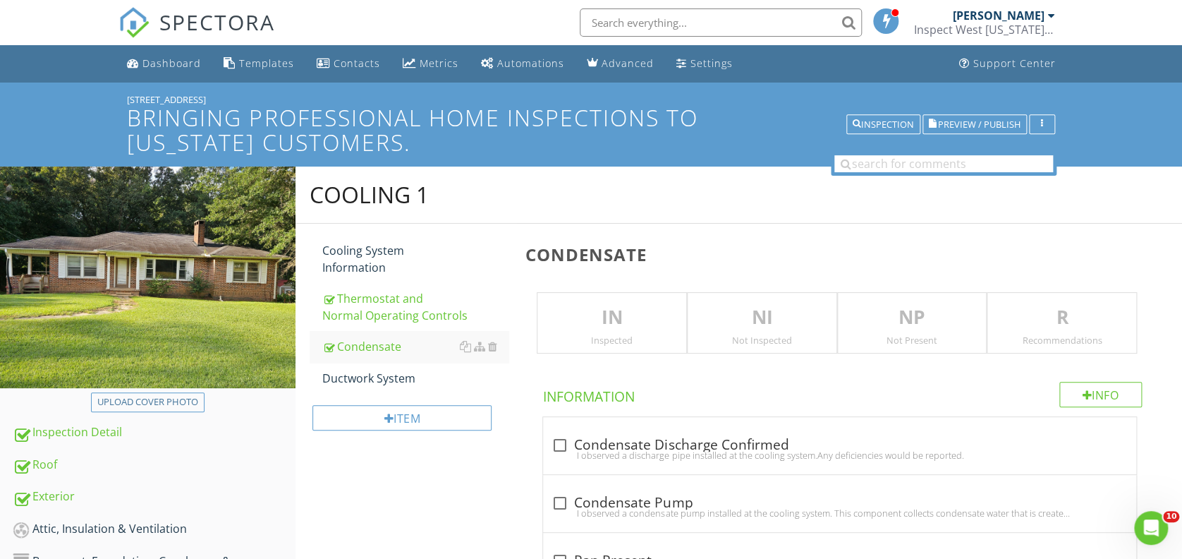
click at [764, 317] on p "NI" at bounding box center [762, 317] width 149 height 28
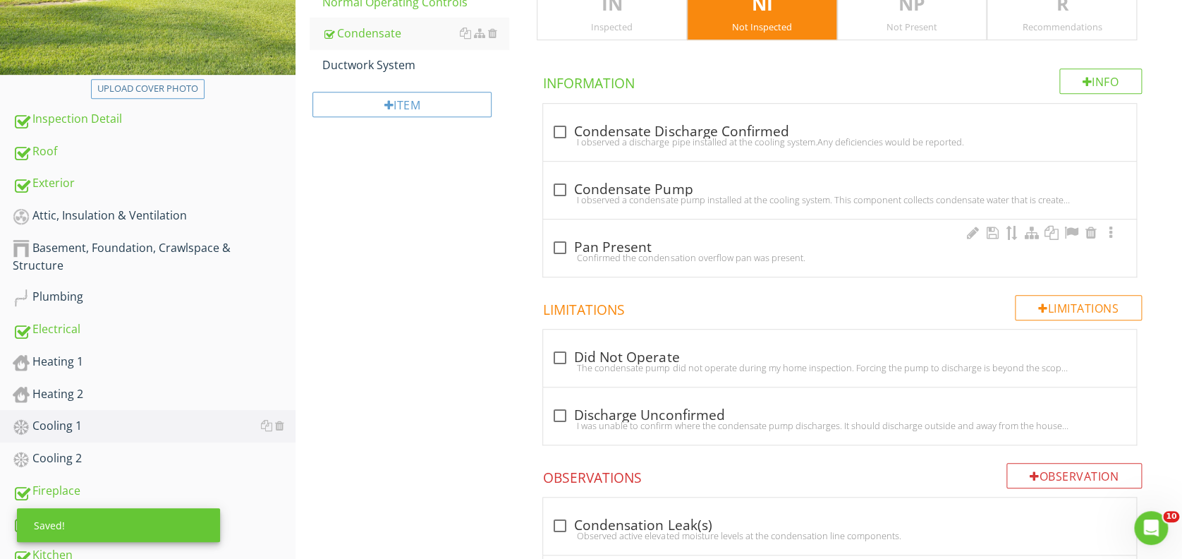
scroll to position [376, 0]
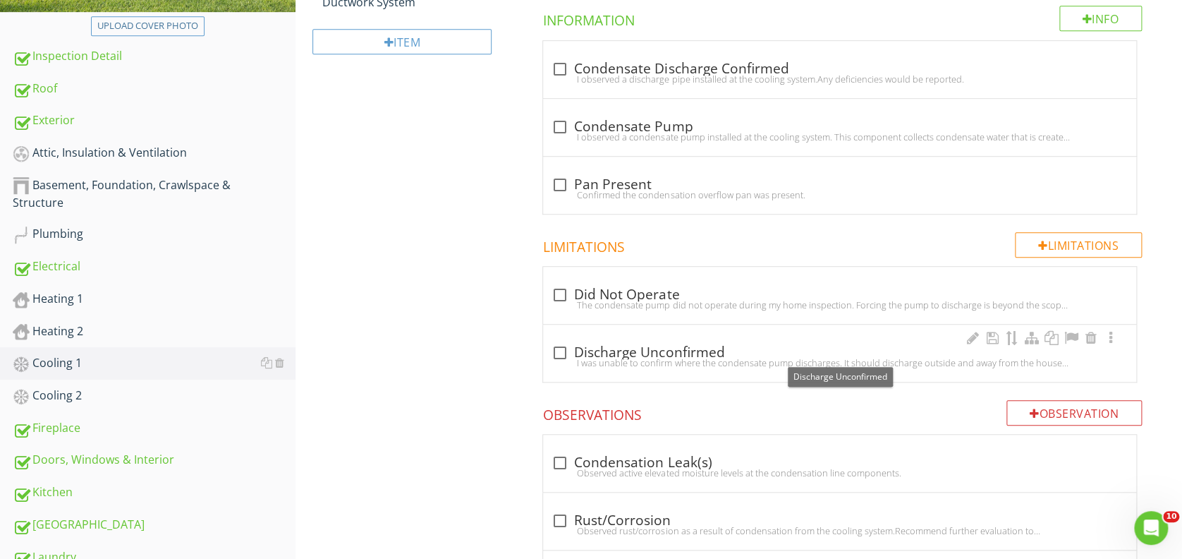
click at [561, 351] on div at bounding box center [560, 353] width 24 height 24
checkbox input "true"
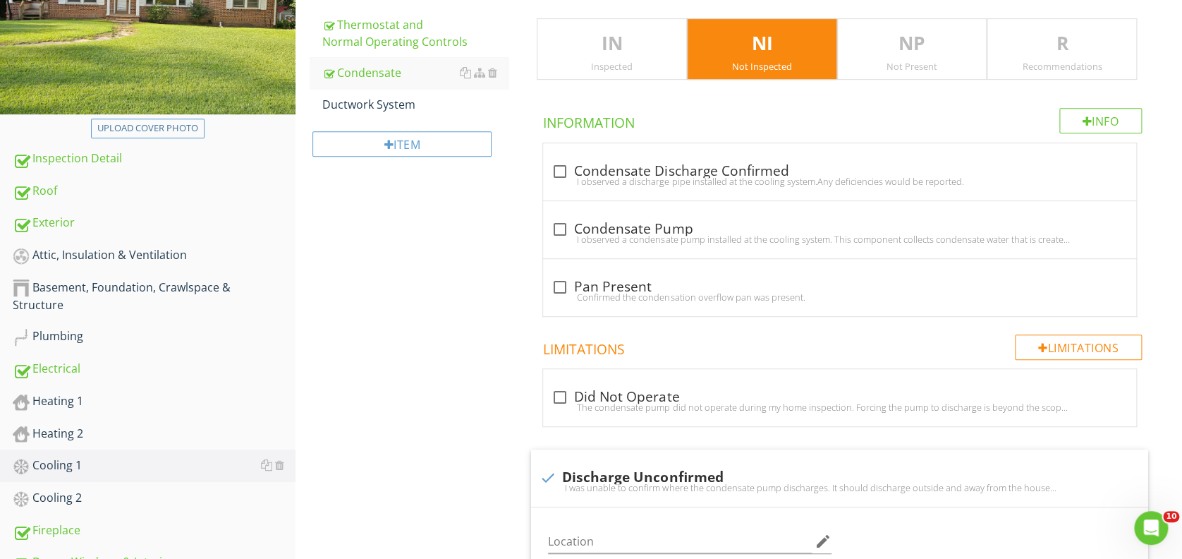
scroll to position [282, 0]
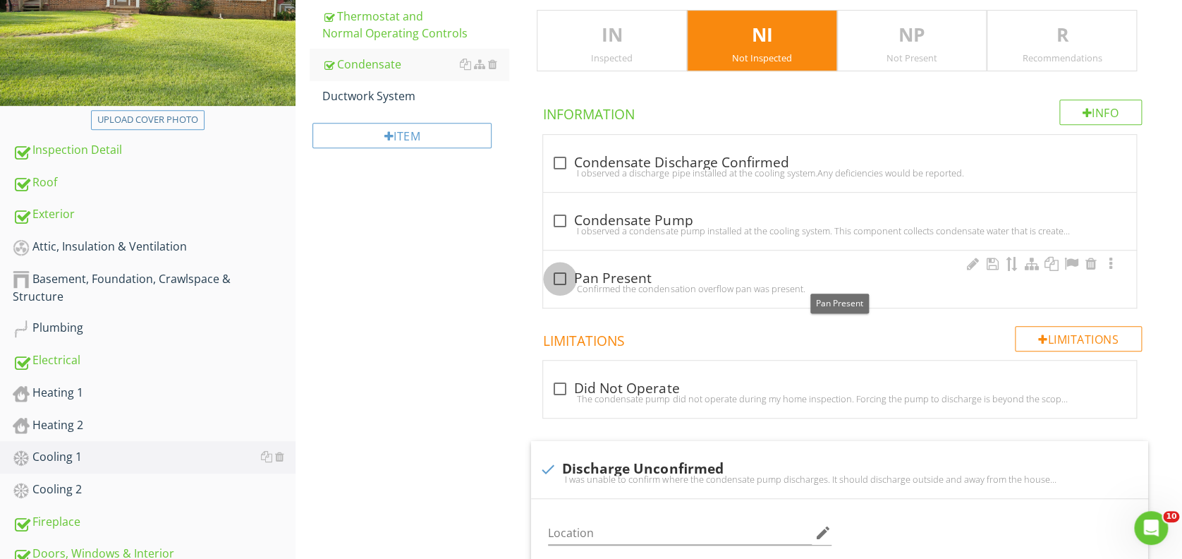
click at [559, 277] on div at bounding box center [560, 279] width 24 height 24
checkbox input "true"
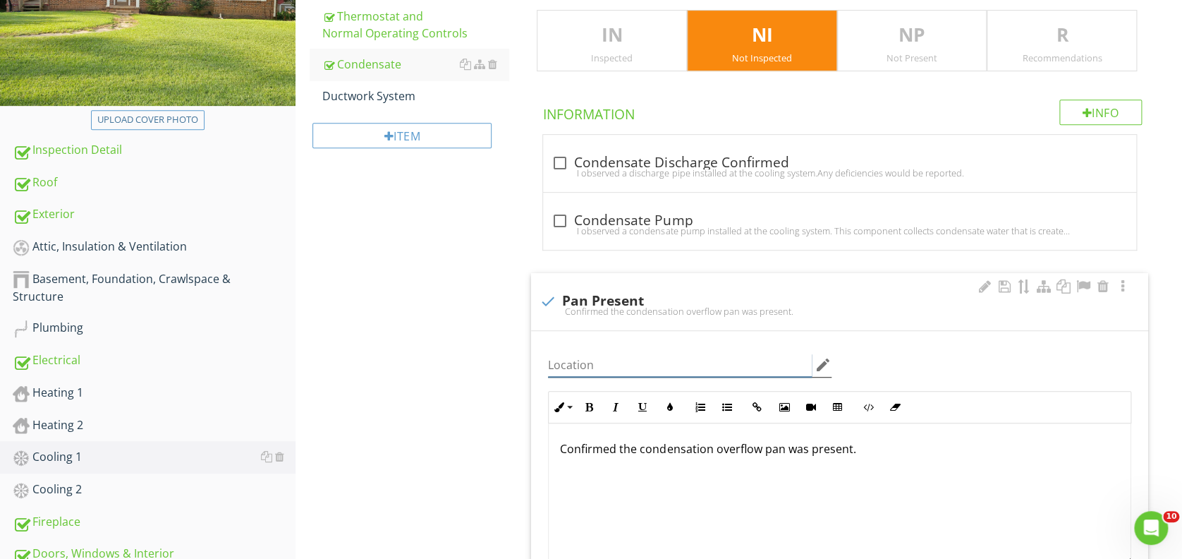
click at [693, 354] on input "Location" at bounding box center [679, 364] width 263 height 23
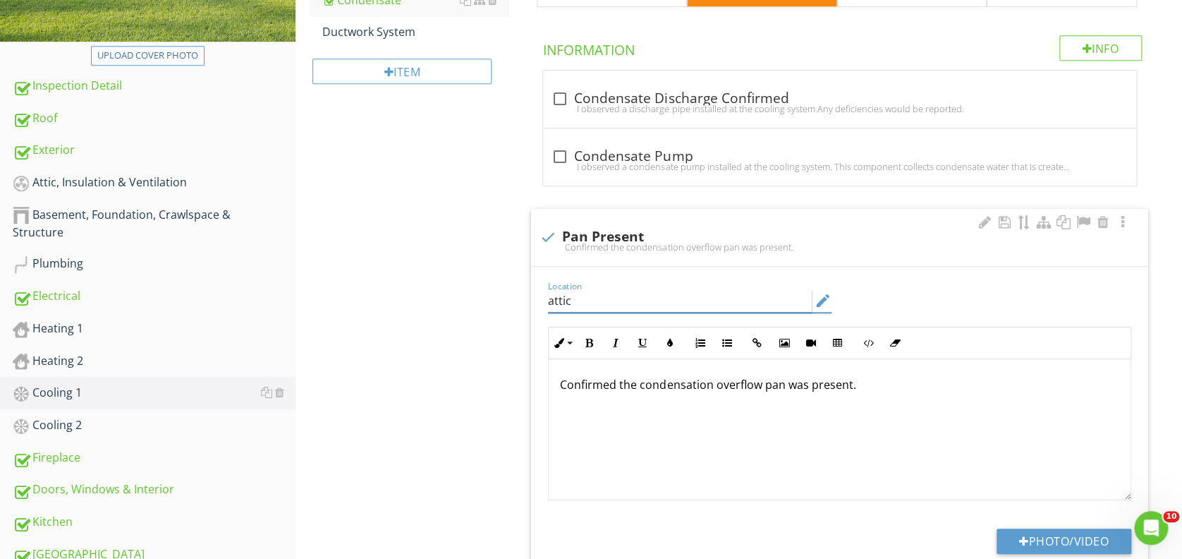
scroll to position [376, 0]
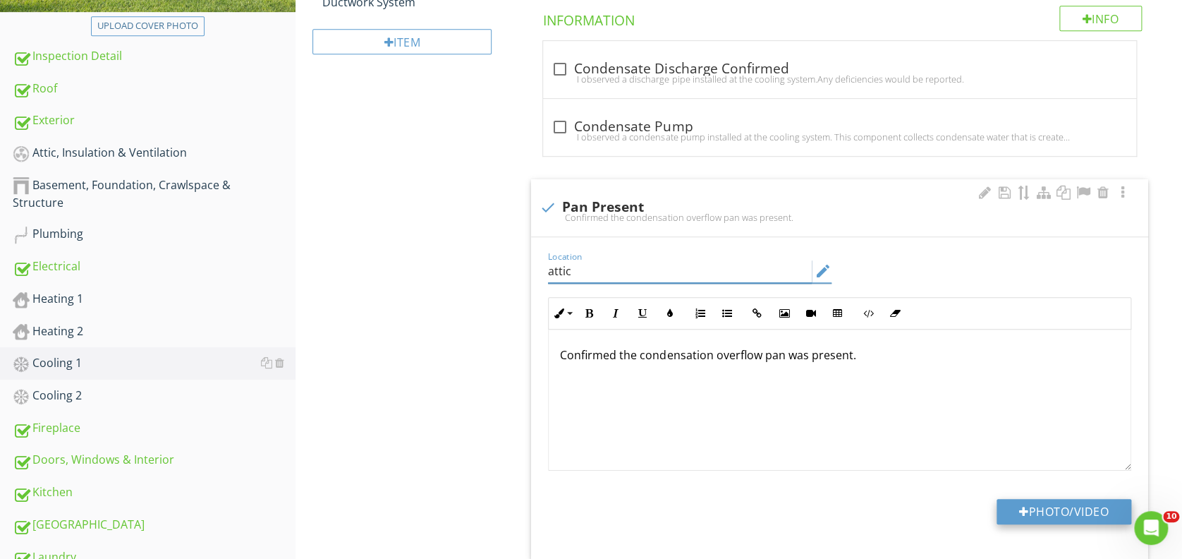
type input "attic"
click at [1019, 508] on div at bounding box center [1024, 511] width 10 height 11
type input "C:\fakepath\2025-7-28-63.jpg"
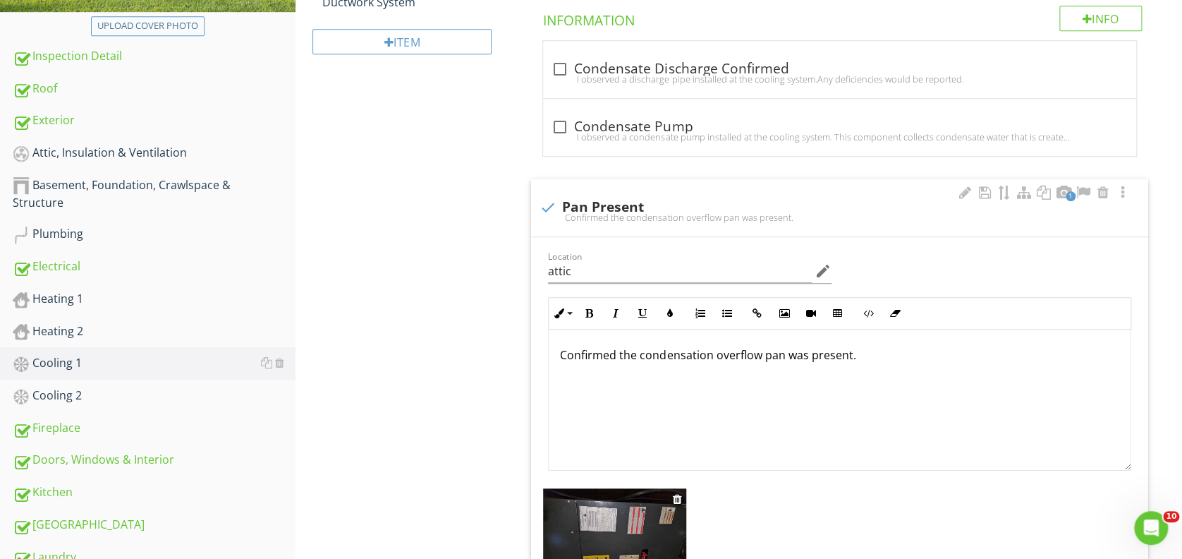
click at [661, 516] on img at bounding box center [614, 541] width 143 height 107
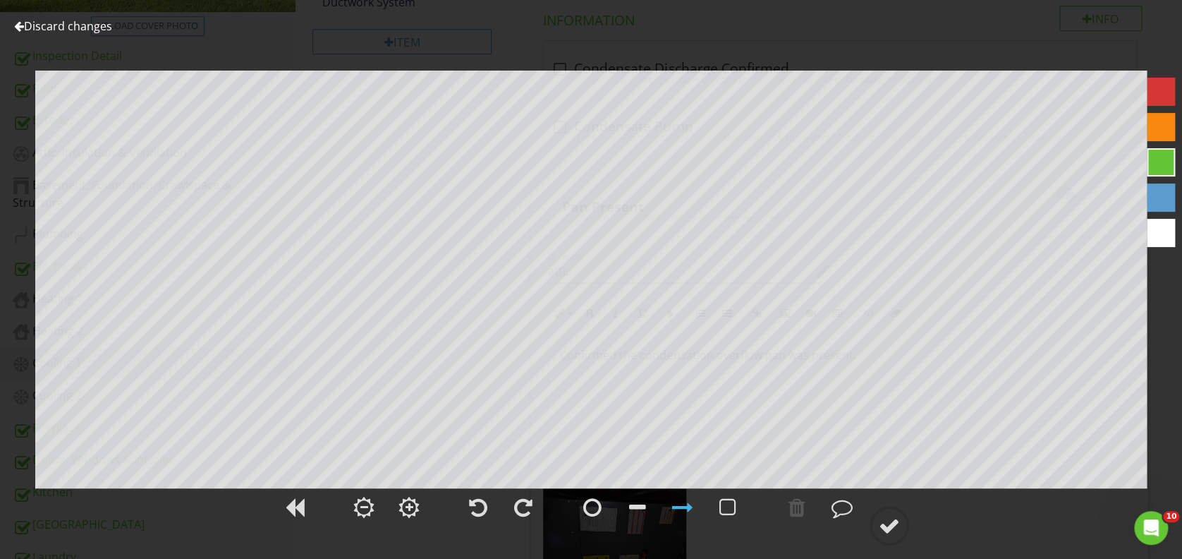
click at [1163, 128] on div at bounding box center [1161, 127] width 28 height 28
click at [889, 525] on div at bounding box center [889, 525] width 21 height 21
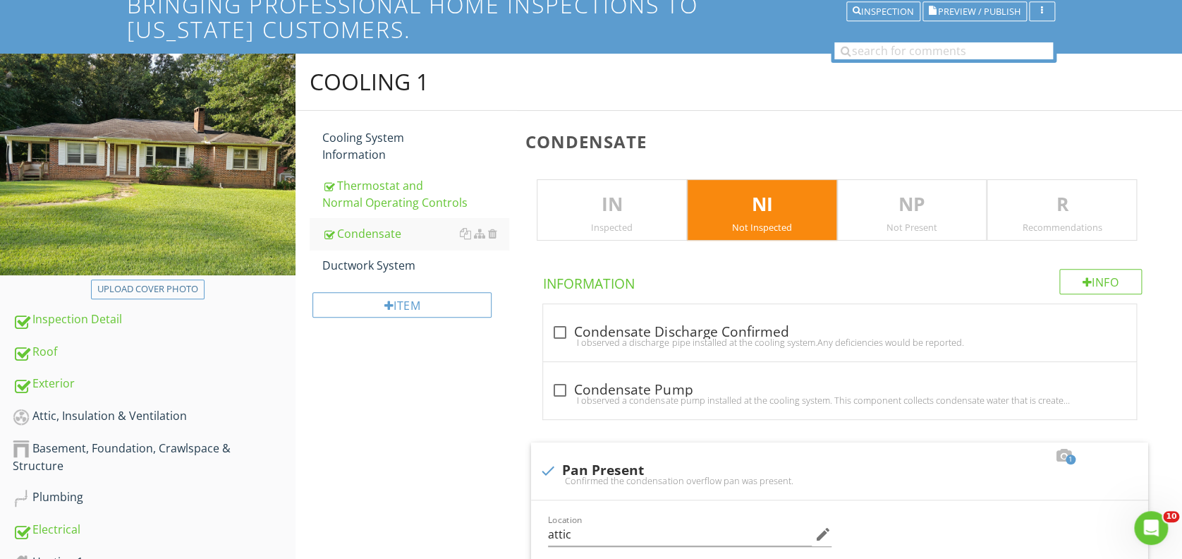
scroll to position [0, 0]
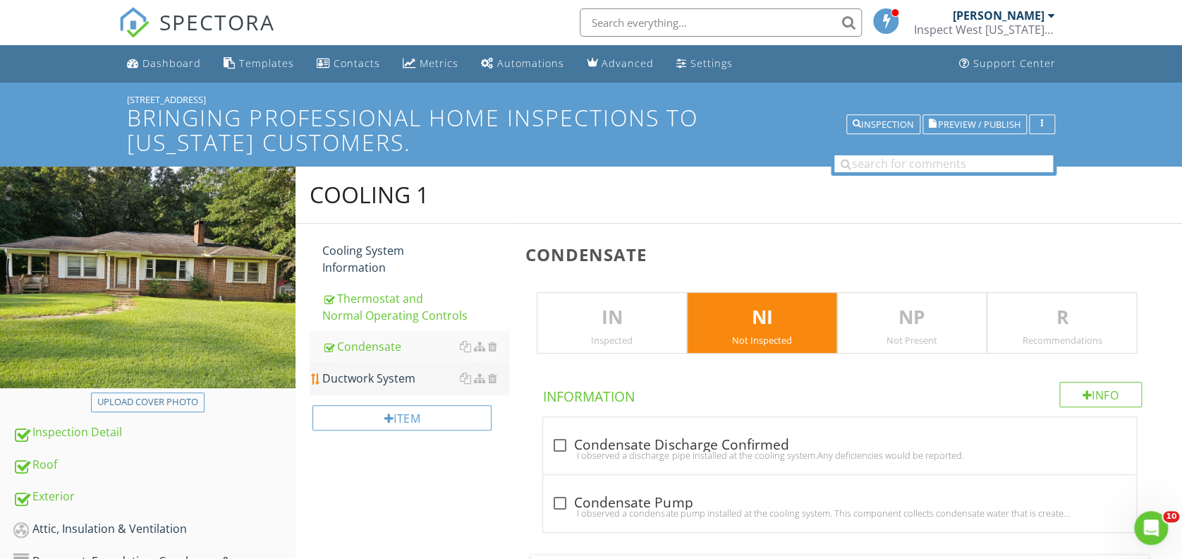
click at [394, 375] on div "Ductwork System" at bounding box center [415, 378] width 186 height 17
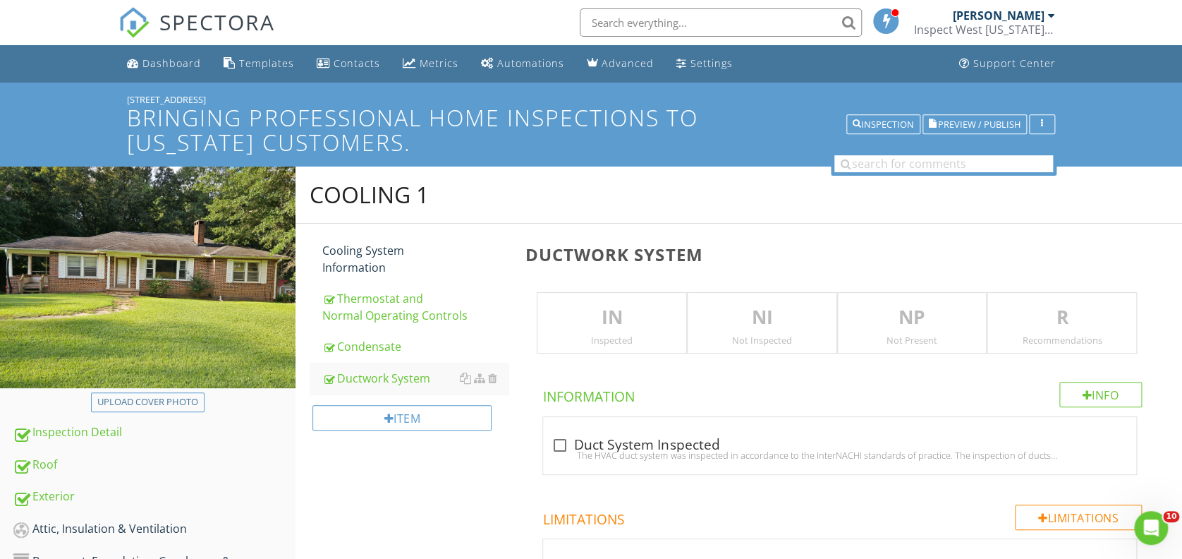
click at [633, 320] on p "IN" at bounding box center [612, 317] width 149 height 28
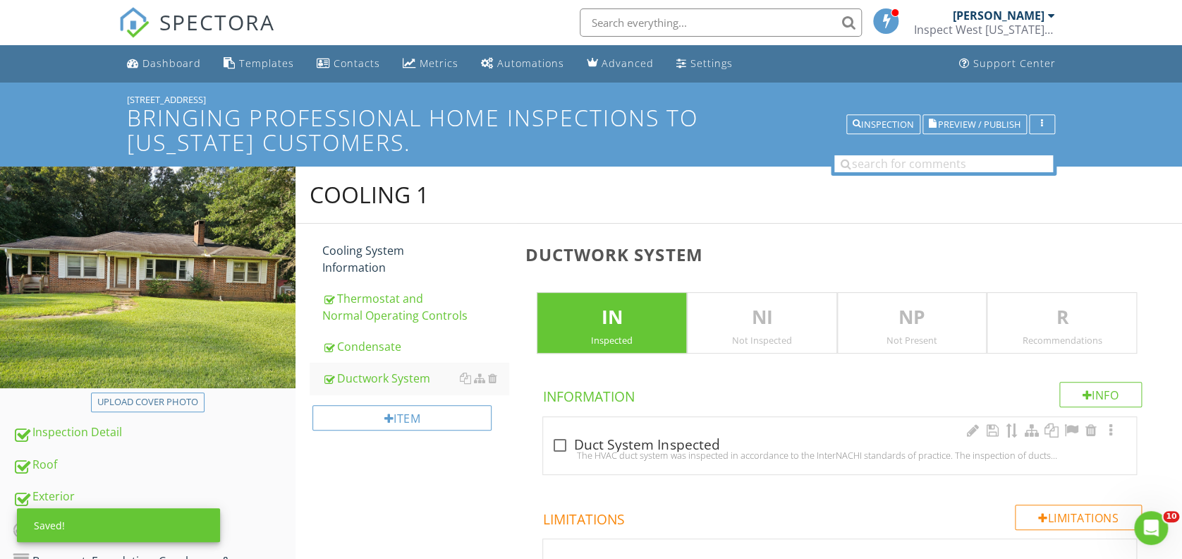
click at [560, 446] on div at bounding box center [560, 445] width 24 height 24
checkbox input "true"
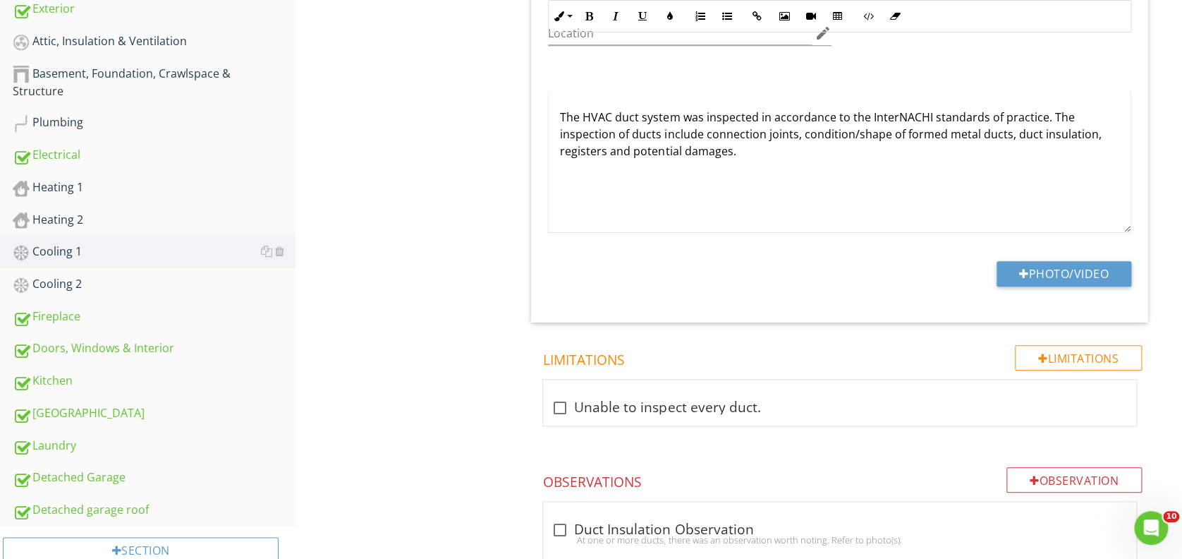
scroll to position [564, 0]
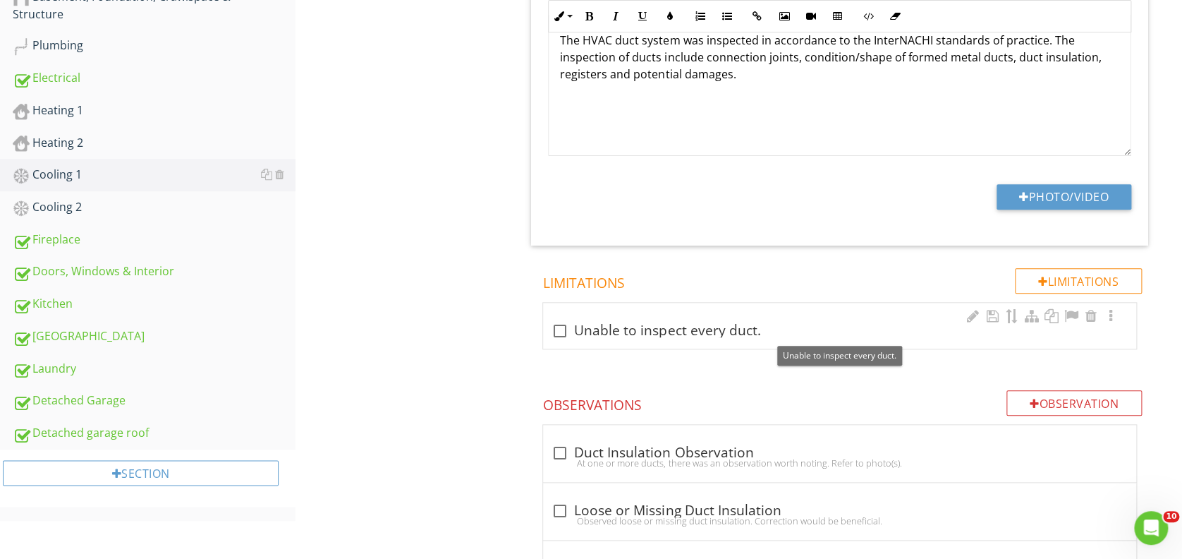
click at [560, 329] on div at bounding box center [560, 331] width 24 height 24
checkbox input "true"
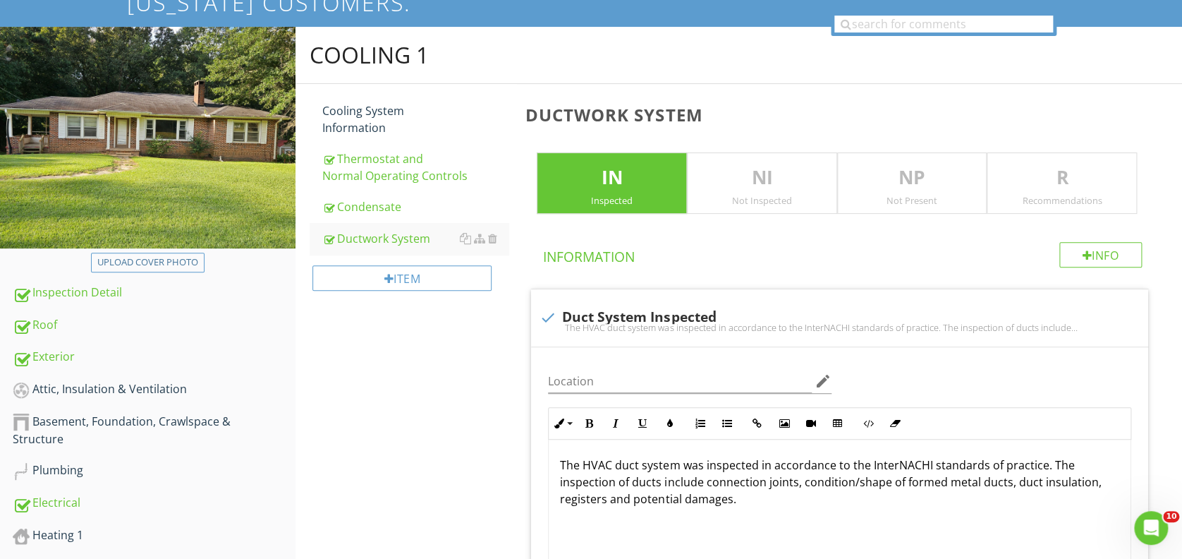
scroll to position [45, 0]
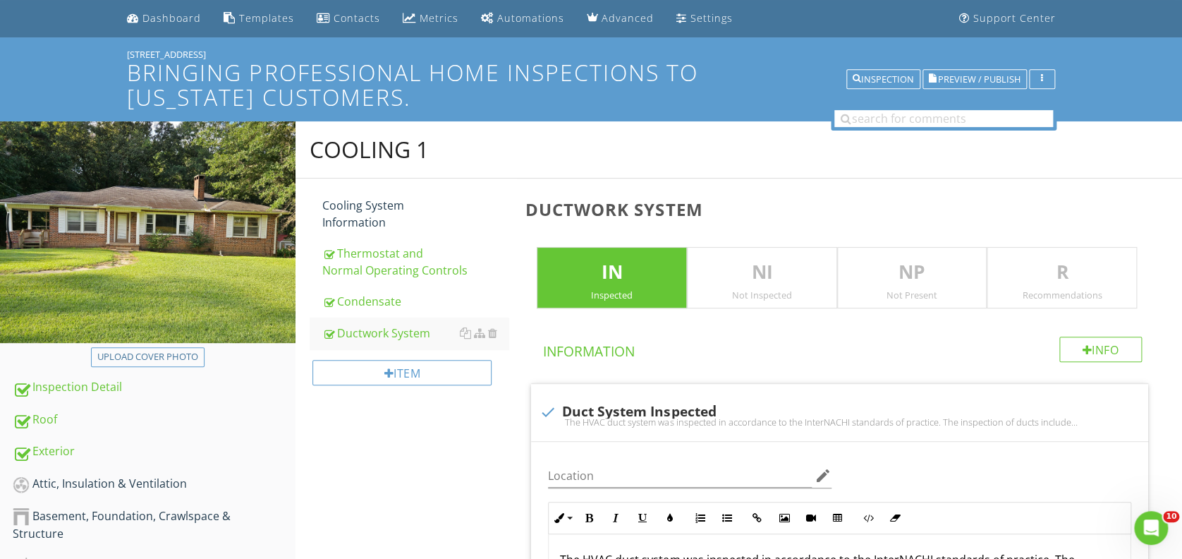
drag, startPoint x: 354, startPoint y: 207, endPoint x: 1024, endPoint y: 322, distance: 679.9
click at [354, 207] on div "Cooling System Information" at bounding box center [415, 214] width 186 height 34
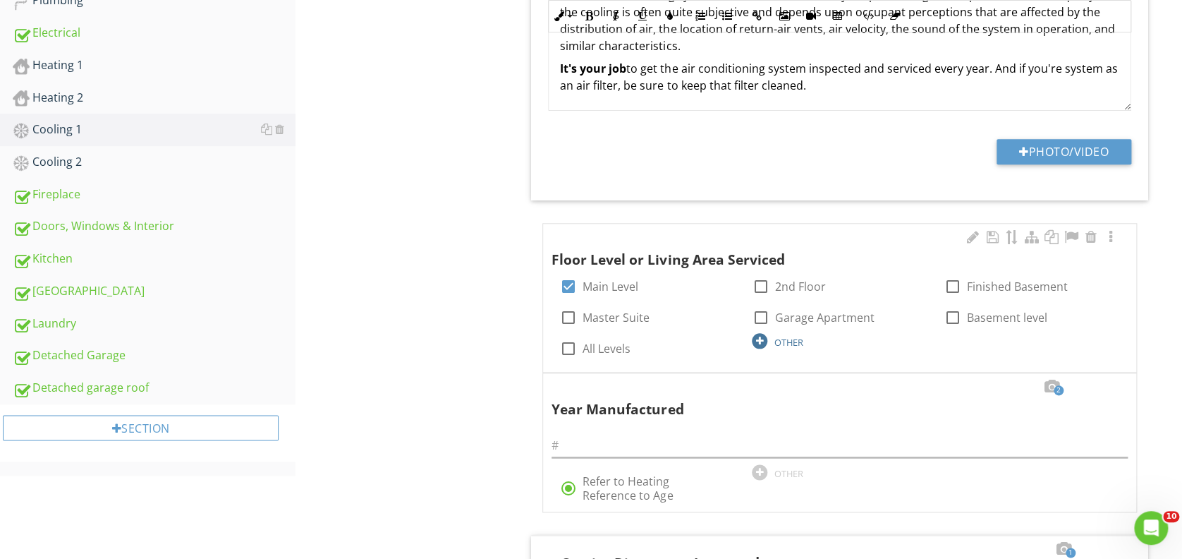
scroll to position [609, 0]
click at [1054, 384] on div at bounding box center [1051, 387] width 17 height 14
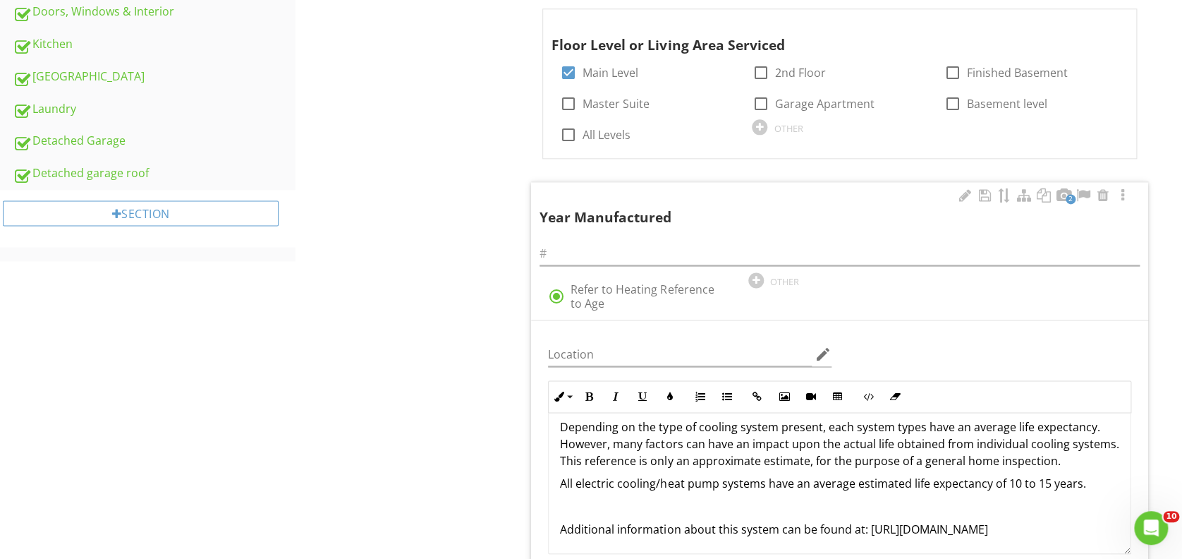
scroll to position [798, 0]
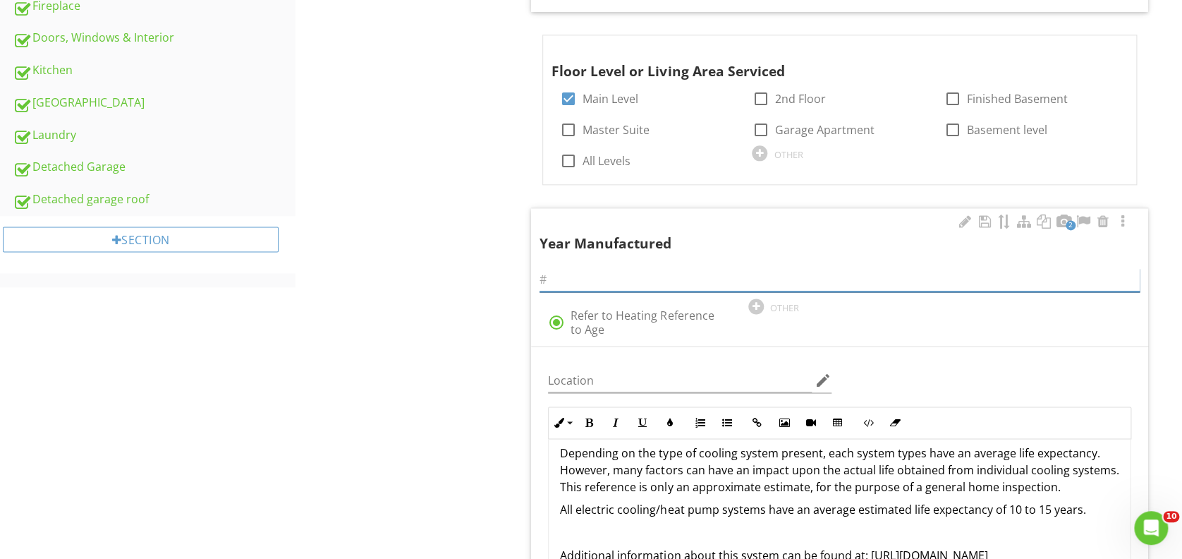
click at [606, 272] on input "text" at bounding box center [840, 279] width 600 height 23
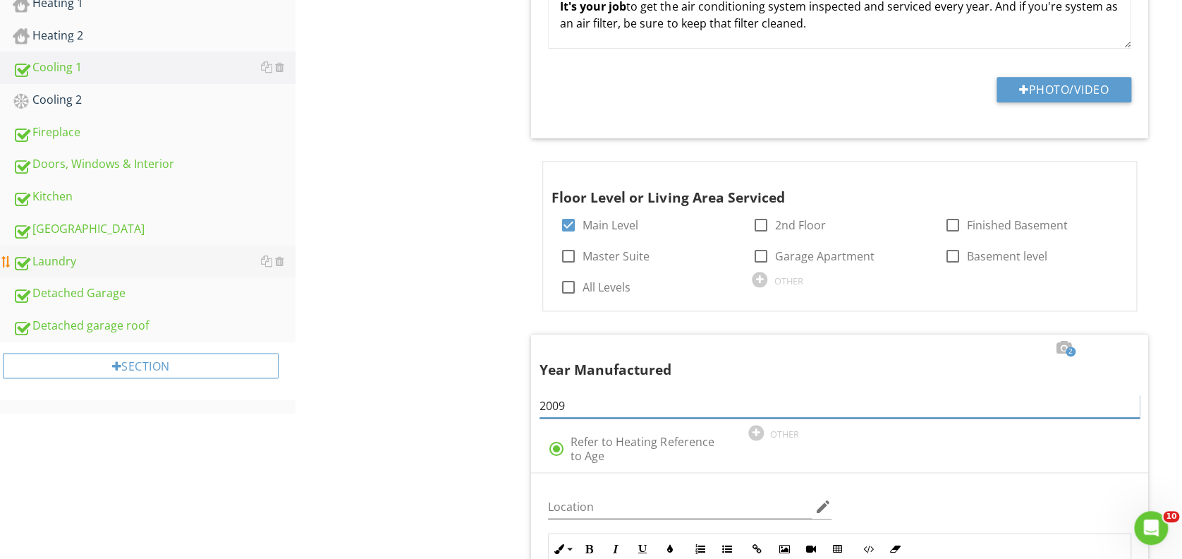
scroll to position [609, 0]
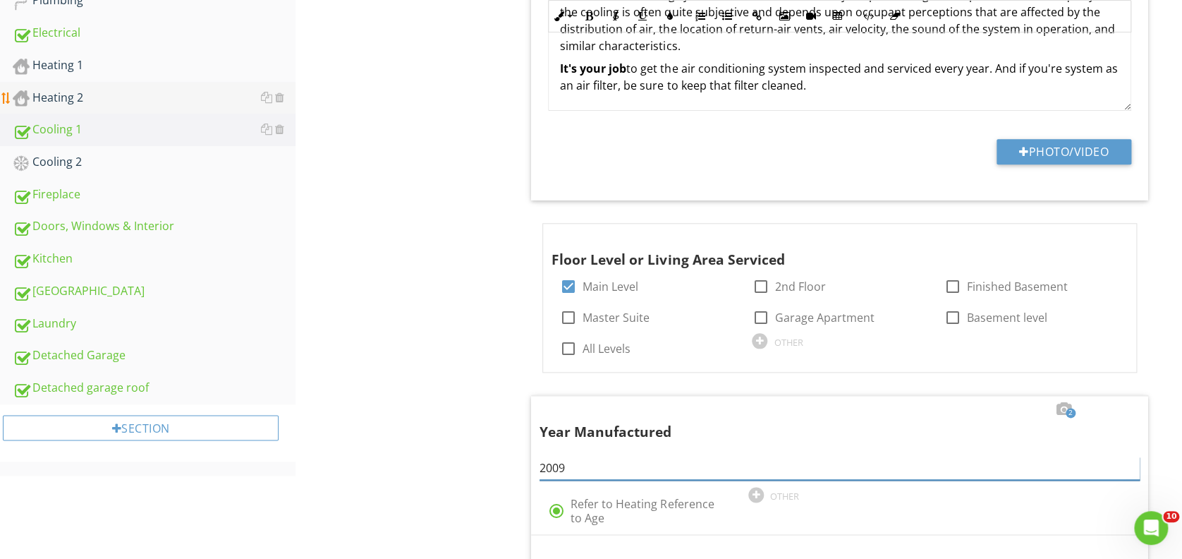
type input "2009"
click at [59, 93] on div "Heating 2" at bounding box center [154, 98] width 283 height 18
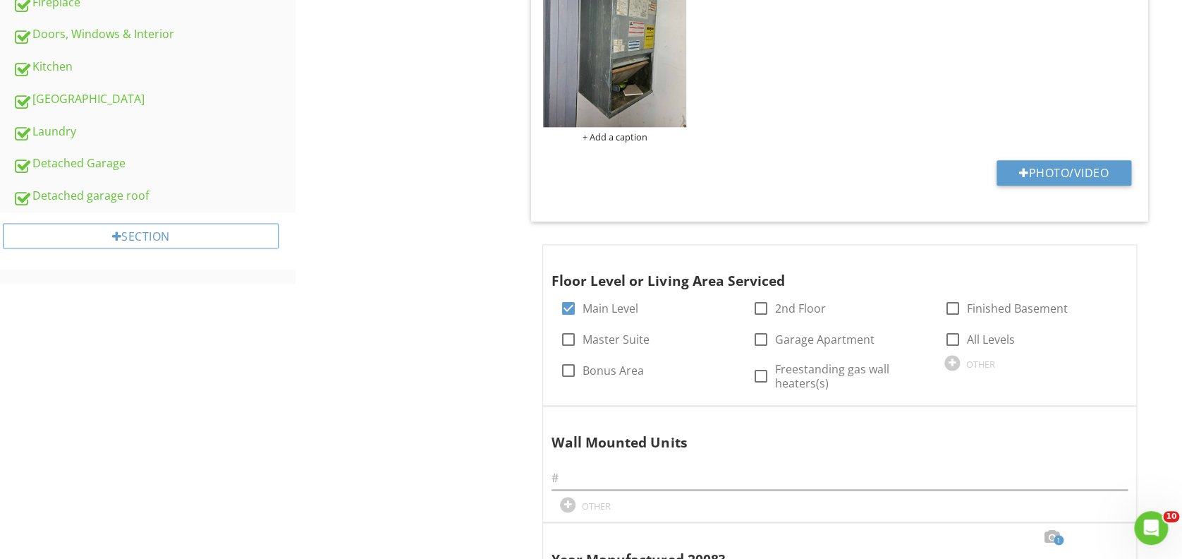
scroll to position [847, 0]
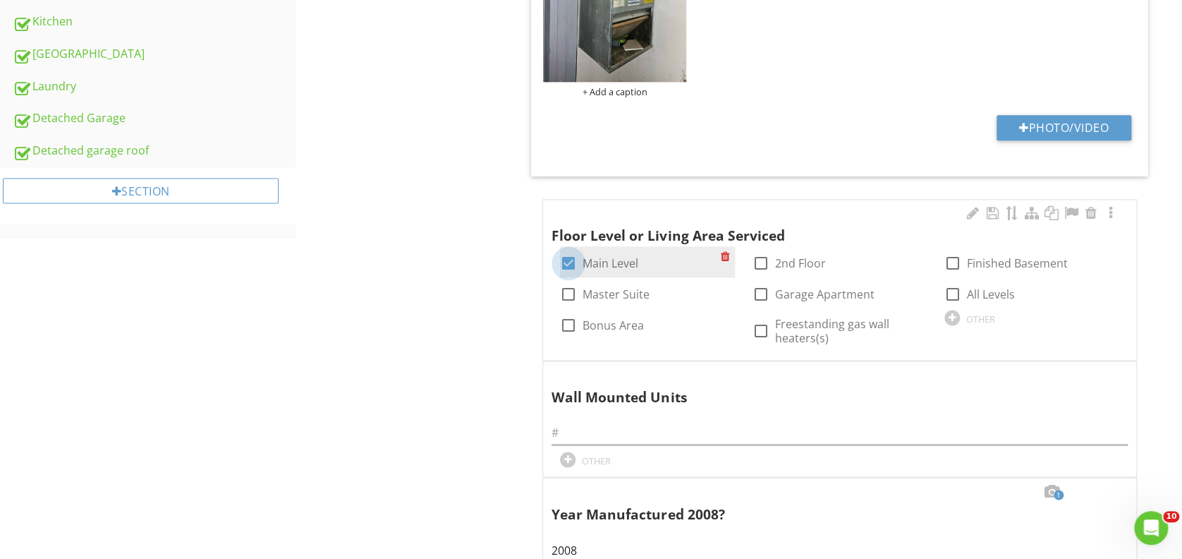
click at [564, 260] on div at bounding box center [569, 263] width 24 height 24
checkbox input "false"
click at [952, 261] on div at bounding box center [953, 263] width 24 height 24
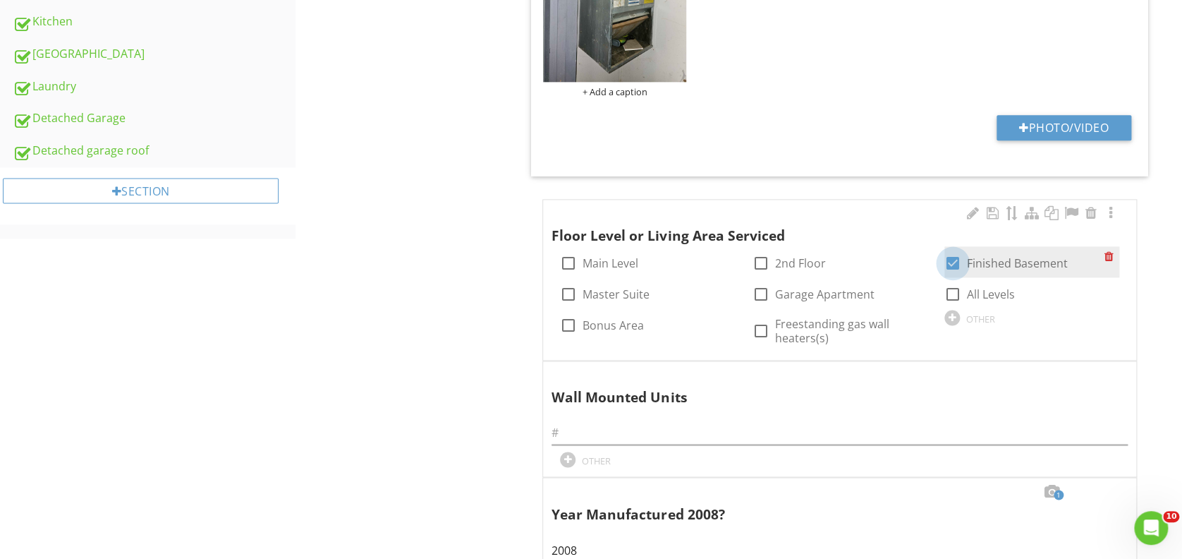
checkbox input "true"
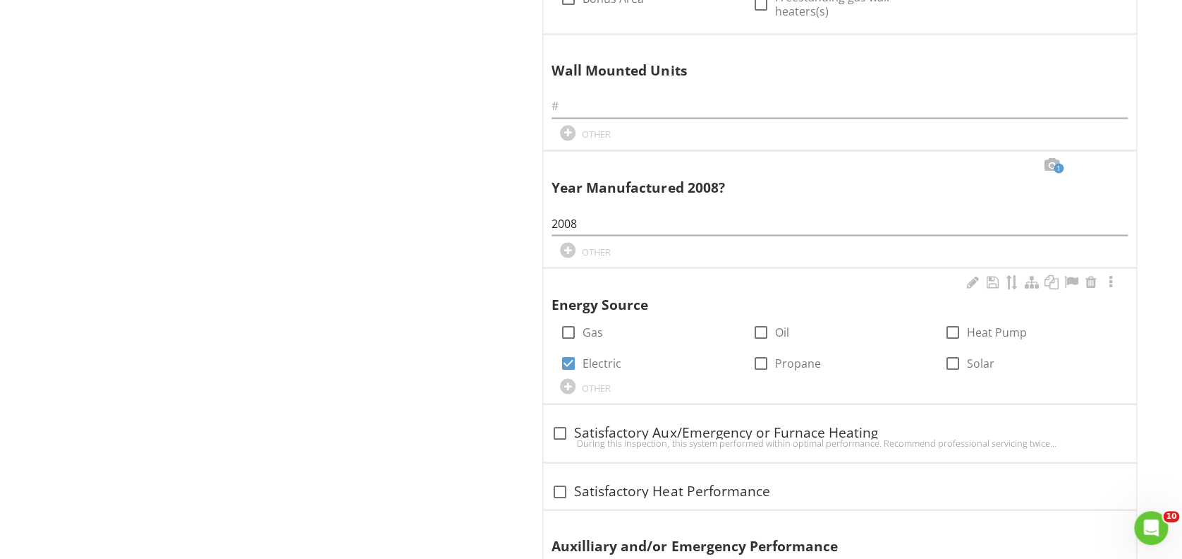
scroll to position [1129, 0]
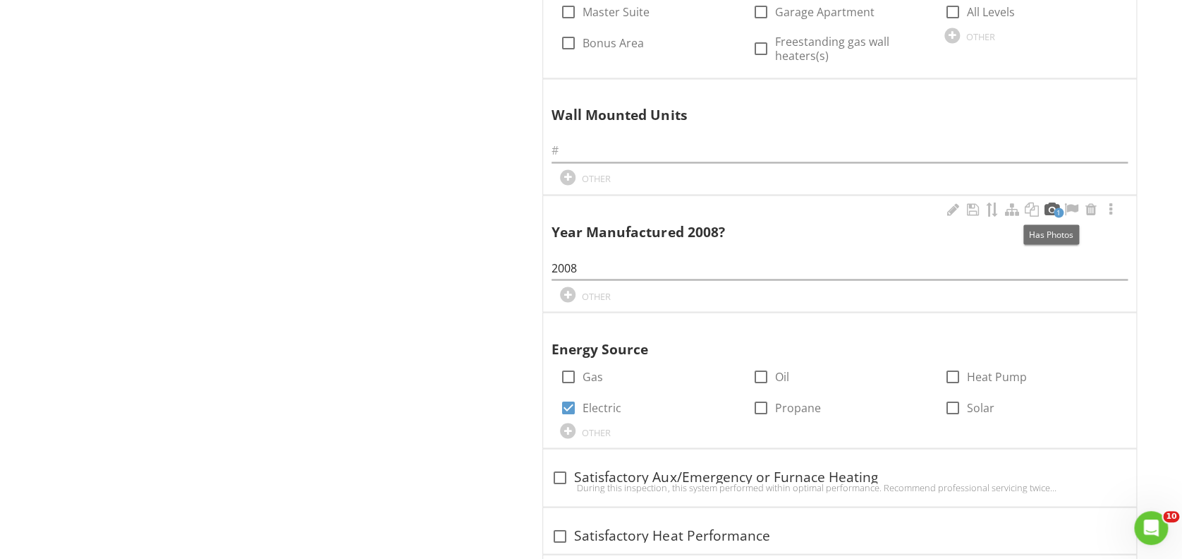
click at [1051, 208] on div at bounding box center [1051, 209] width 17 height 14
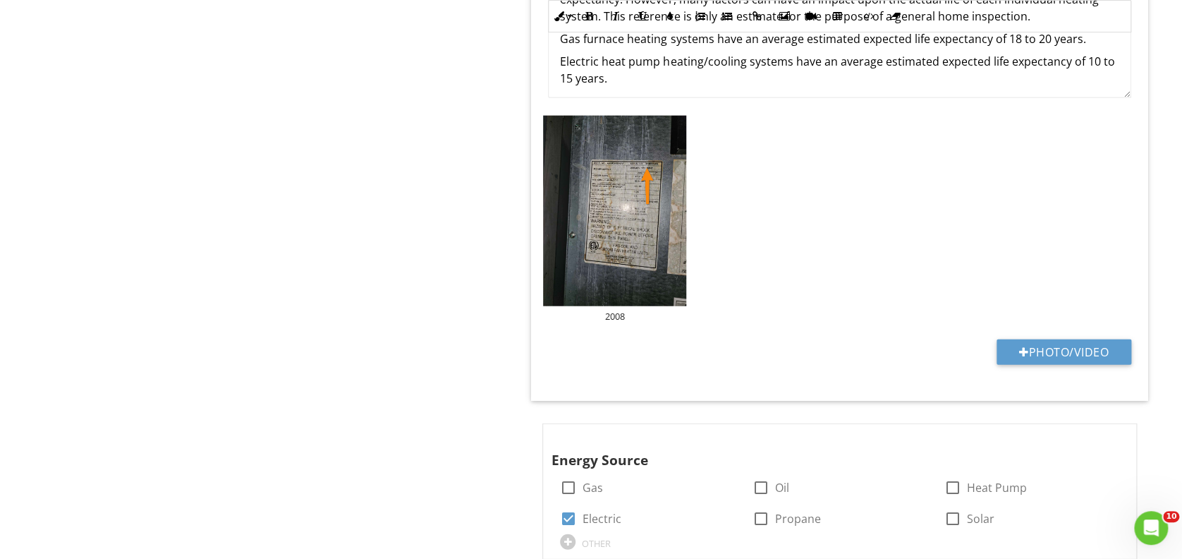
scroll to position [1505, 0]
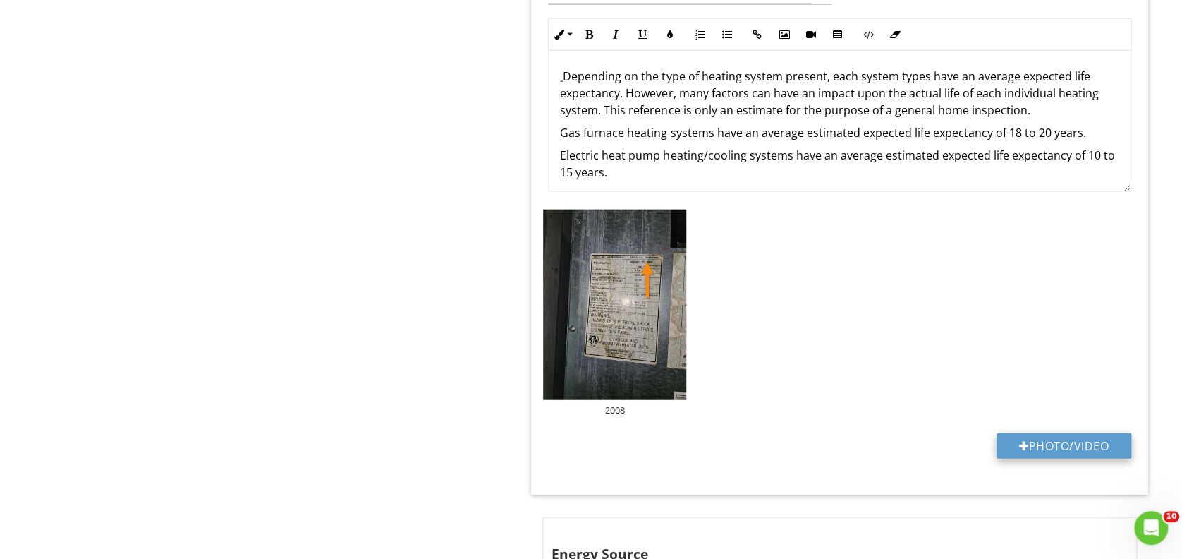
click at [1009, 445] on button "Photo/Video" at bounding box center [1064, 445] width 135 height 25
type input "C:\fakepath\2025-7-28-53.jpg"
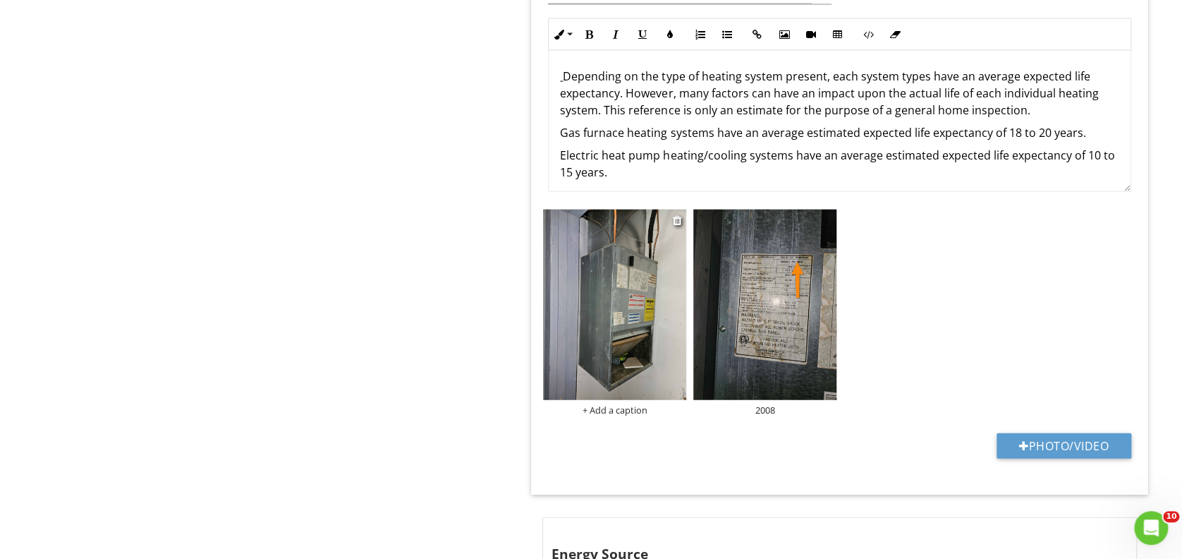
click at [616, 289] on img at bounding box center [614, 305] width 143 height 190
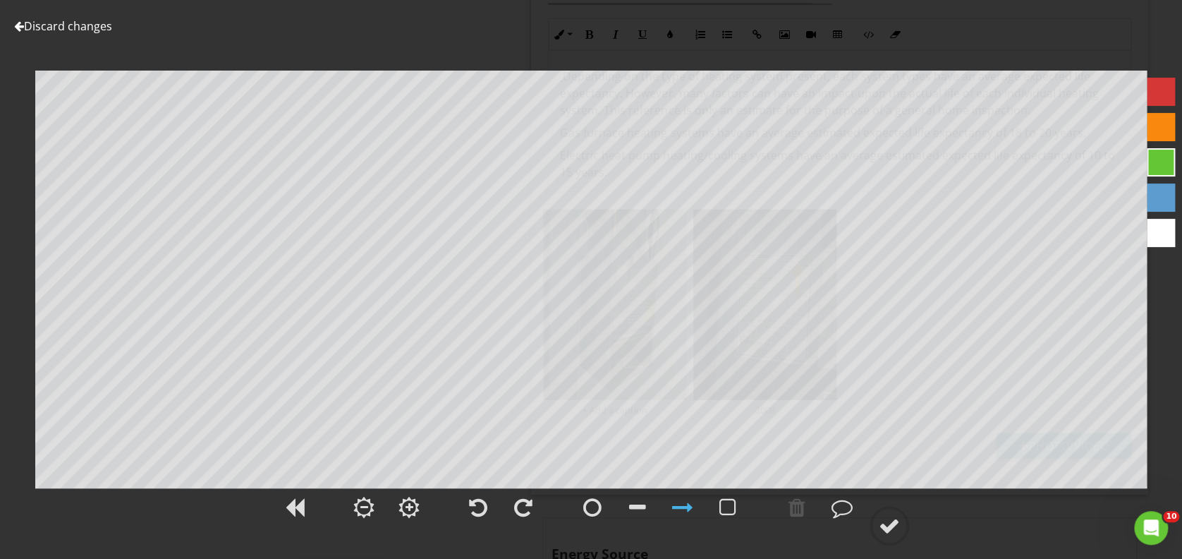
click at [1150, 119] on div at bounding box center [1161, 127] width 28 height 28
click at [892, 524] on div at bounding box center [889, 525] width 21 height 21
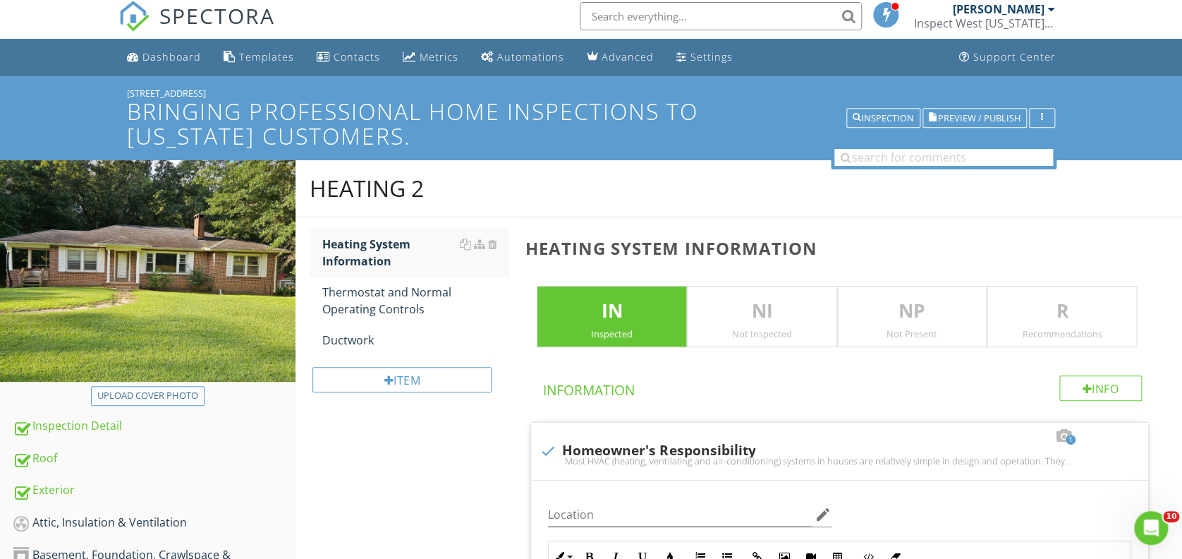
scroll to position [0, 0]
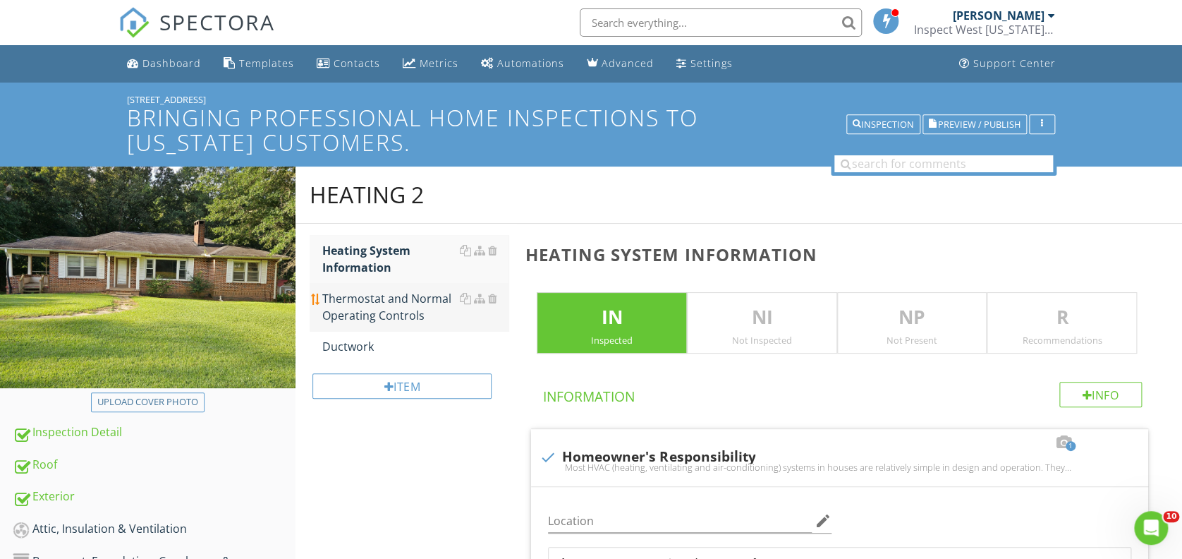
click at [397, 302] on div "Thermostat and Normal Operating Controls" at bounding box center [415, 307] width 186 height 34
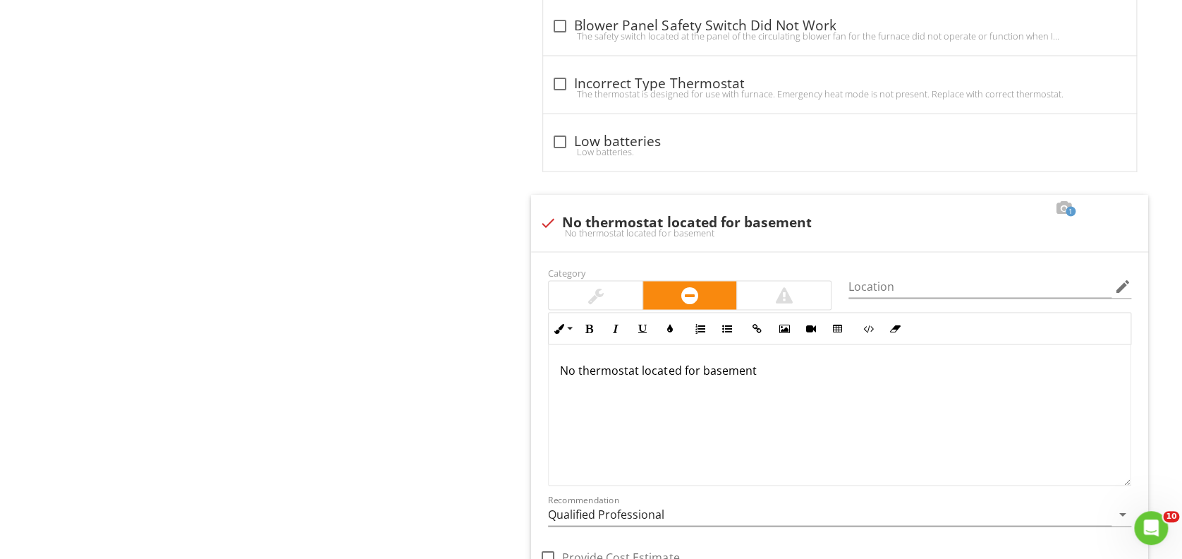
scroll to position [1129, 0]
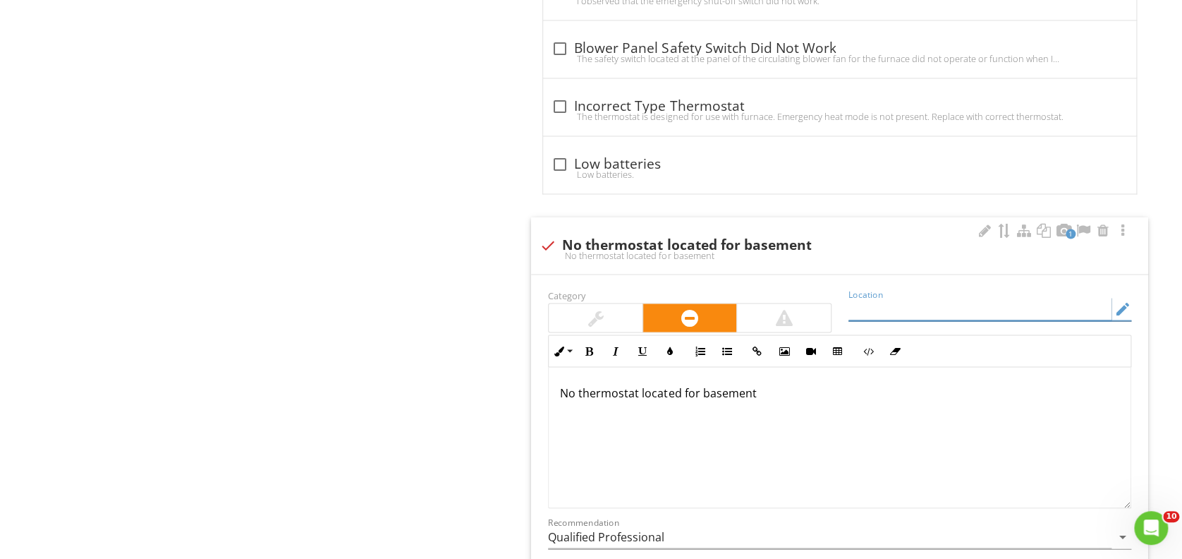
click at [887, 305] on input "Location" at bounding box center [980, 308] width 263 height 23
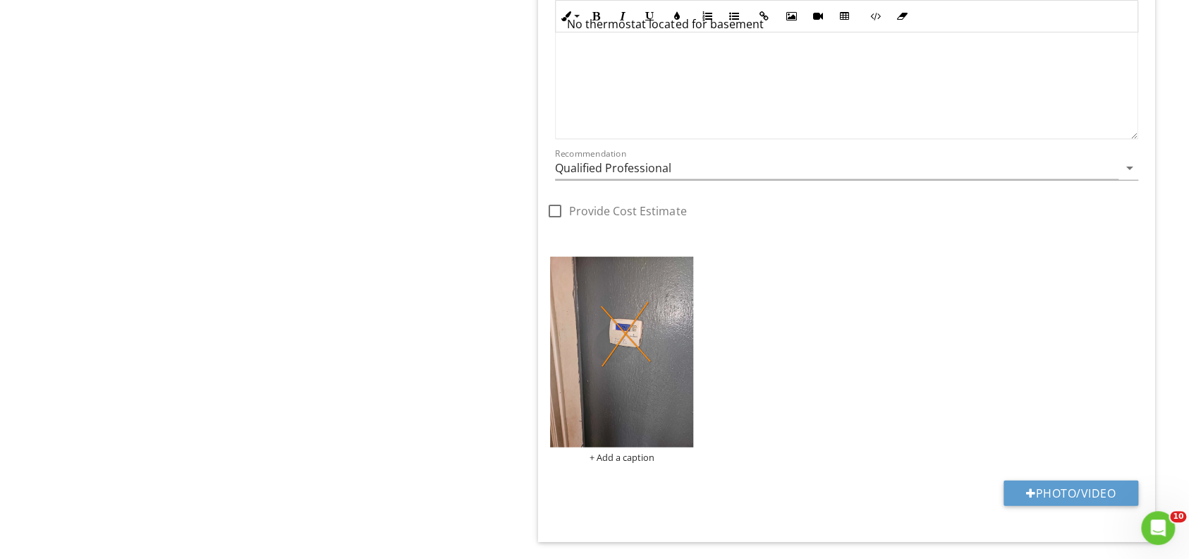
scroll to position [1505, 0]
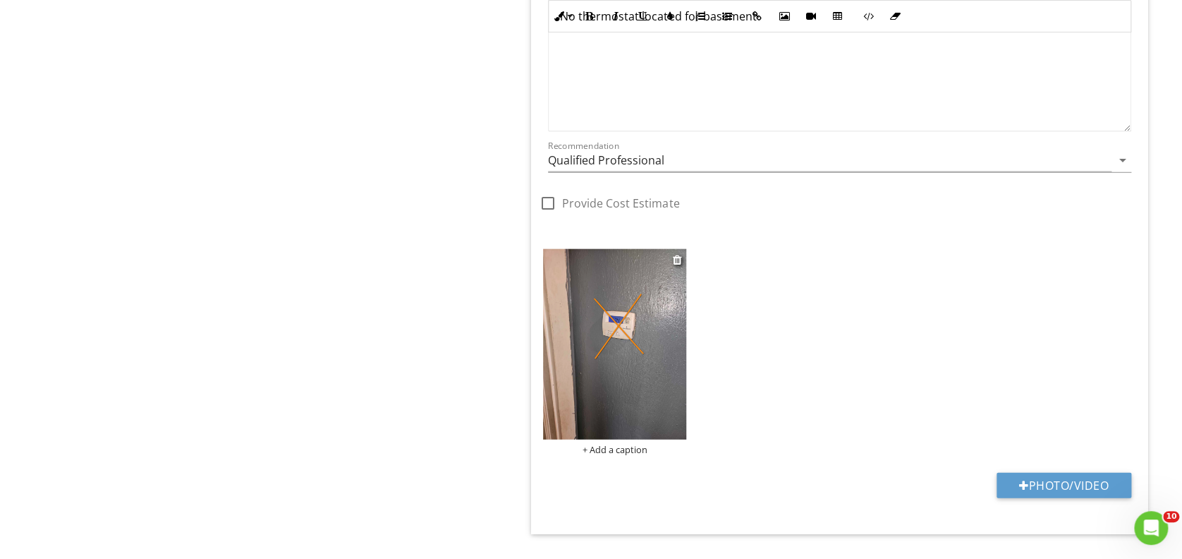
type input "basement"
click at [621, 446] on div "+ Add a caption" at bounding box center [614, 449] width 143 height 11
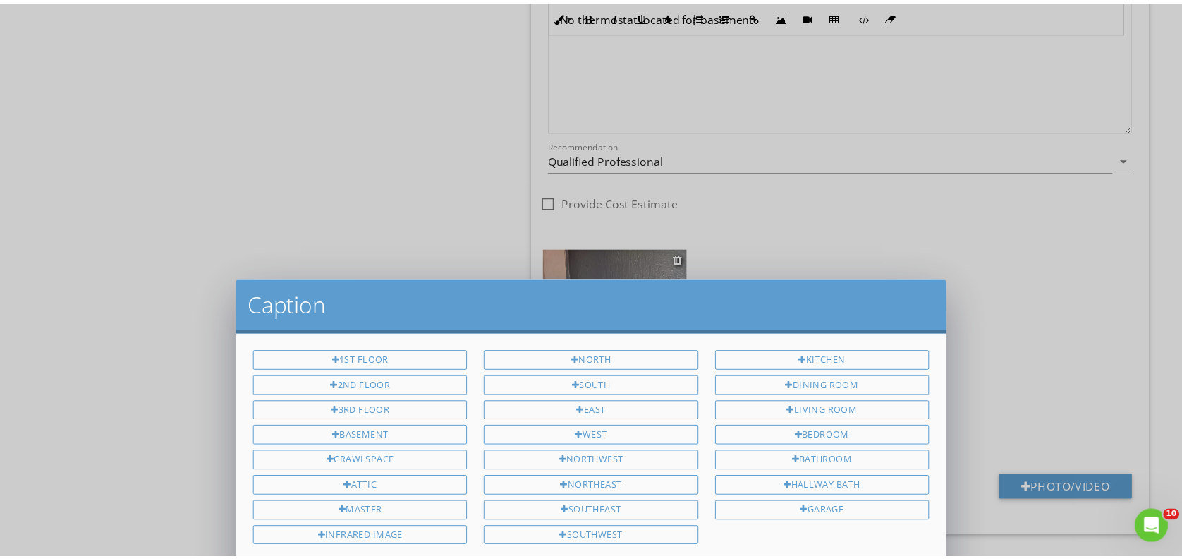
scroll to position [0, 0]
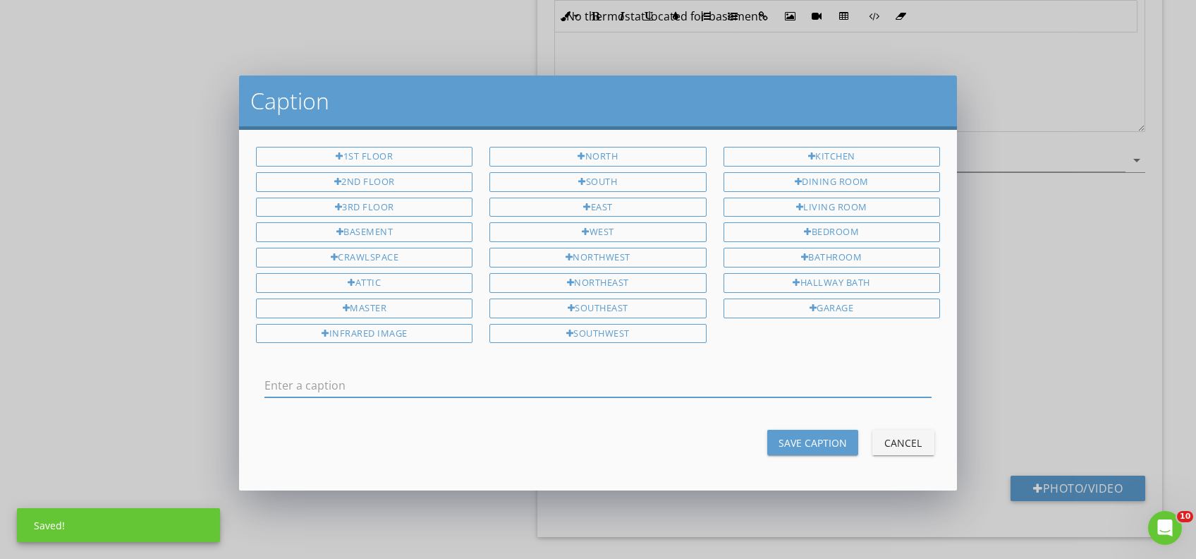
type input "n"
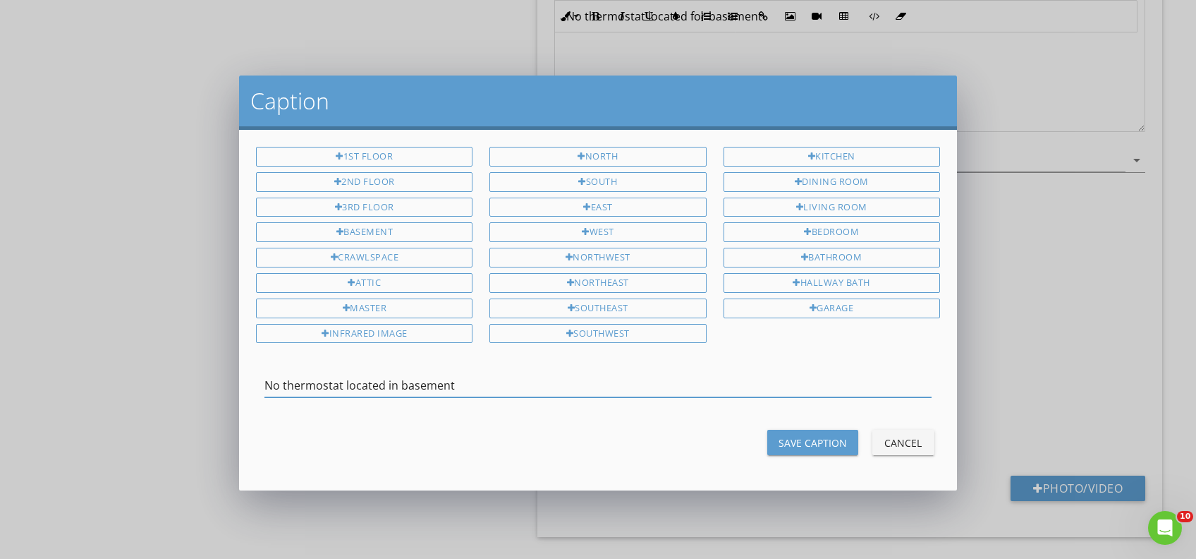
type input "No thermostat located in basement"
click at [800, 435] on div "Save Caption" at bounding box center [813, 442] width 68 height 15
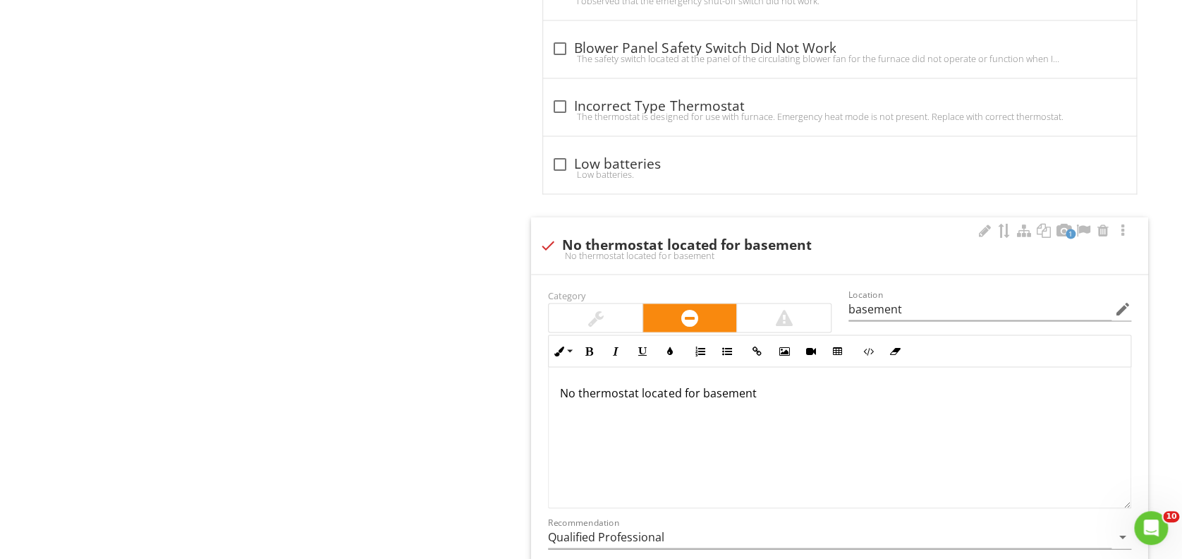
scroll to position [1034, 0]
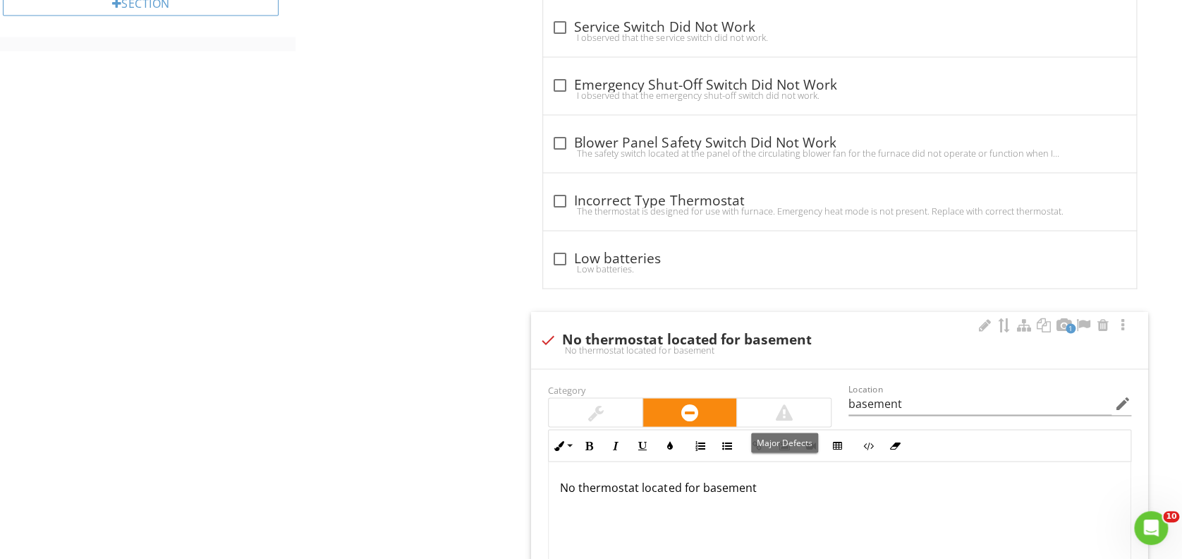
click at [765, 410] on div at bounding box center [783, 412] width 93 height 28
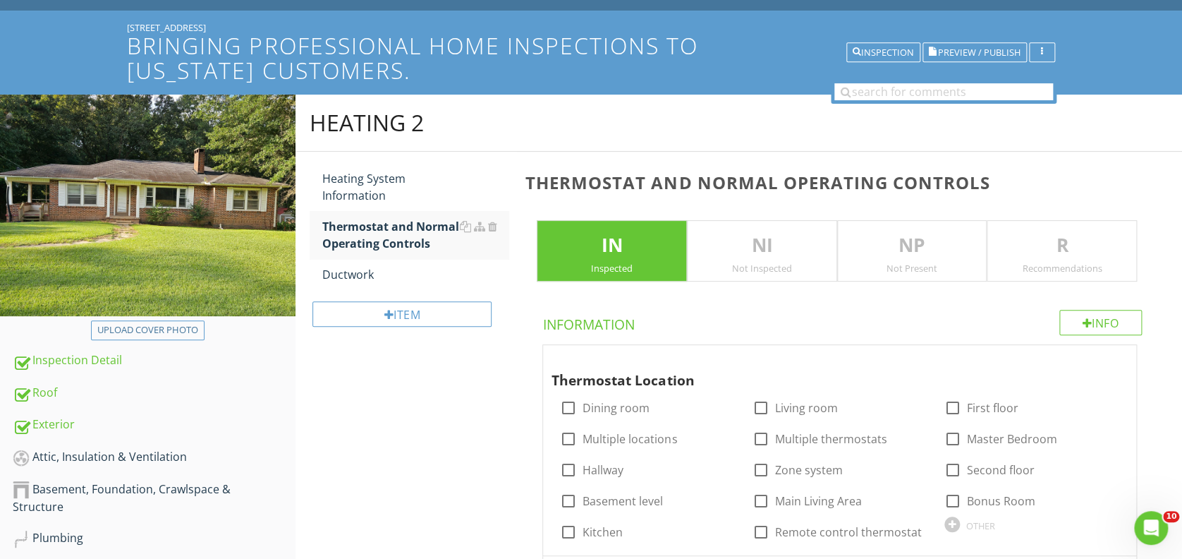
scroll to position [0, 0]
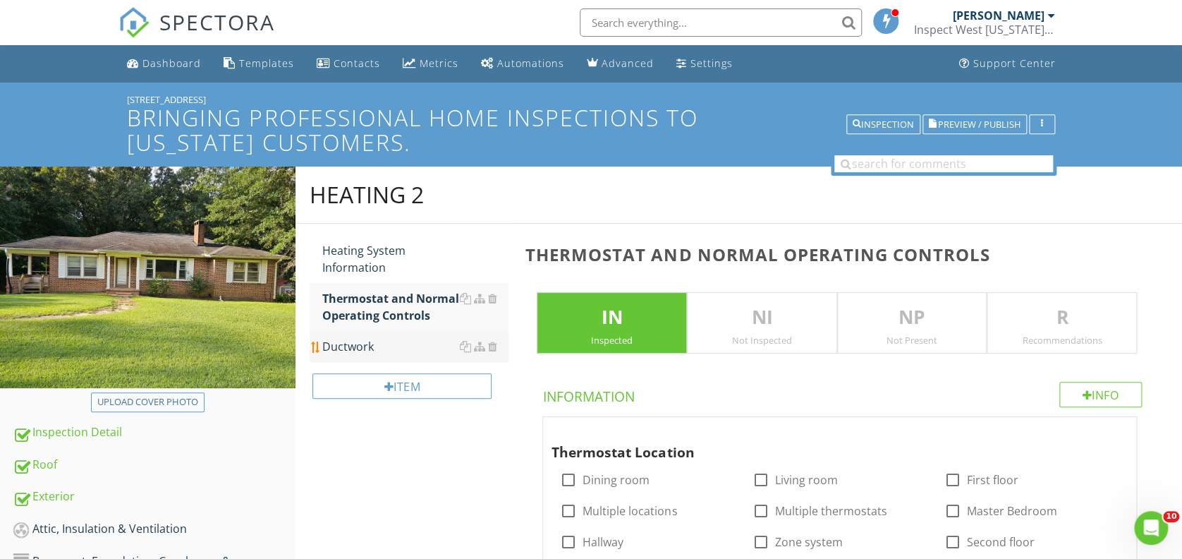
click at [354, 345] on div "Ductwork" at bounding box center [415, 346] width 186 height 17
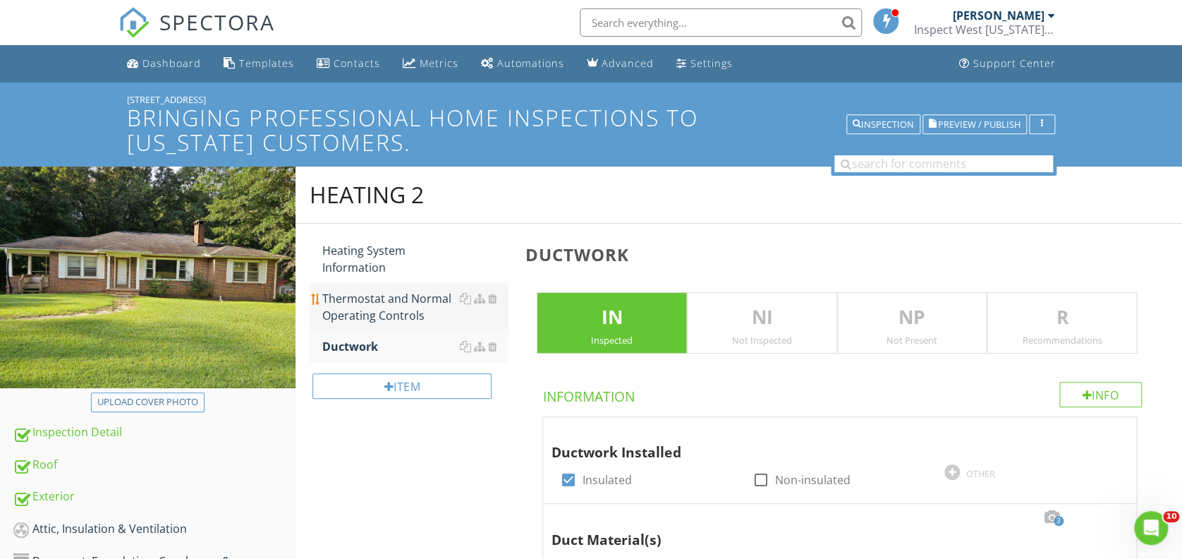
drag, startPoint x: 389, startPoint y: 302, endPoint x: 479, endPoint y: 313, distance: 90.9
click at [389, 303] on div "Thermostat and Normal Operating Controls" at bounding box center [415, 307] width 186 height 34
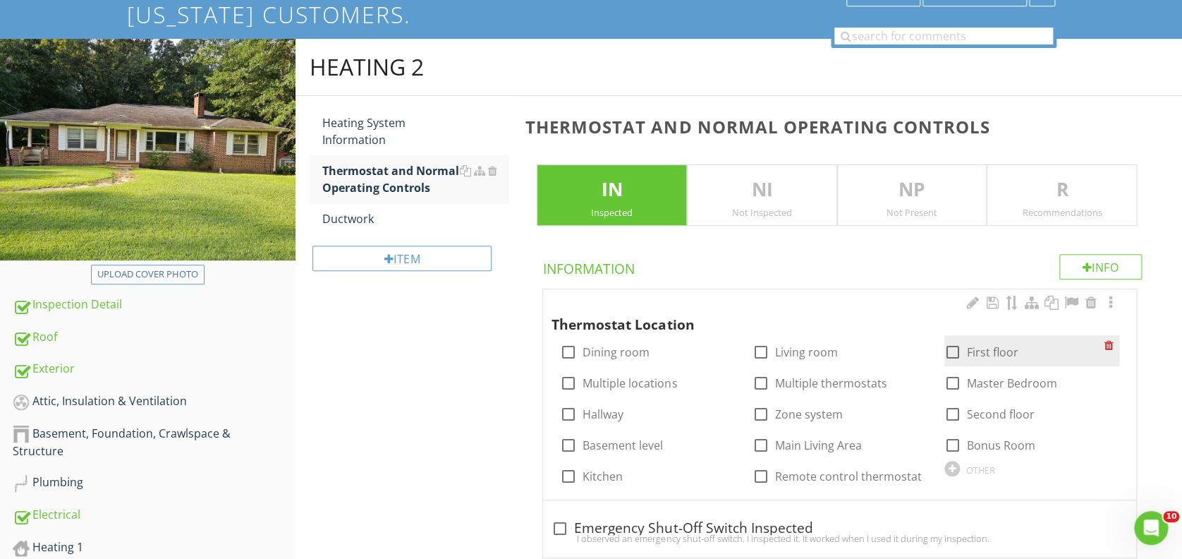
scroll to position [188, 0]
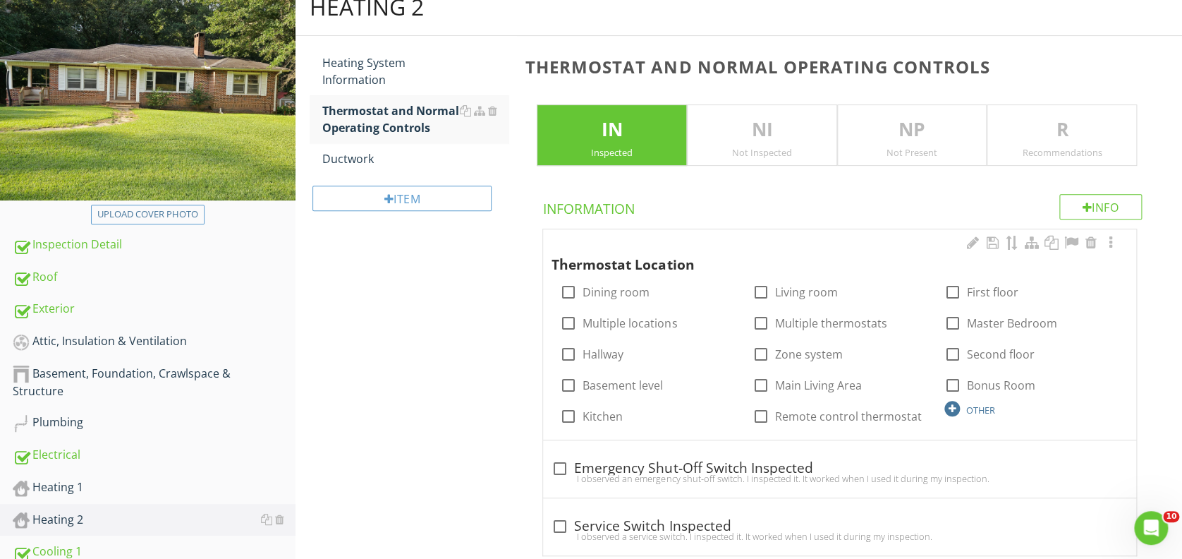
click at [953, 408] on div at bounding box center [953, 409] width 16 height 16
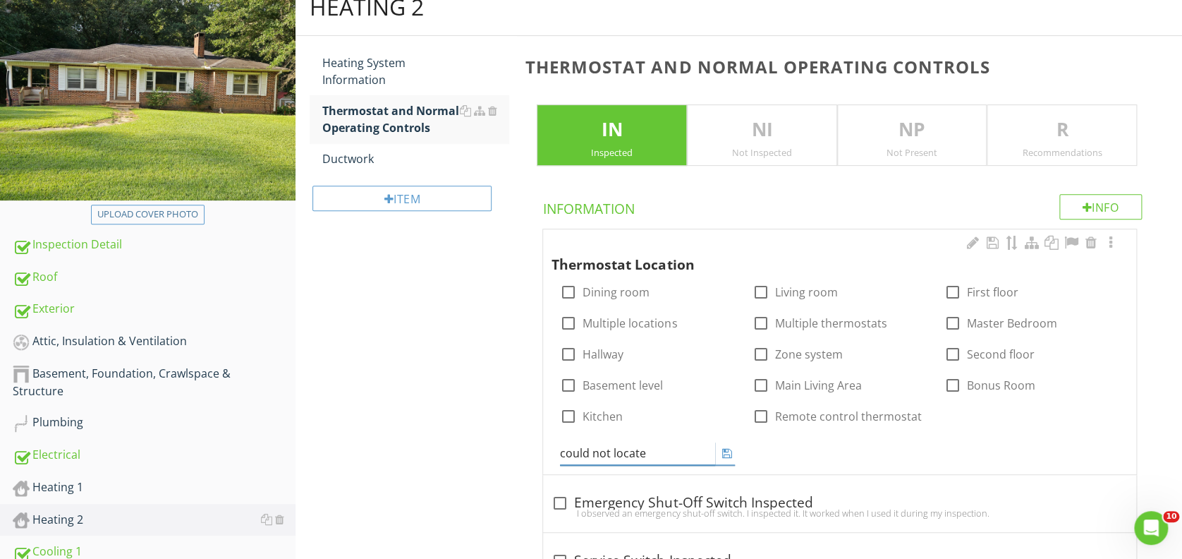
type input "could not locate"
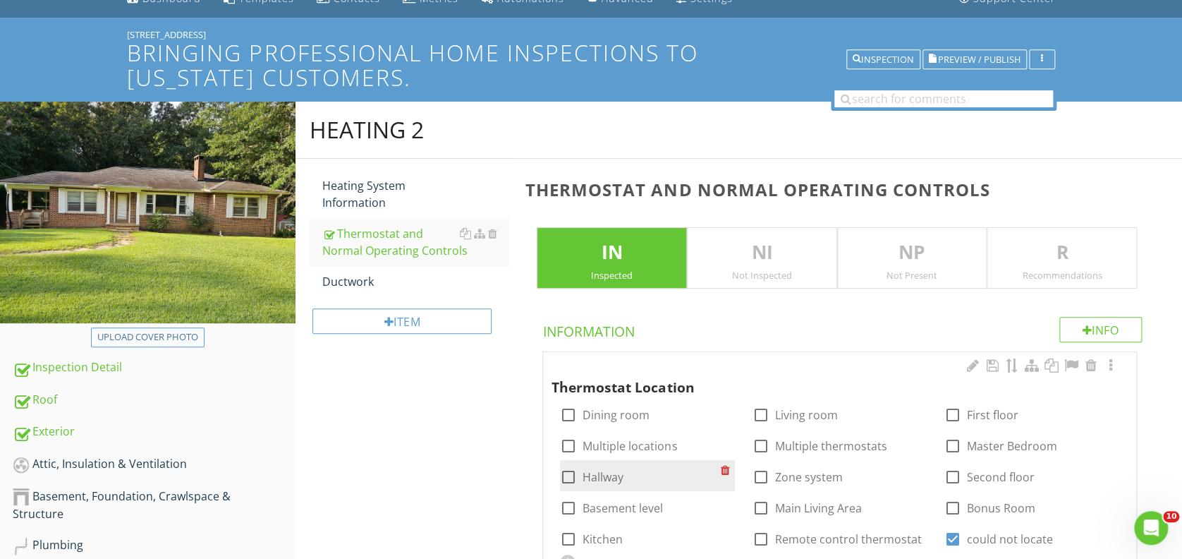
scroll to position [60, 0]
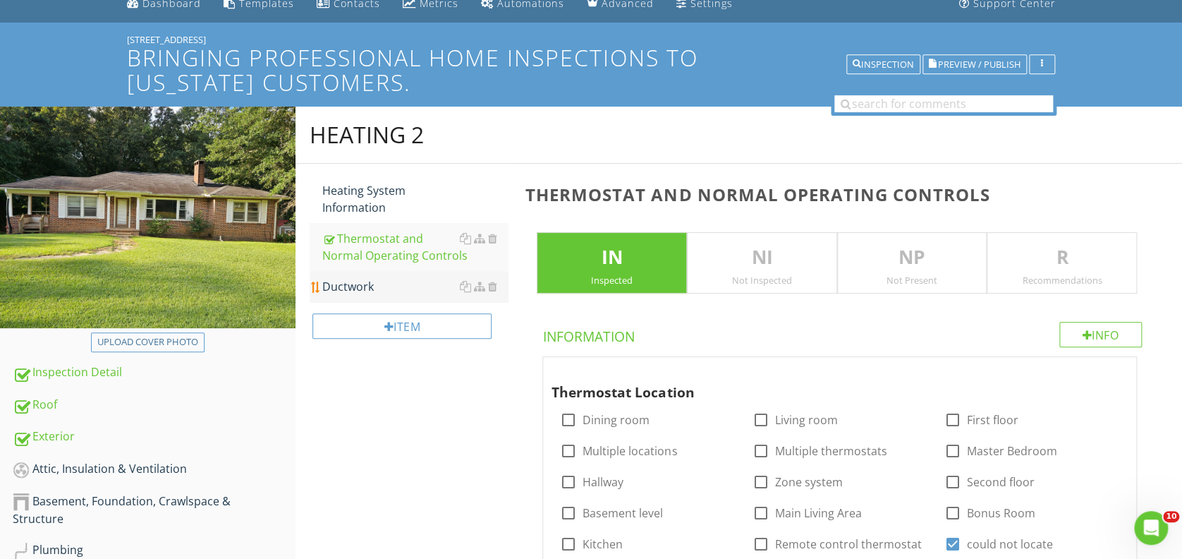
click at [339, 288] on div "Ductwork" at bounding box center [415, 286] width 186 height 17
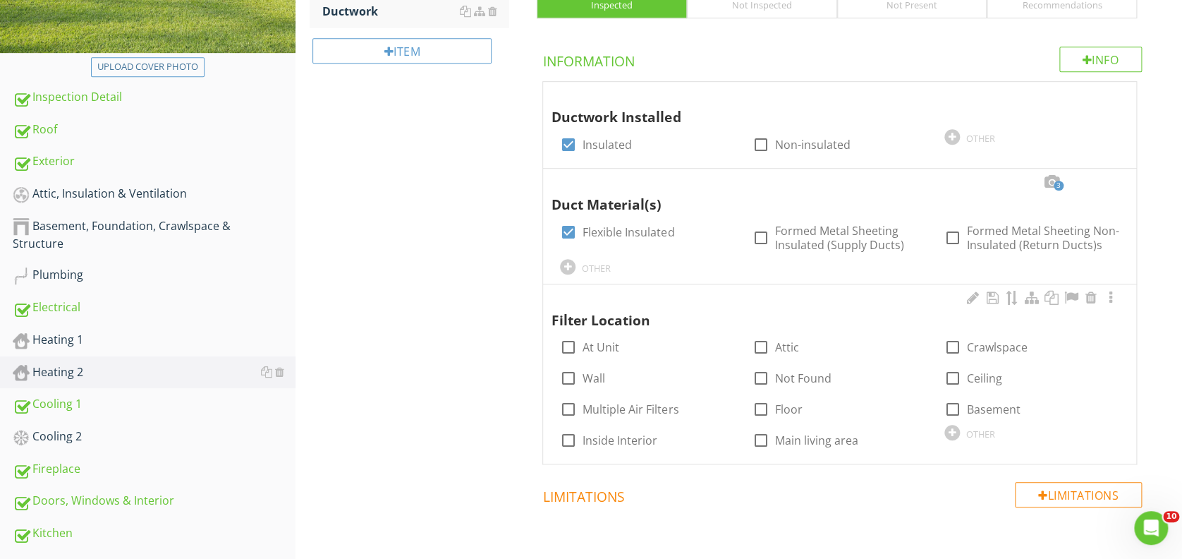
scroll to position [342, 0]
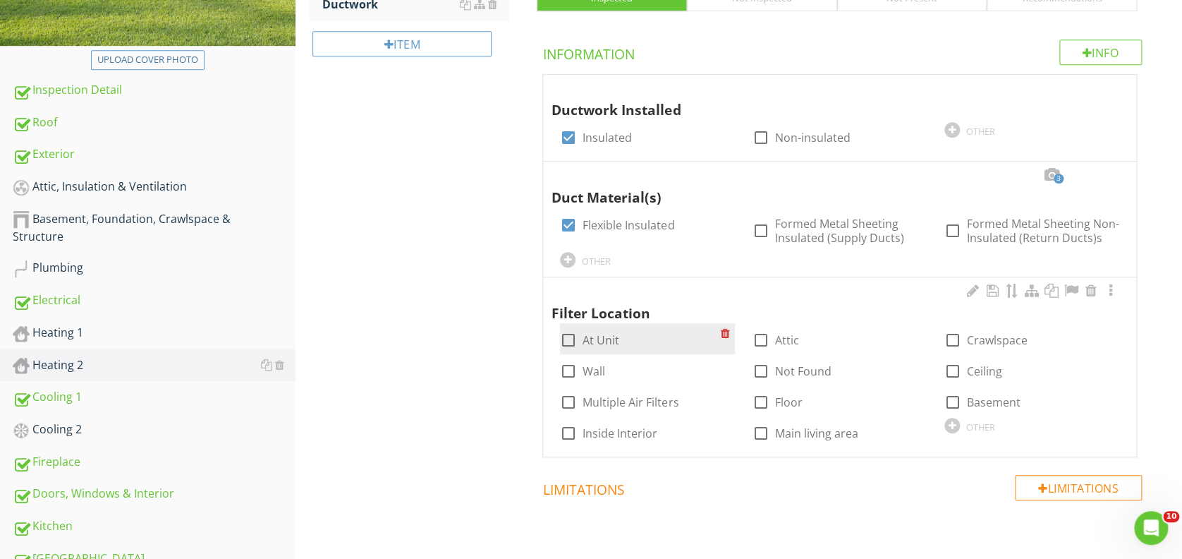
click at [569, 339] on div at bounding box center [569, 340] width 24 height 24
checkbox input "true"
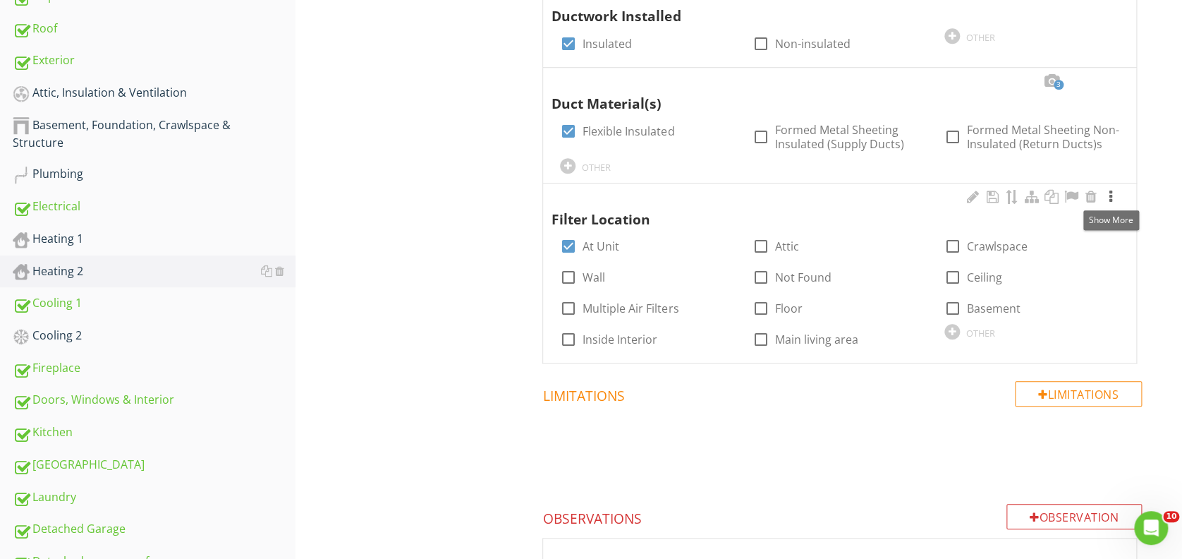
click at [1110, 197] on div at bounding box center [1111, 197] width 17 height 14
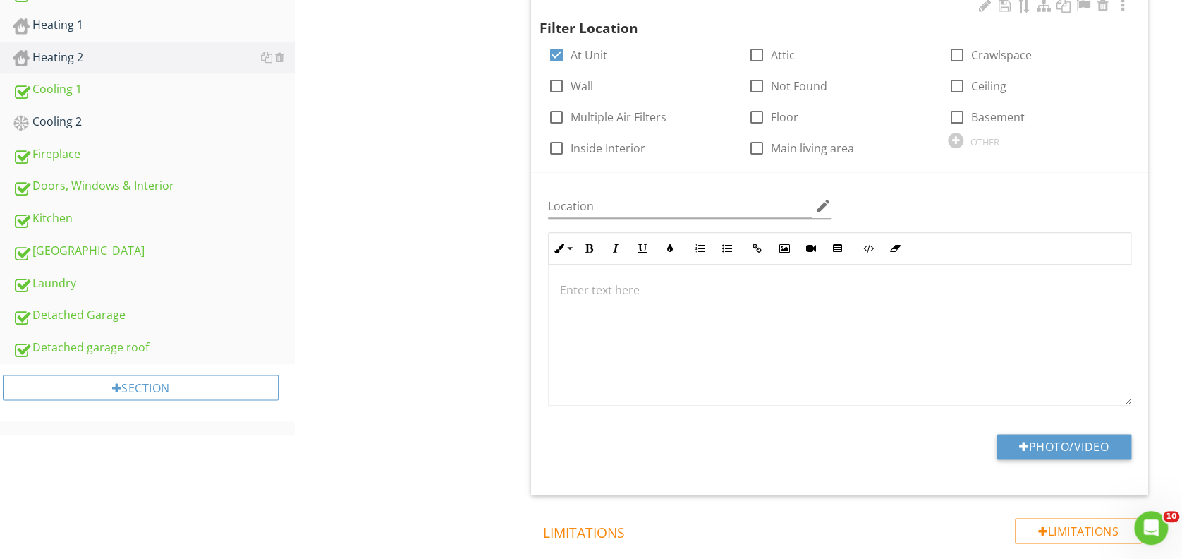
scroll to position [718, 0]
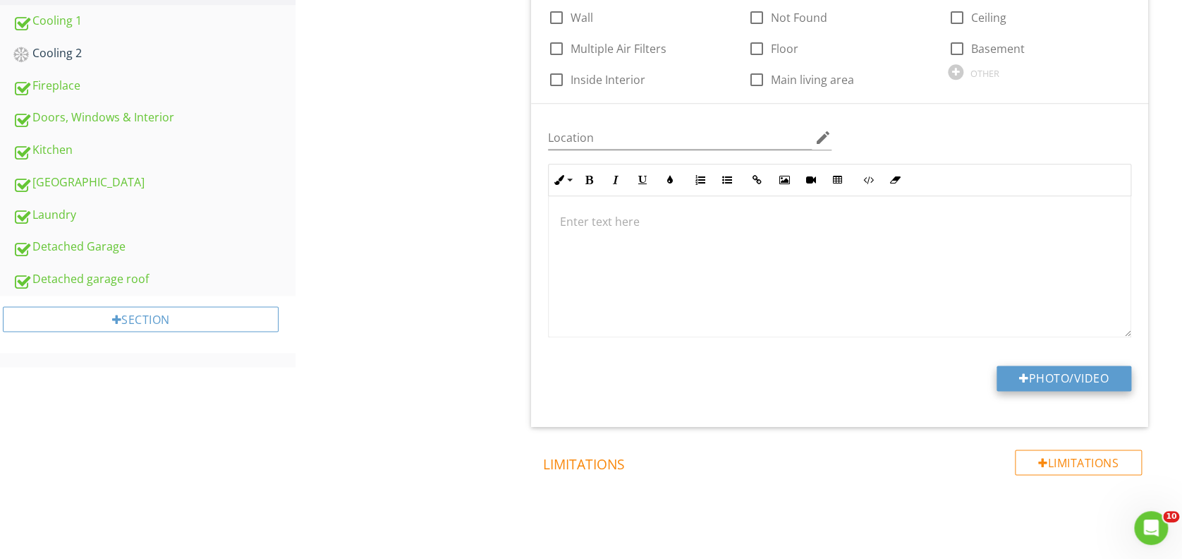
click at [1007, 374] on button "Photo/Video" at bounding box center [1064, 377] width 135 height 25
type input "C:\fakepath\2025-7-28-53.jpg"
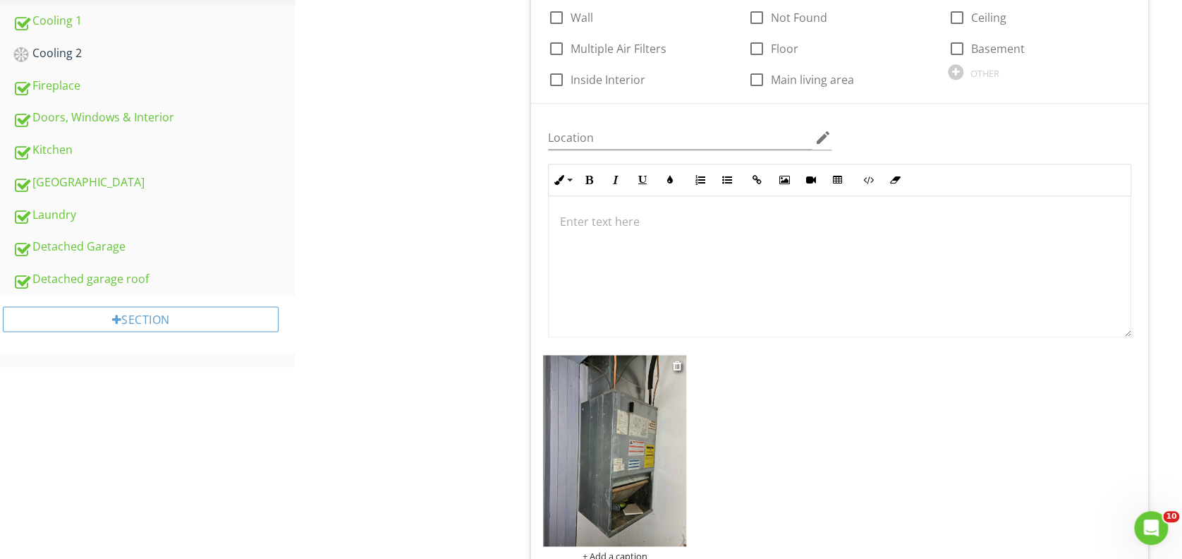
click at [626, 427] on img at bounding box center [614, 450] width 143 height 190
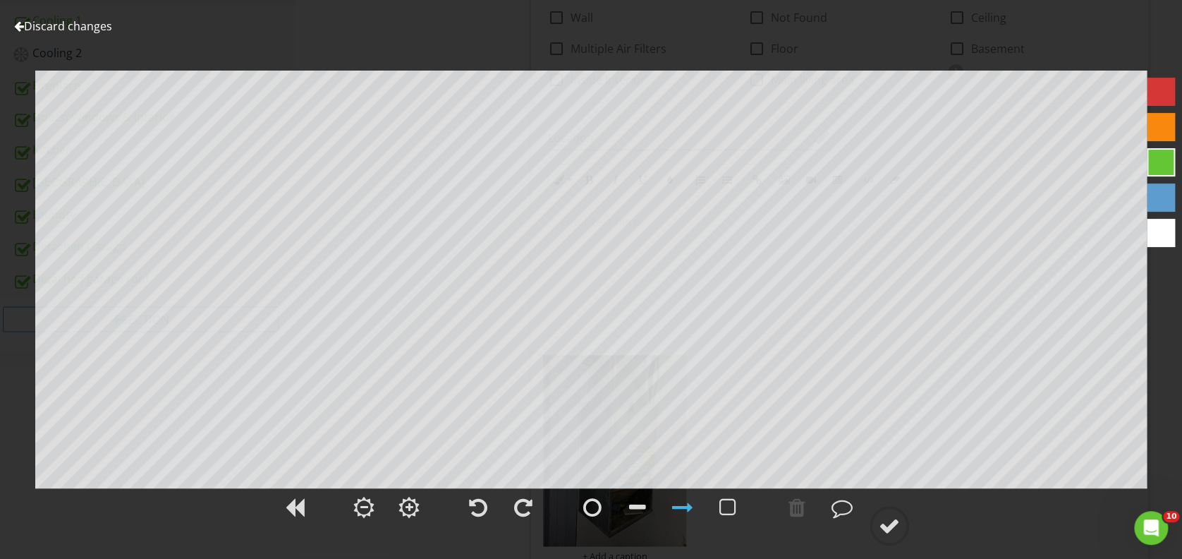
click at [1158, 121] on div at bounding box center [1161, 127] width 28 height 28
click at [887, 525] on div at bounding box center [889, 525] width 21 height 21
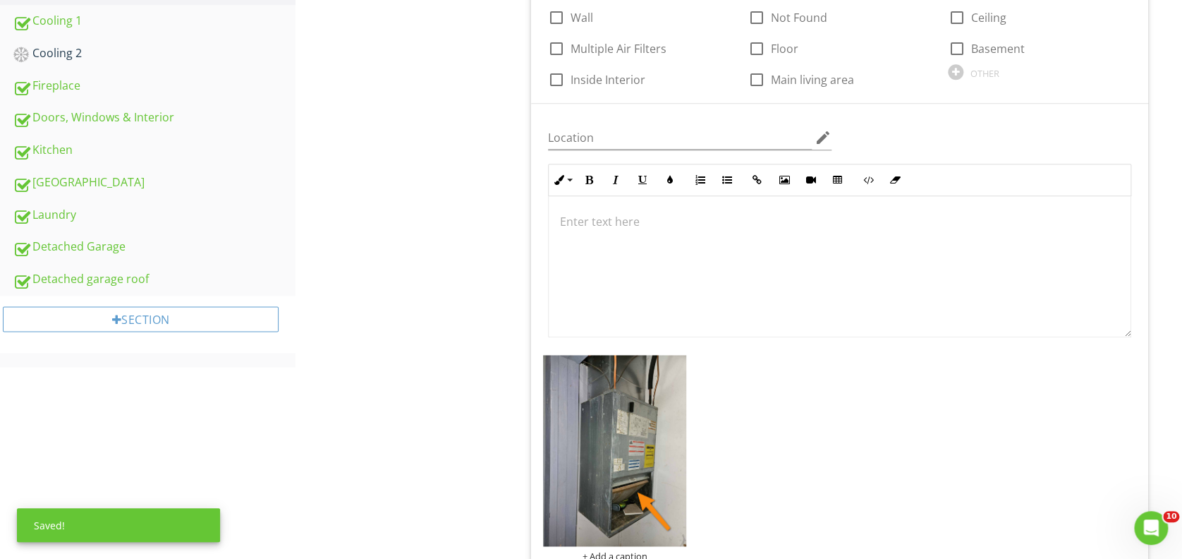
scroll to position [624, 0]
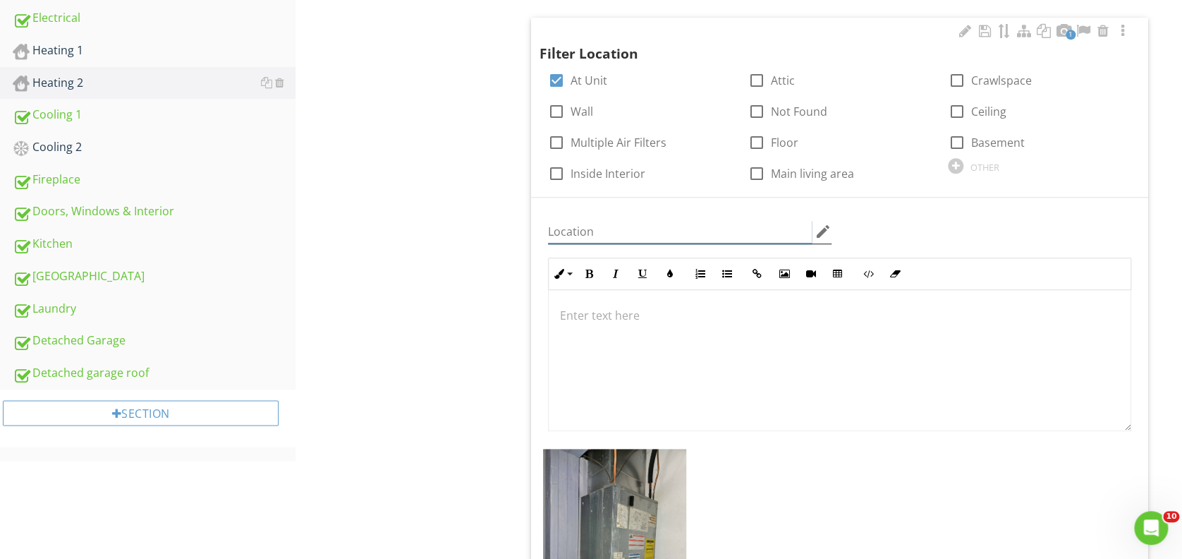
click at [606, 224] on input "Location" at bounding box center [679, 231] width 263 height 23
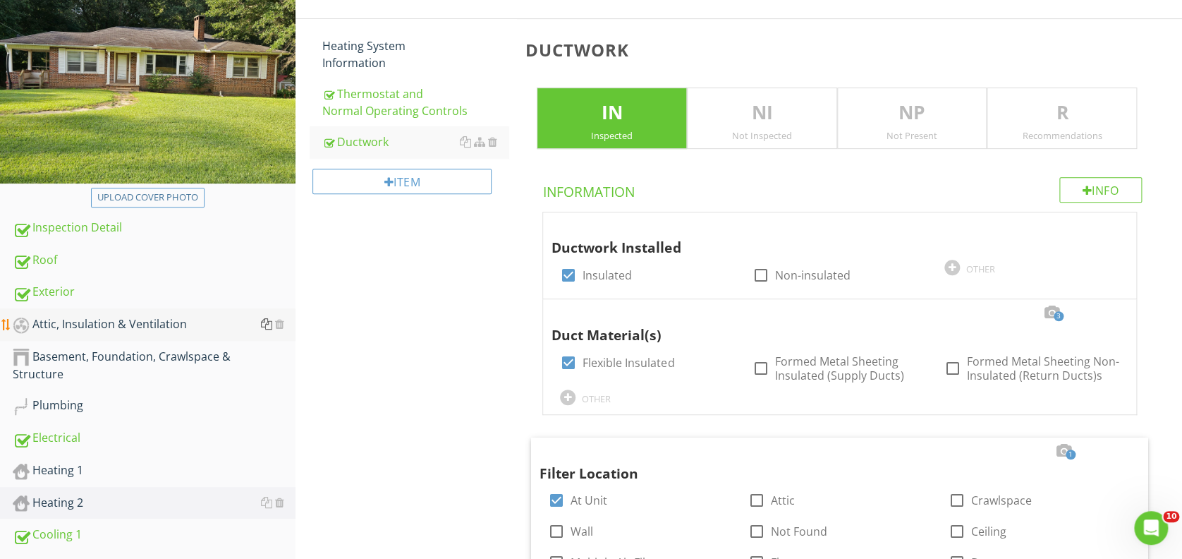
scroll to position [111, 0]
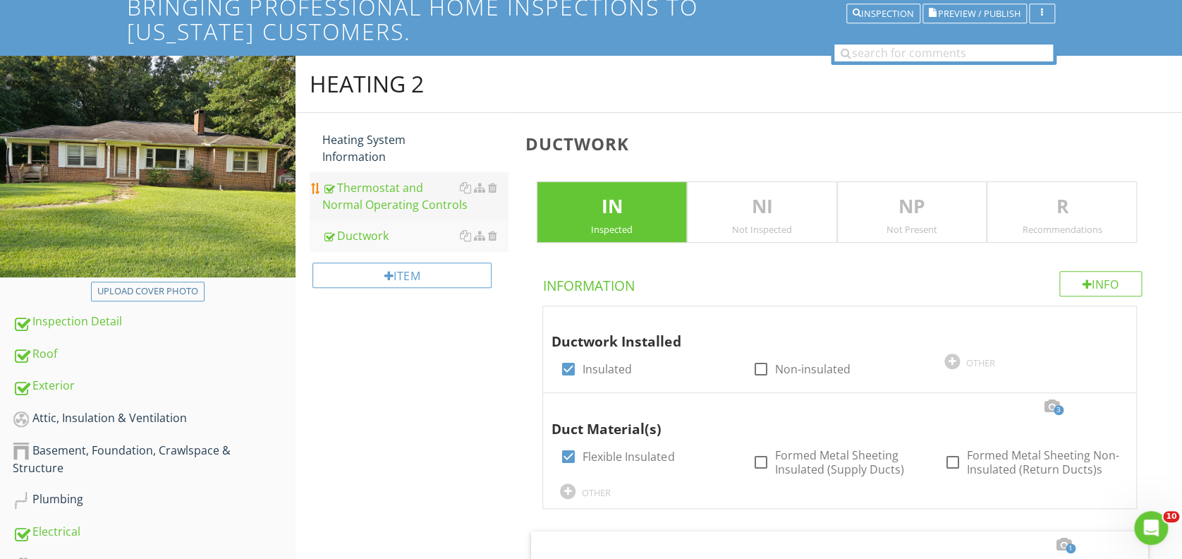
type input "basement closet"
click at [376, 195] on div "Thermostat and Normal Operating Controls" at bounding box center [415, 196] width 186 height 34
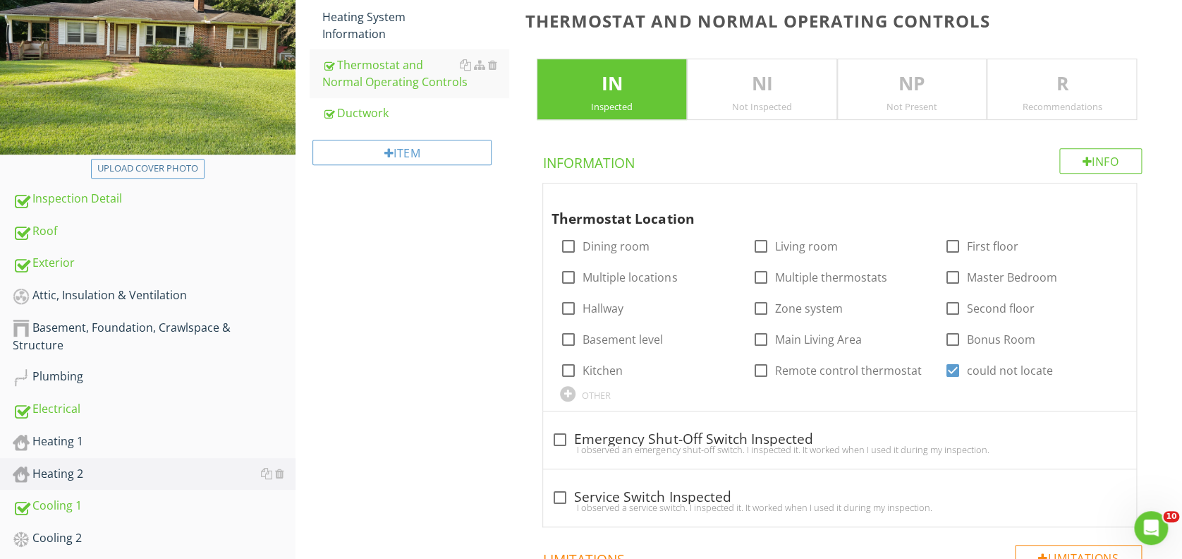
scroll to position [205, 0]
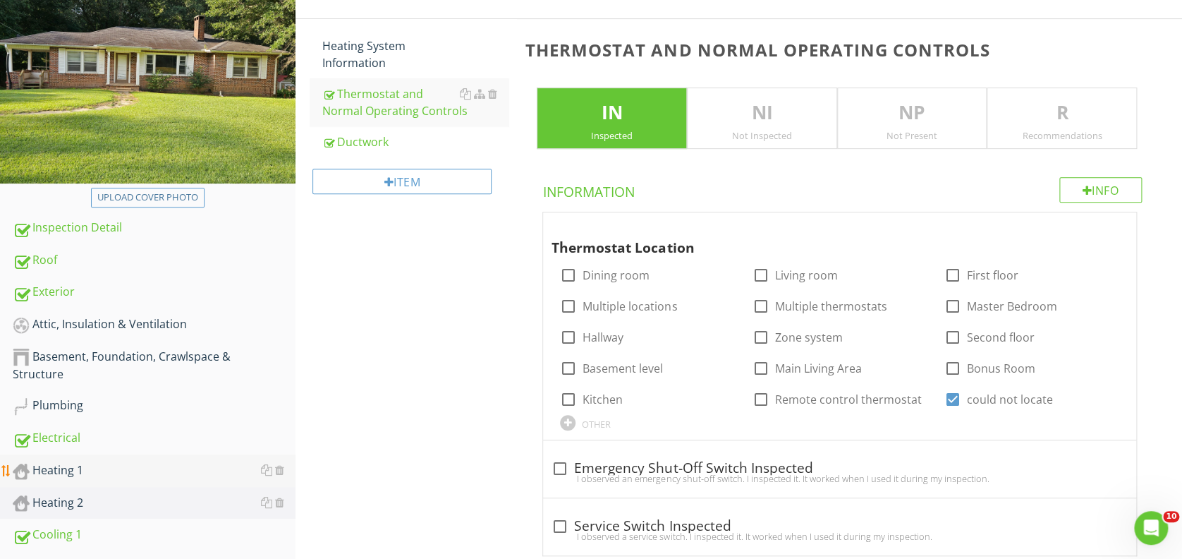
click at [80, 468] on div "Heating 1" at bounding box center [154, 470] width 283 height 18
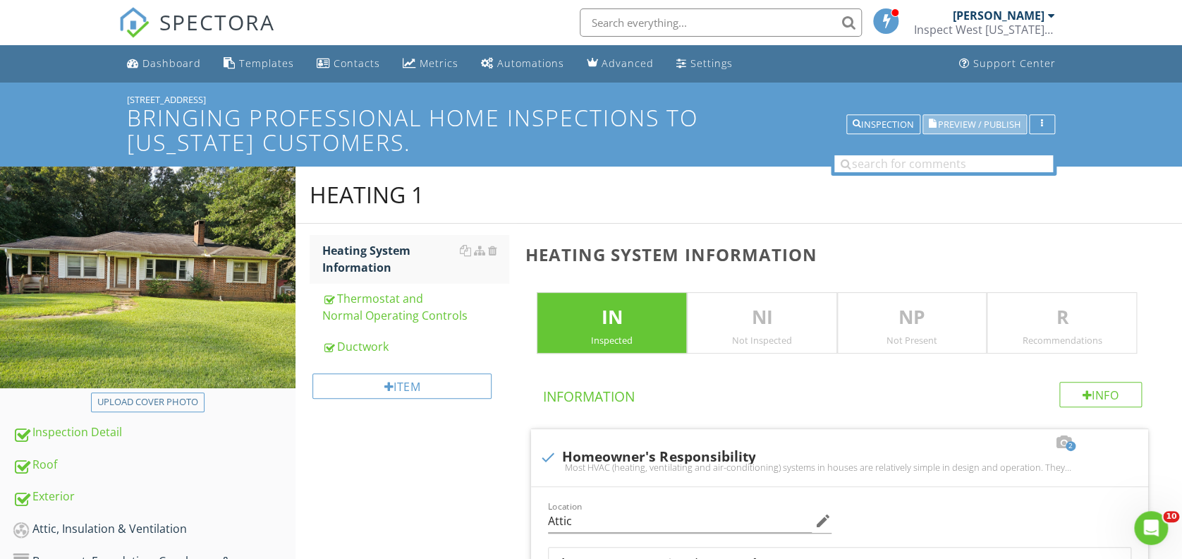
click at [961, 124] on span "Preview / Publish" at bounding box center [979, 124] width 83 height 9
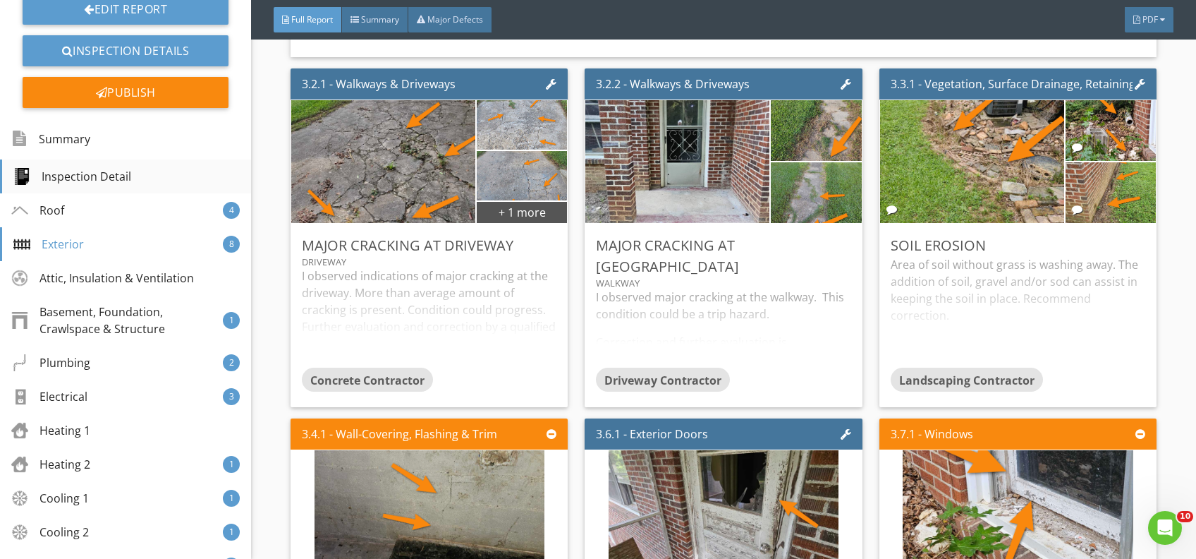
scroll to position [188, 0]
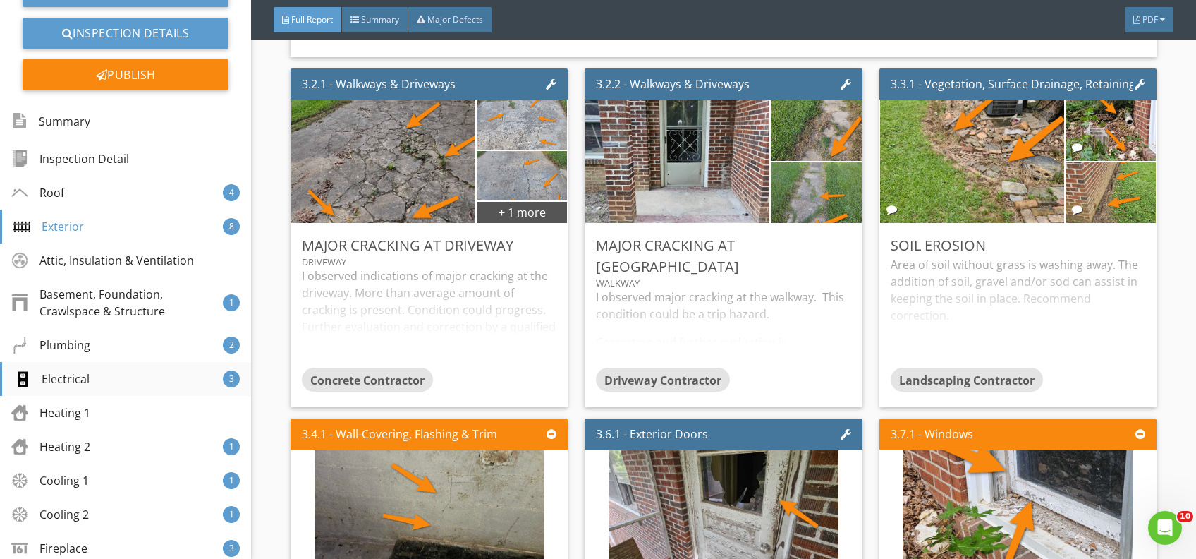
click at [84, 375] on div "Electrical" at bounding box center [51, 378] width 76 height 17
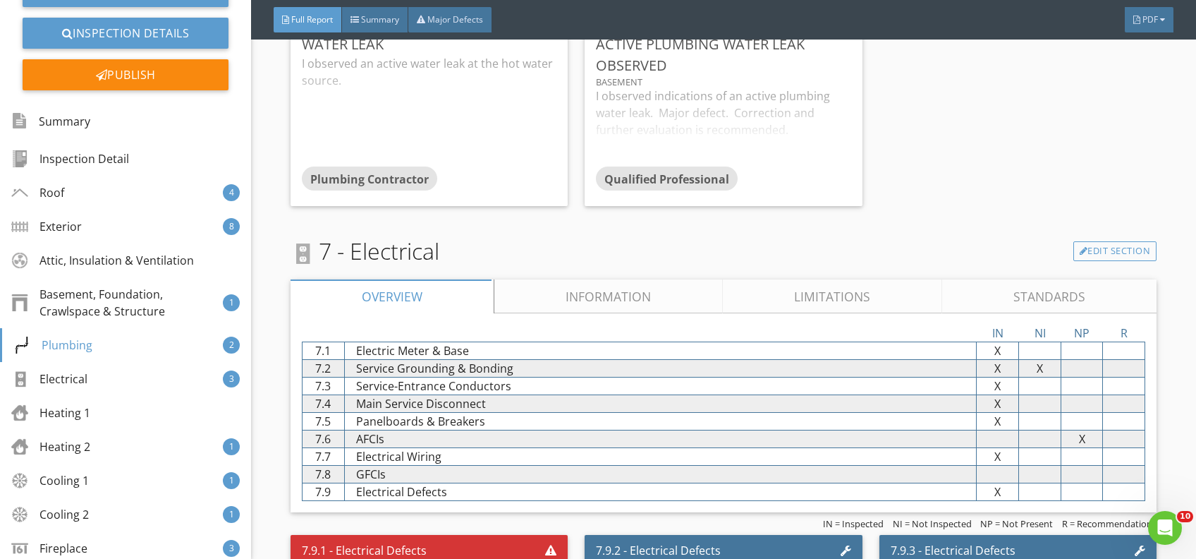
scroll to position [9328, 0]
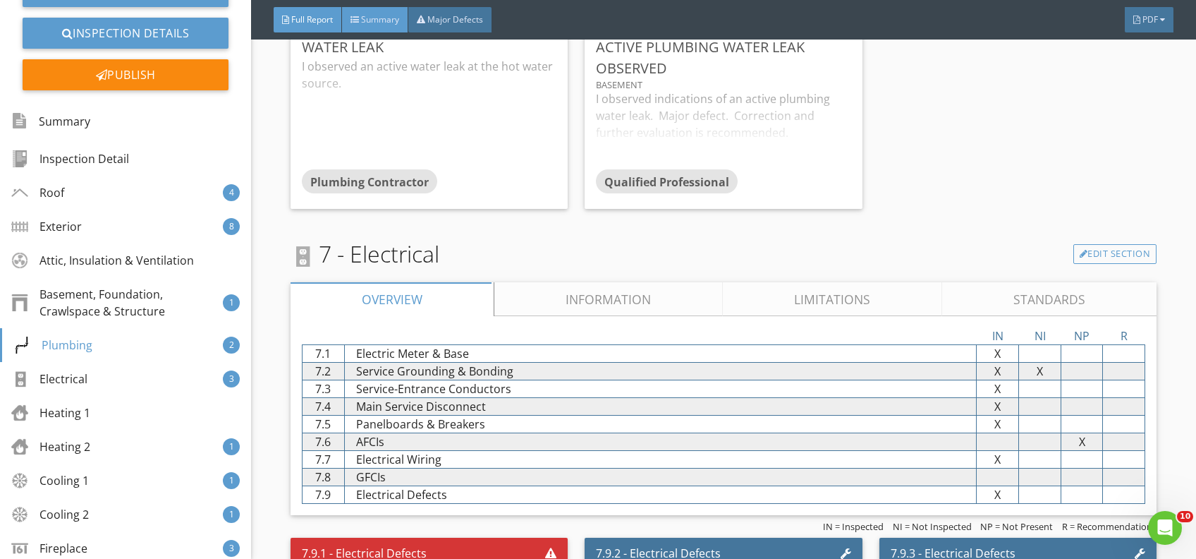
click at [389, 24] on span "Summary" at bounding box center [380, 19] width 38 height 12
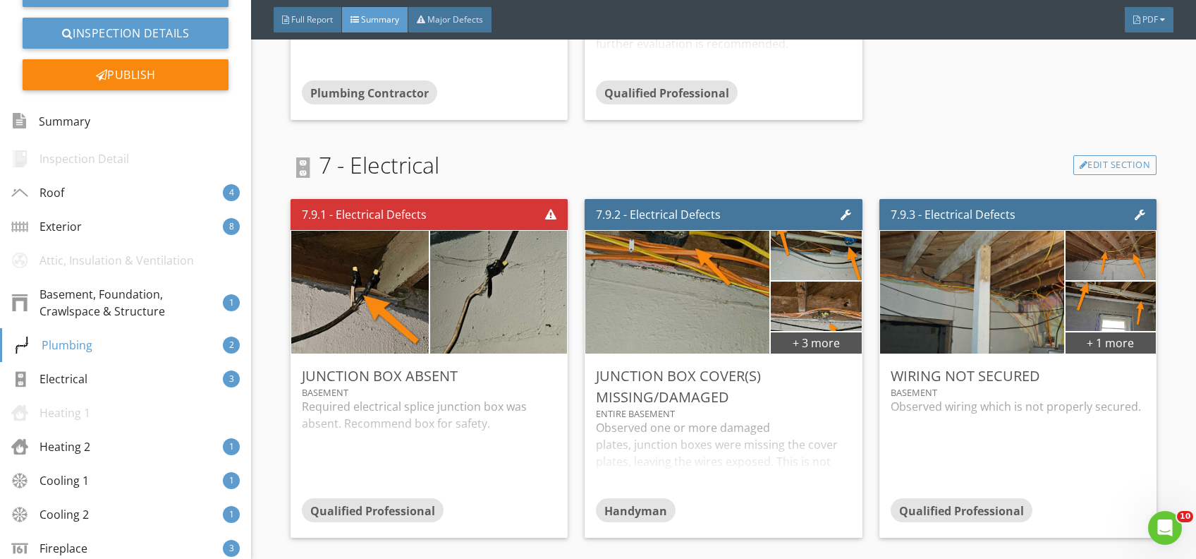
scroll to position [3268, 0]
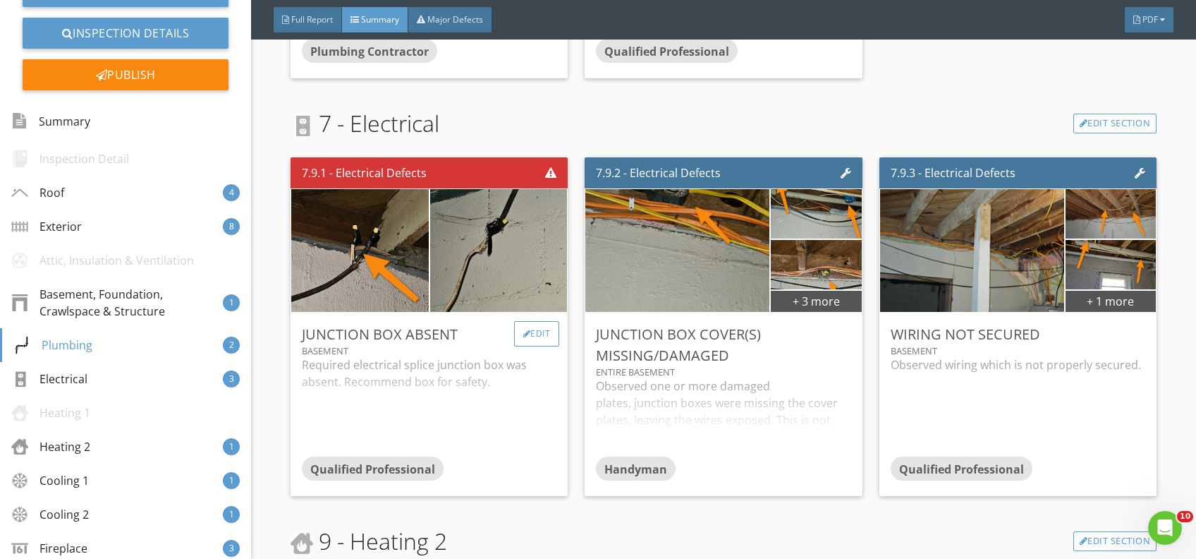
click at [538, 346] on div "Edit" at bounding box center [537, 333] width 46 height 25
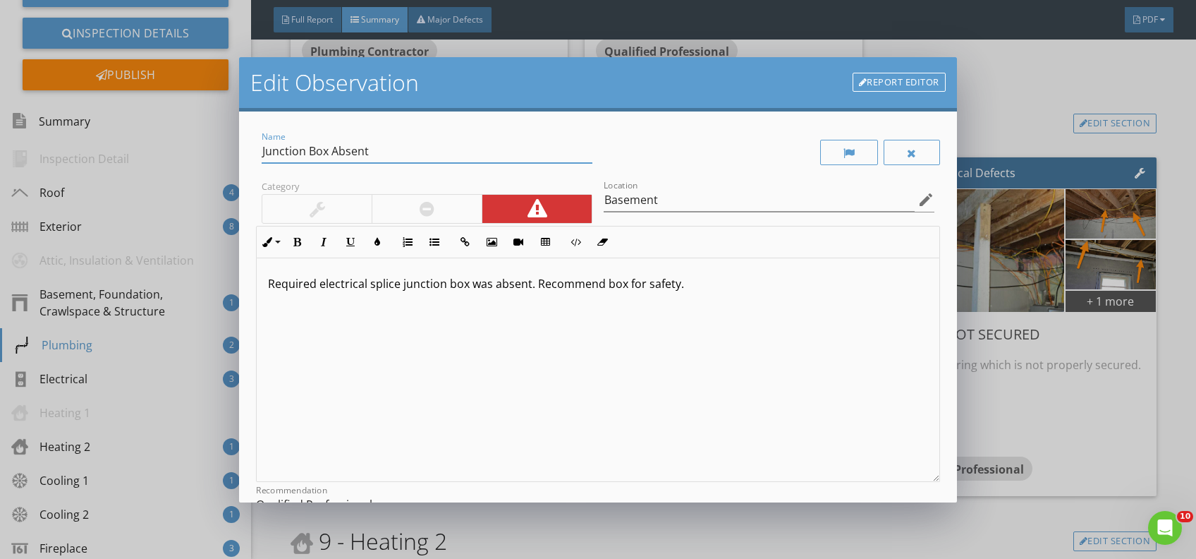
click at [327, 151] on input "Junction Box Absent" at bounding box center [427, 151] width 331 height 23
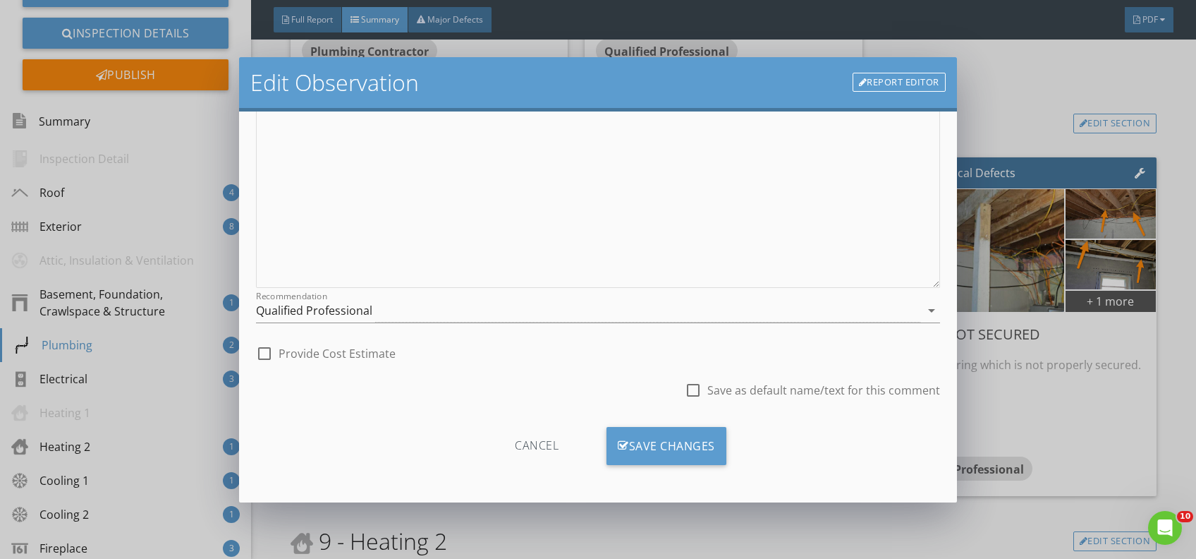
scroll to position [0, 0]
type input "Junction Box(es) Absent"
click at [691, 446] on div "Save Changes" at bounding box center [667, 446] width 120 height 38
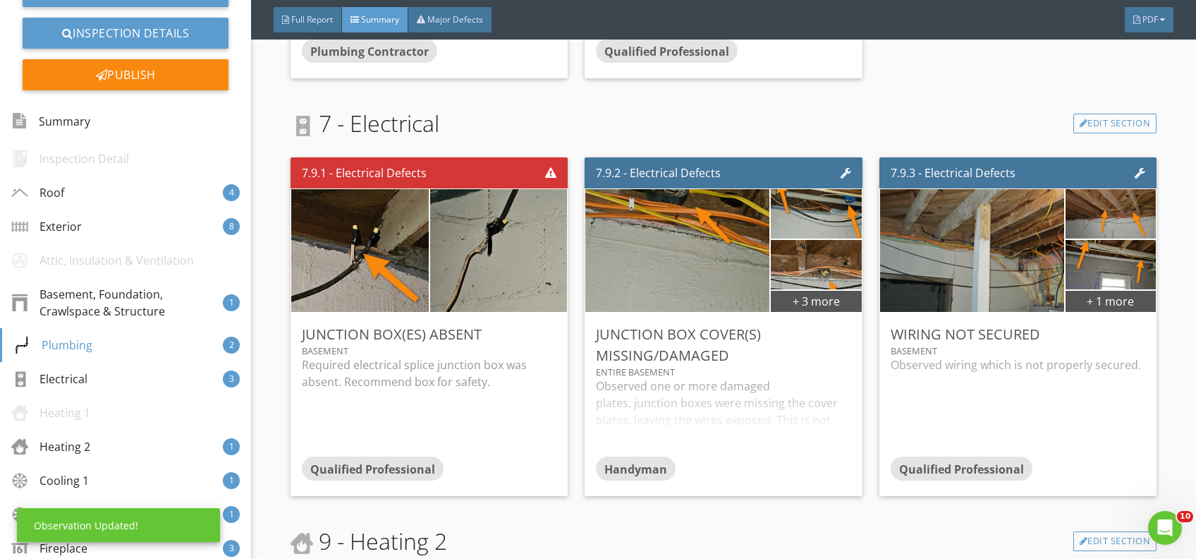
scroll to position [28, 0]
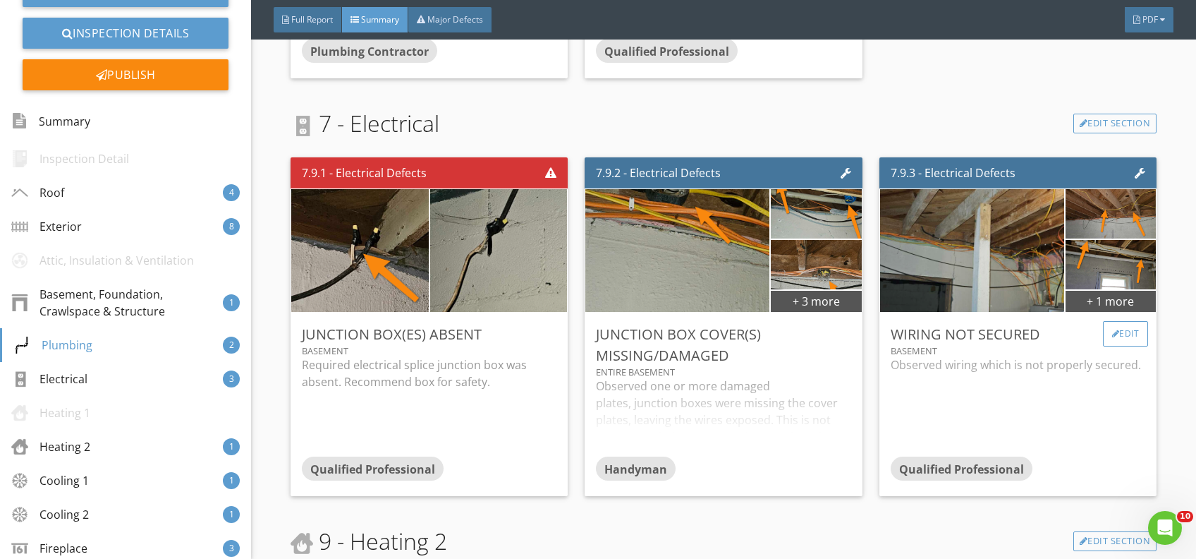
click at [1117, 346] on div "Edit" at bounding box center [1126, 333] width 46 height 25
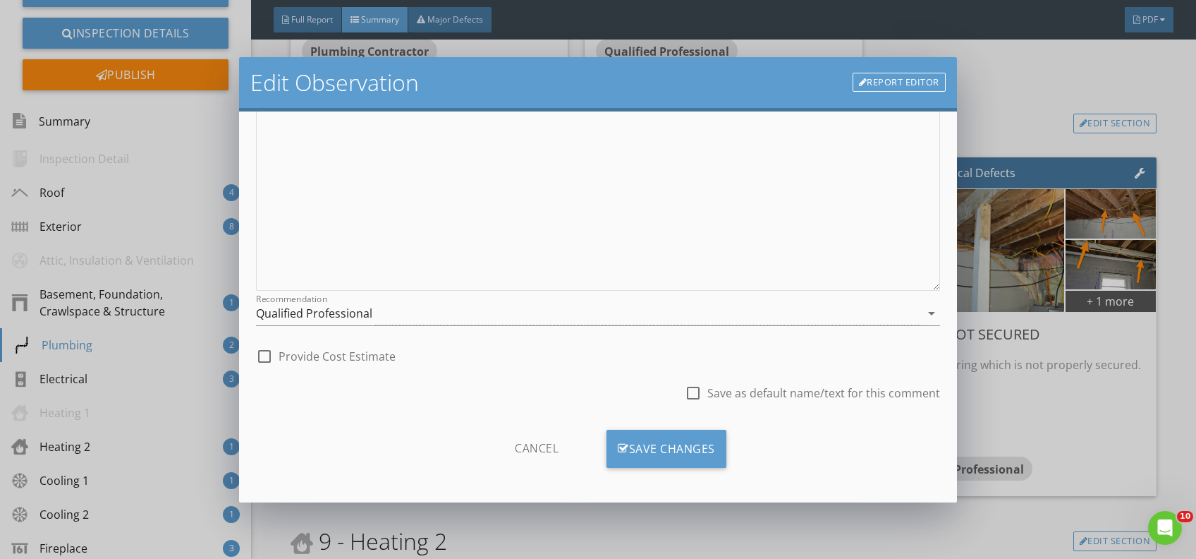
scroll to position [194, 0]
click at [394, 310] on div "Qualified Professional" at bounding box center [588, 310] width 665 height 23
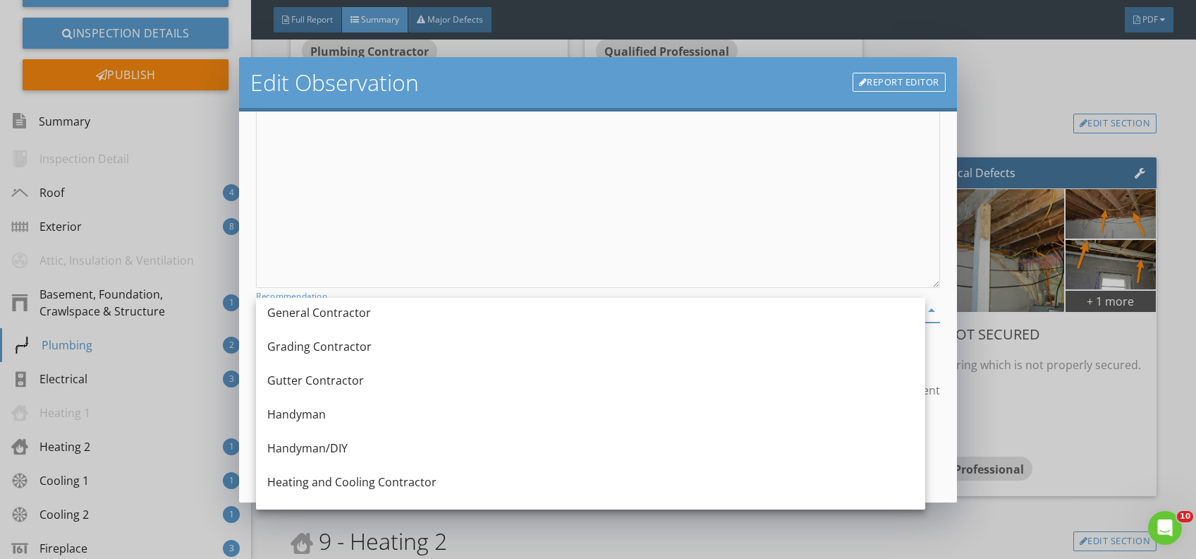
scroll to position [852, 0]
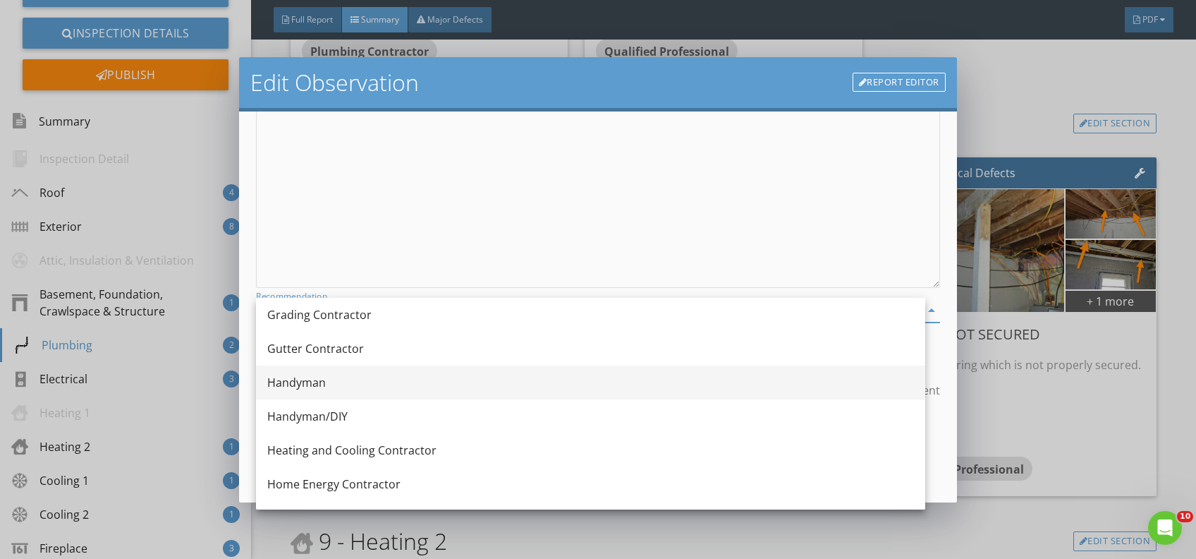
click at [319, 384] on div "Handyman" at bounding box center [590, 382] width 647 height 17
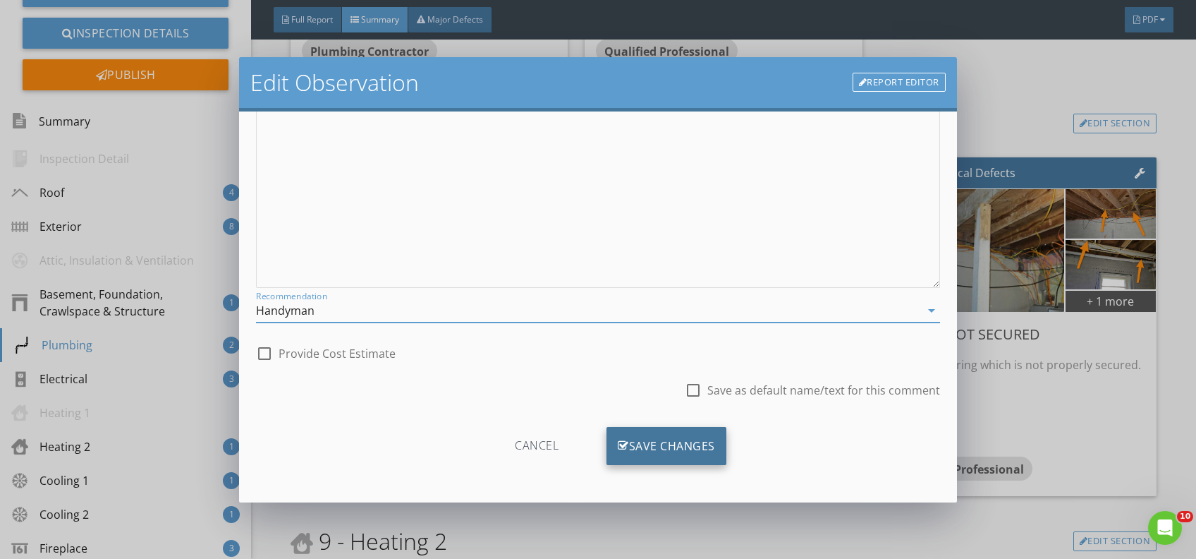
click at [630, 448] on div "Save Changes" at bounding box center [667, 446] width 120 height 38
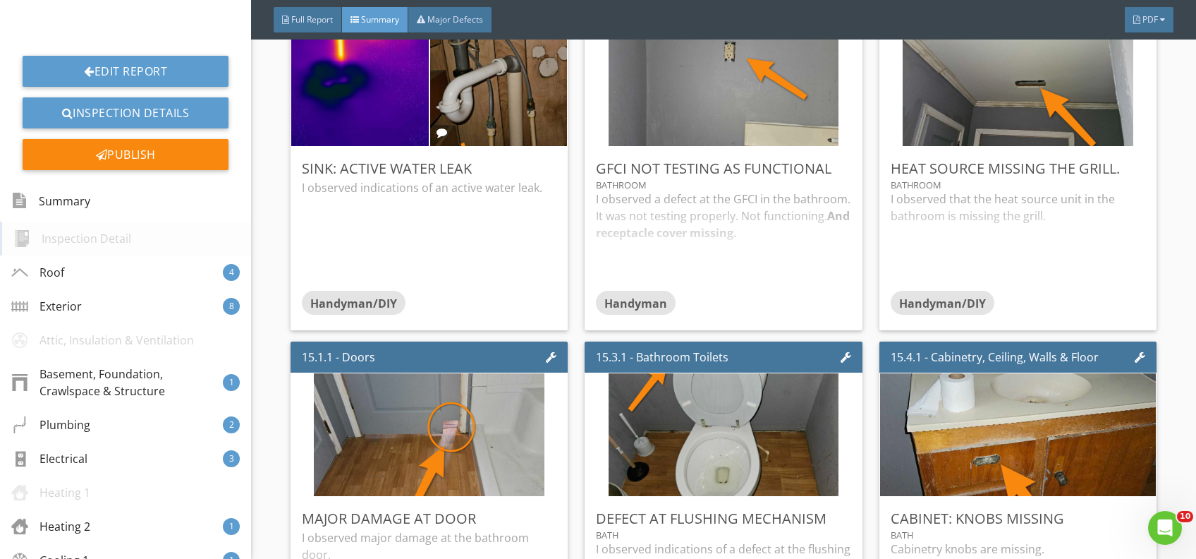
scroll to position [0, 0]
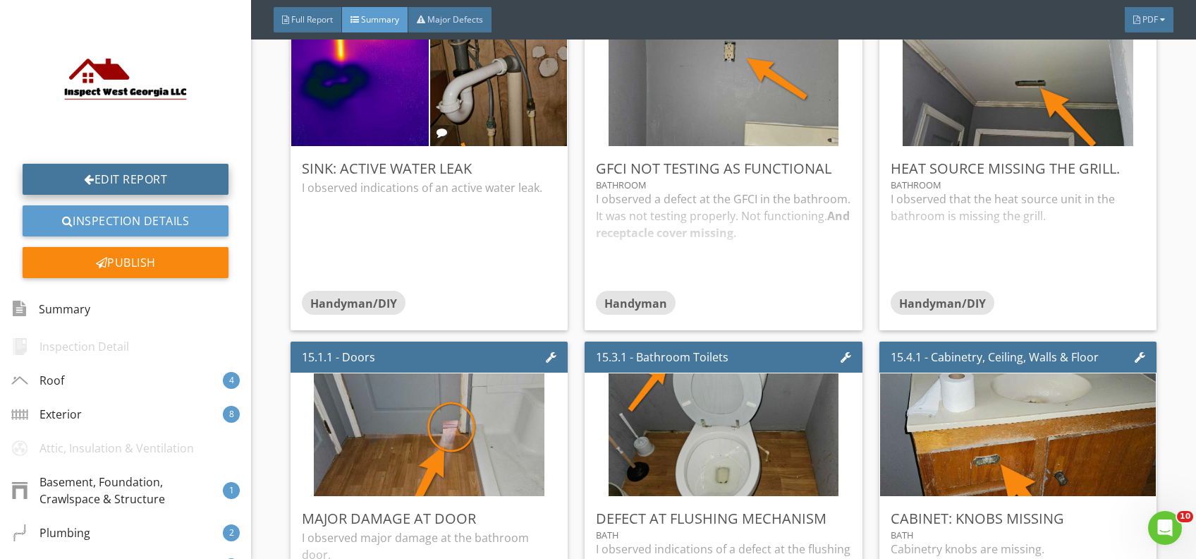
click at [119, 172] on link "Edit Report" at bounding box center [126, 179] width 206 height 31
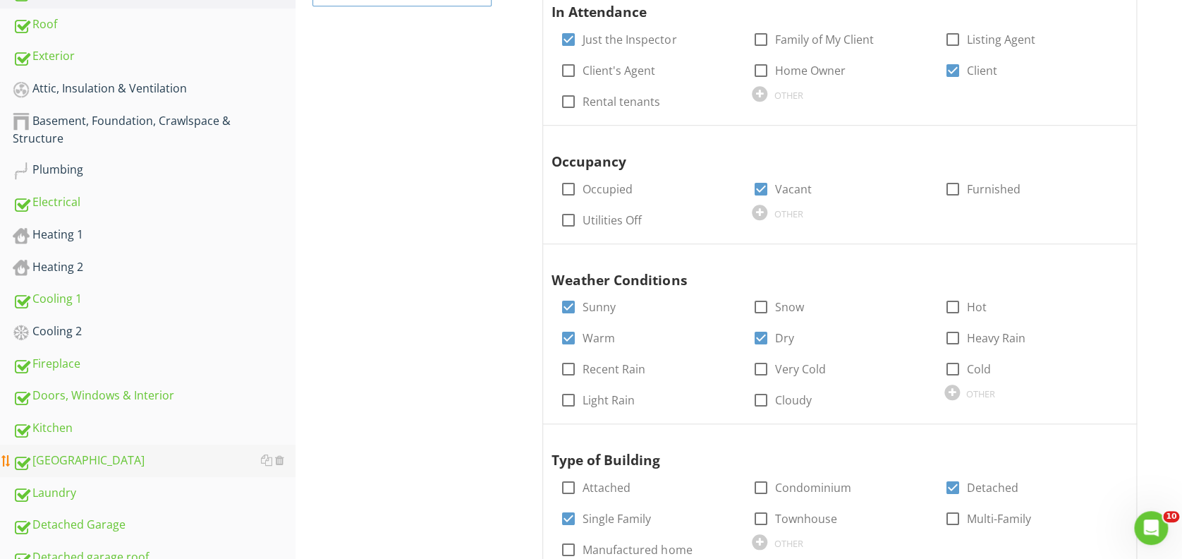
scroll to position [470, 0]
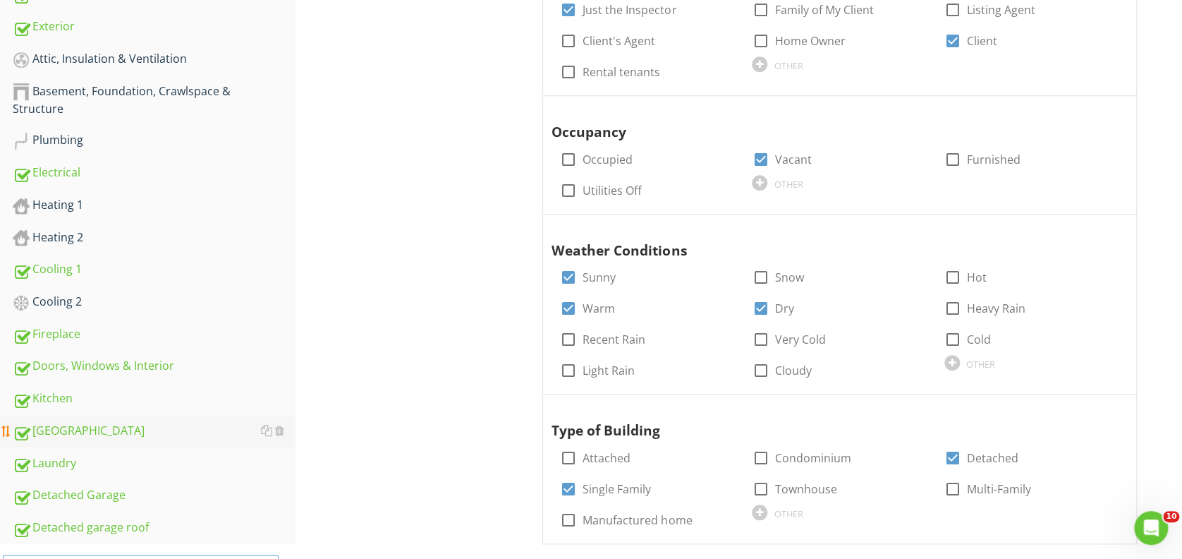
click at [105, 429] on div "[GEOGRAPHIC_DATA]" at bounding box center [154, 431] width 283 height 18
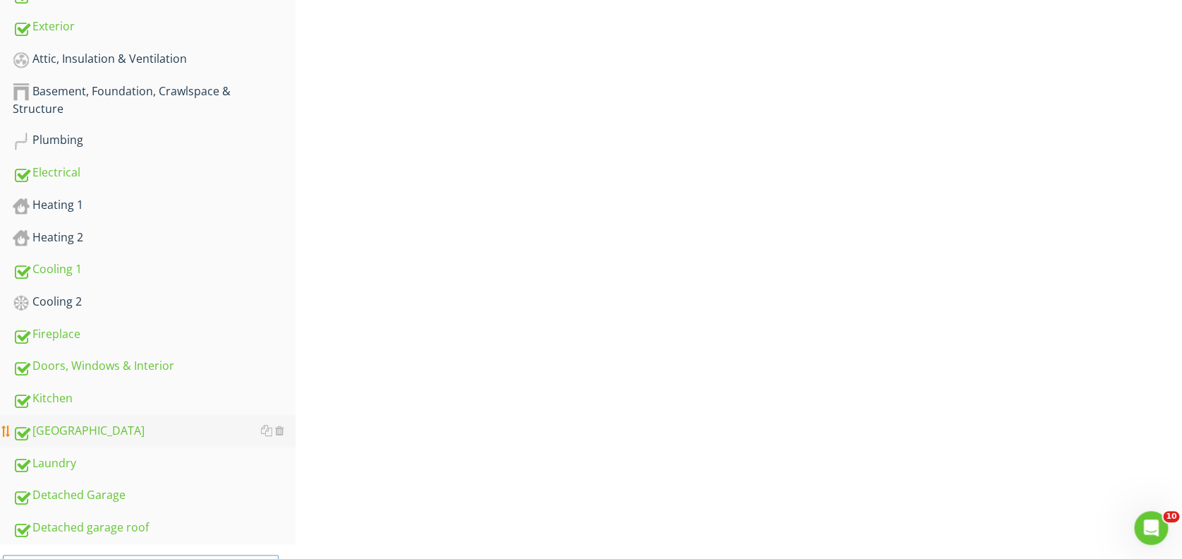
click at [105, 429] on div "[GEOGRAPHIC_DATA]" at bounding box center [154, 431] width 283 height 18
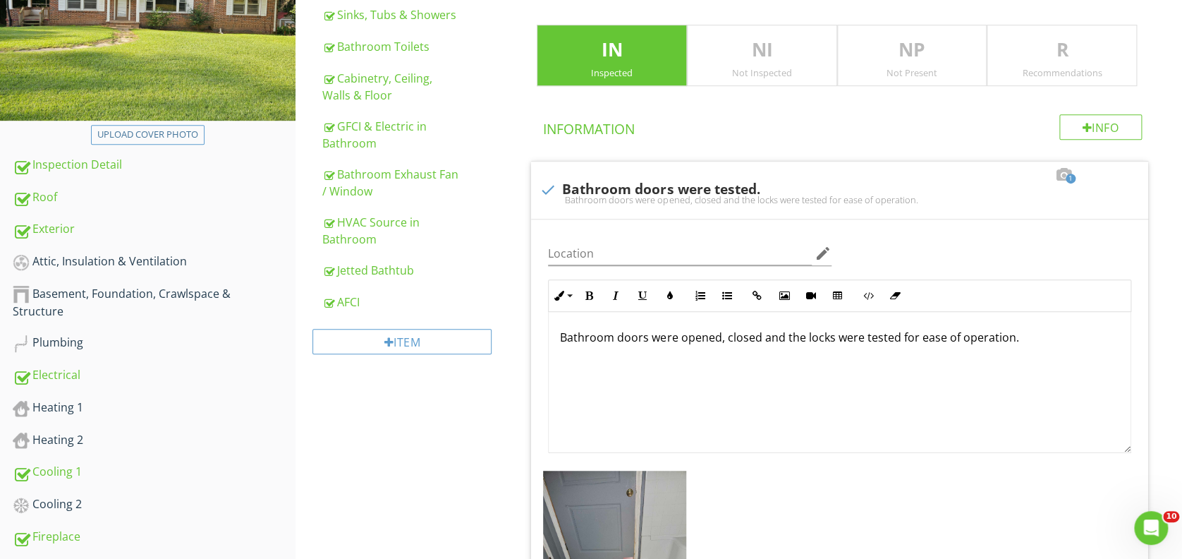
scroll to position [94, 0]
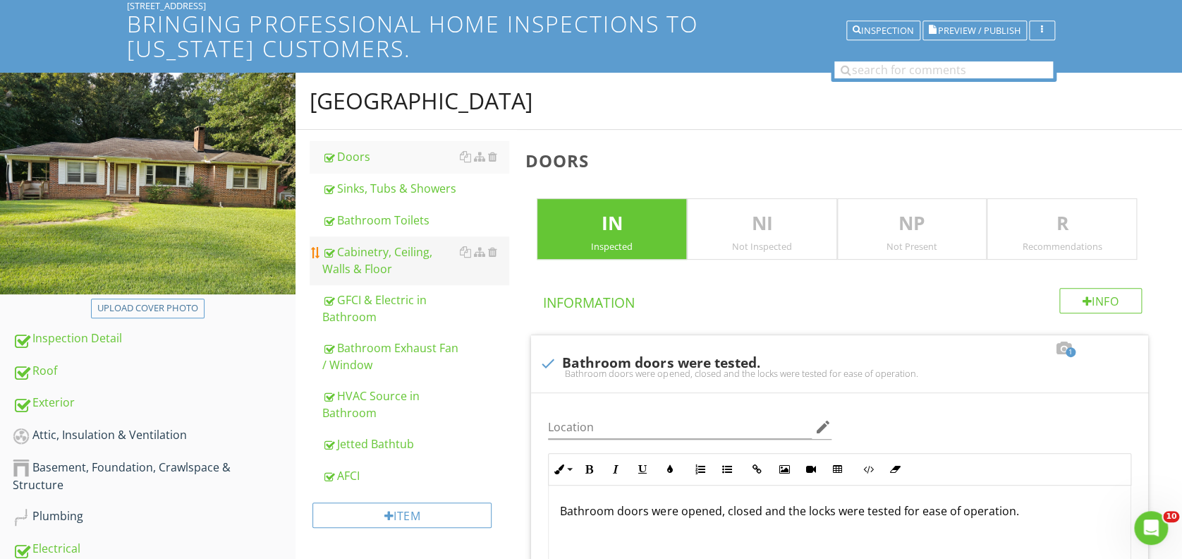
click at [368, 255] on div "Cabinetry, Ceiling, Walls & Floor" at bounding box center [415, 260] width 186 height 34
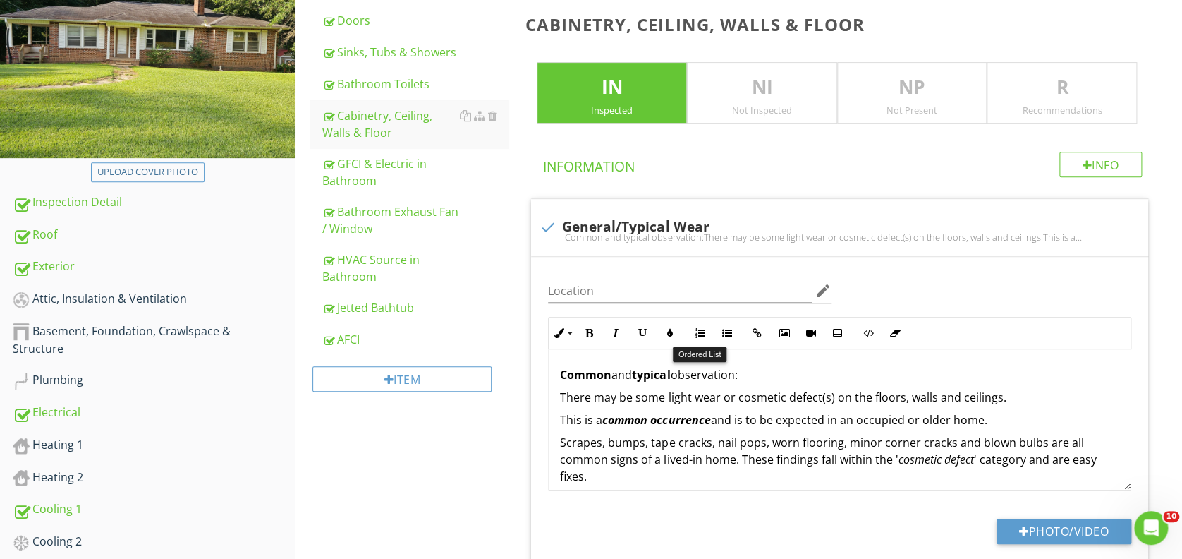
scroll to position [188, 0]
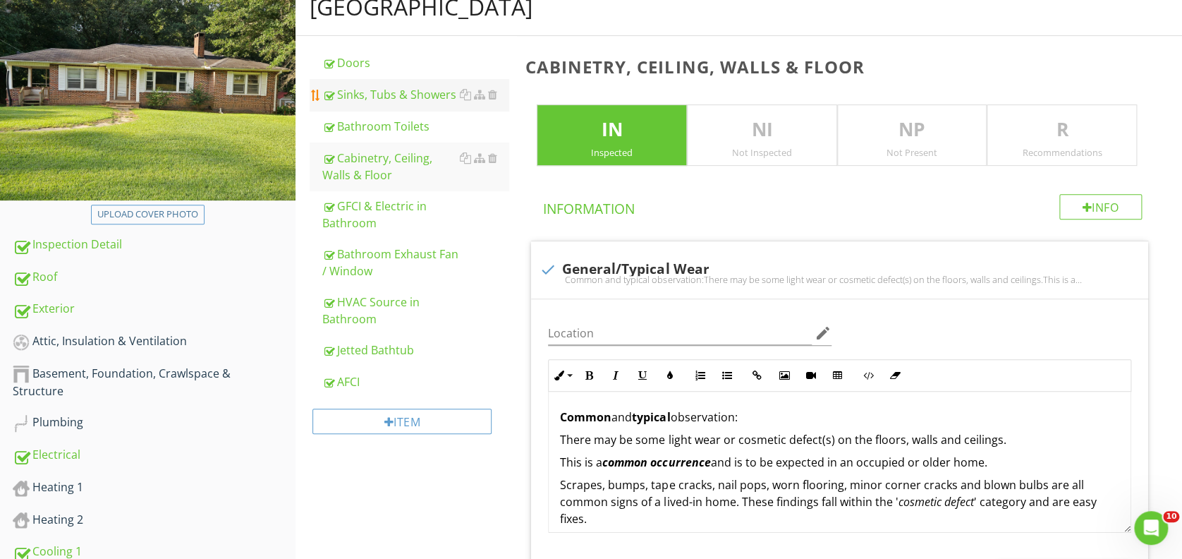
click at [372, 88] on div "Sinks, Tubs & Showers" at bounding box center [415, 94] width 186 height 17
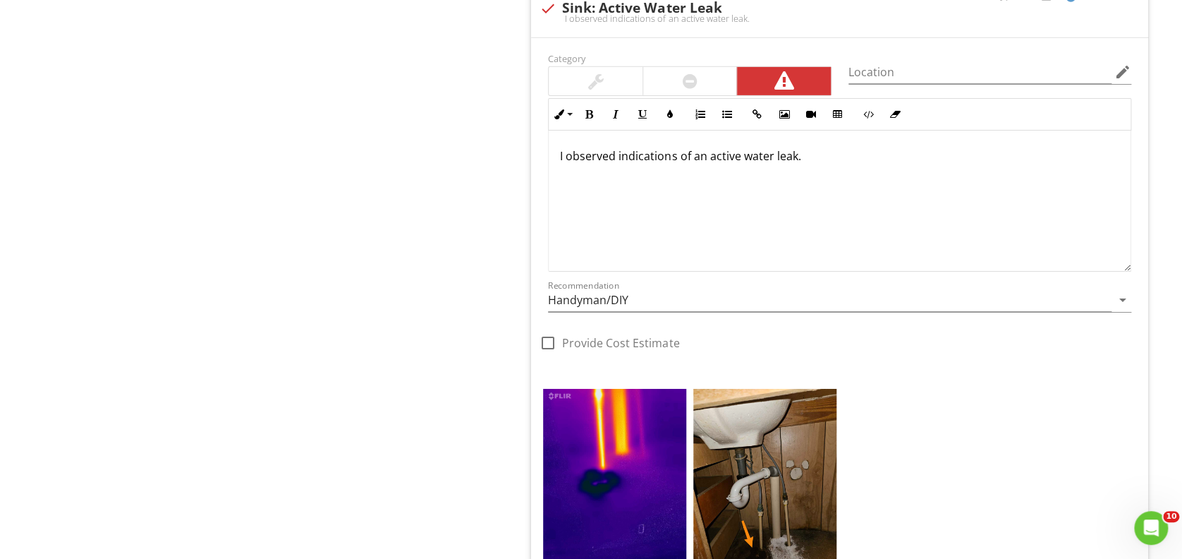
scroll to position [2163, 0]
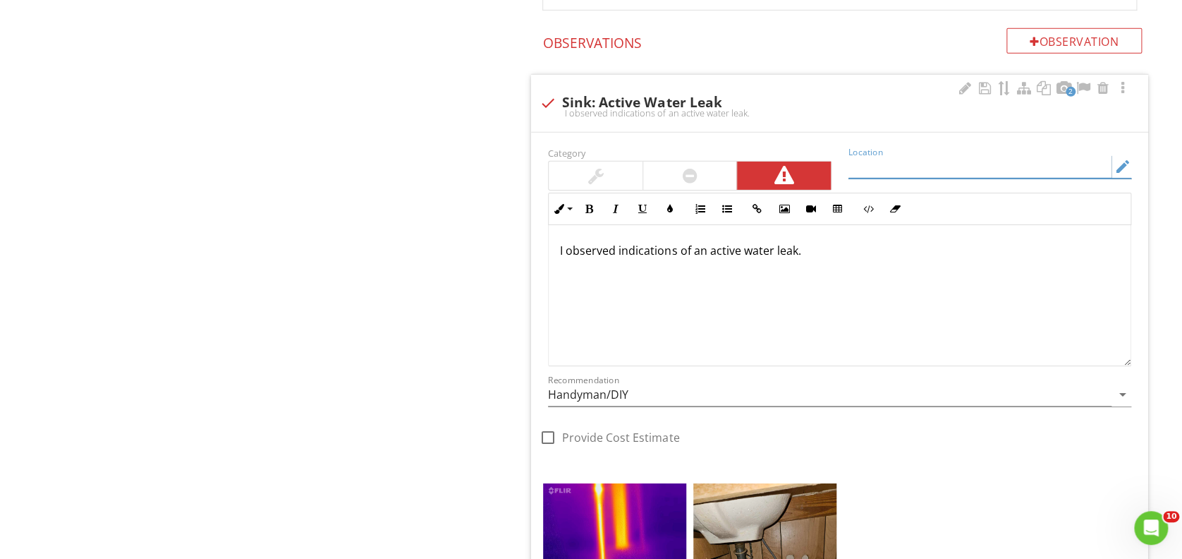
click at [913, 164] on input "Location" at bounding box center [980, 166] width 263 height 23
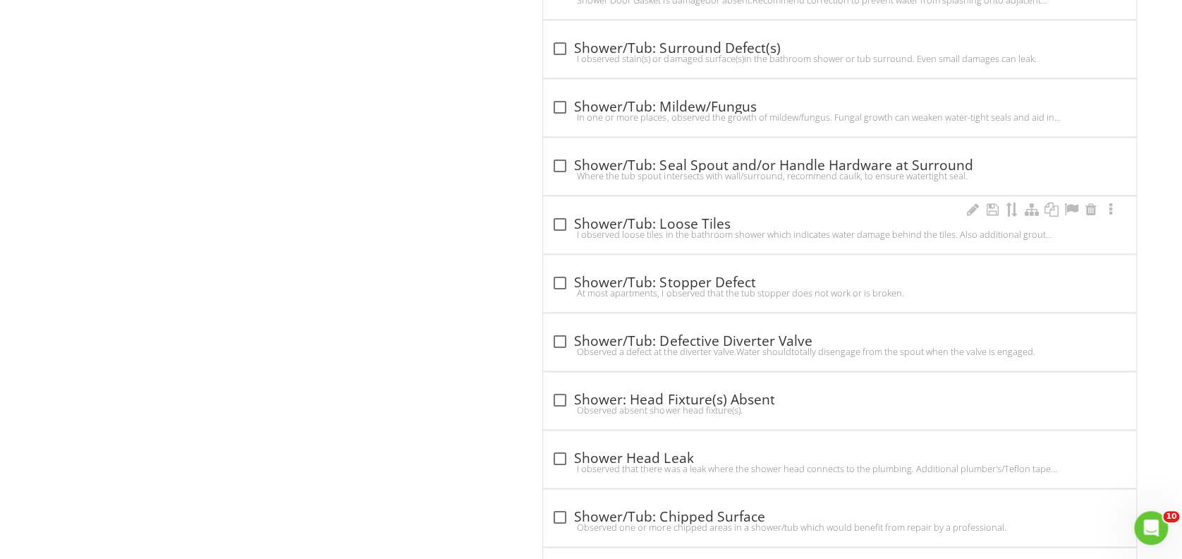
scroll to position [3480, 0]
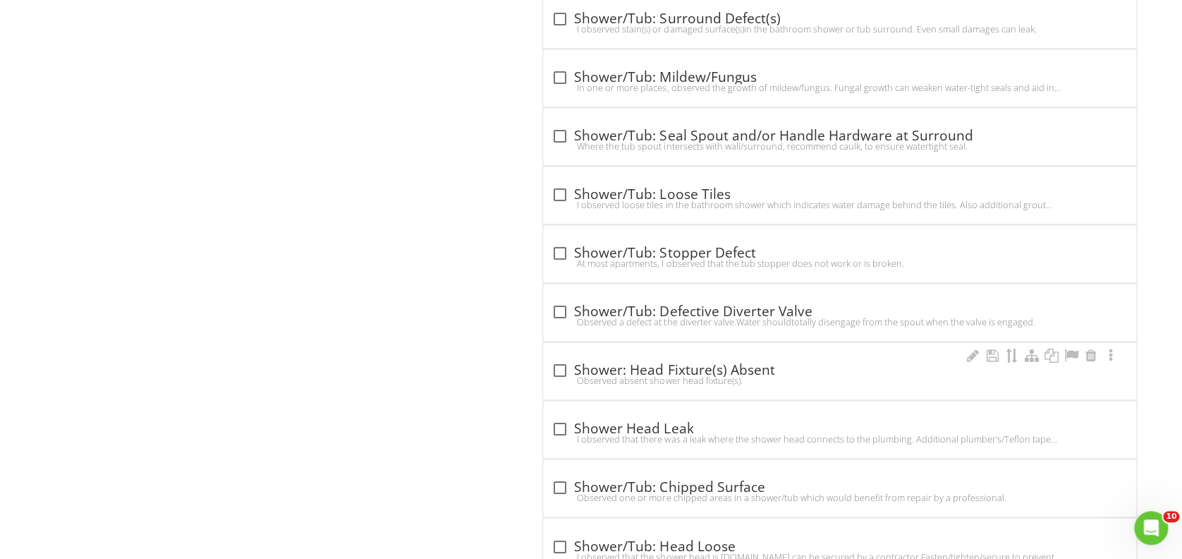
type input "bath"
click at [558, 368] on div at bounding box center [560, 370] width 24 height 24
checkbox input "true"
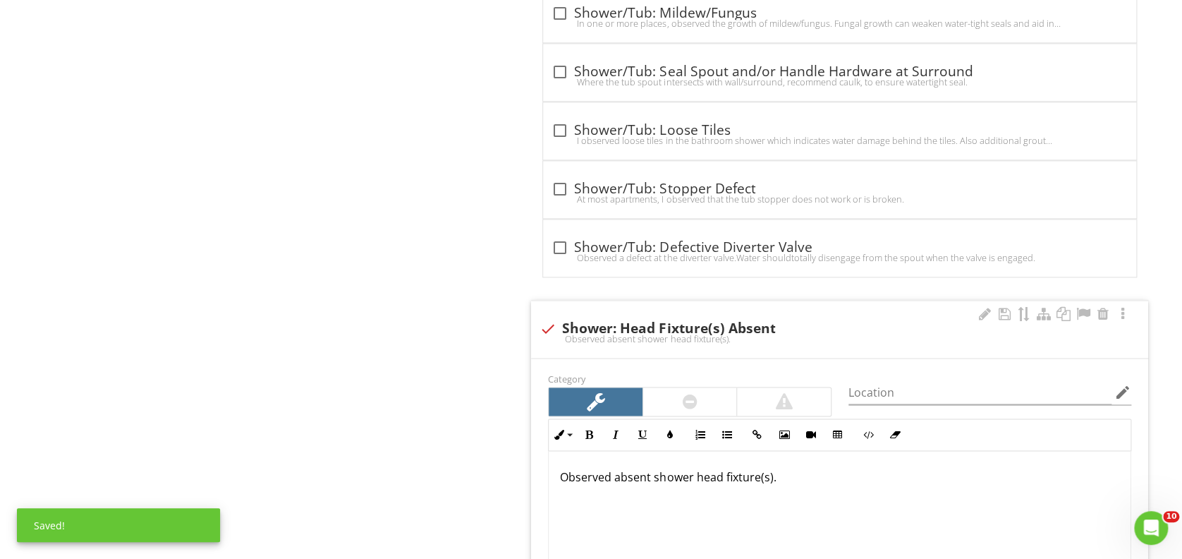
scroll to position [3574, 0]
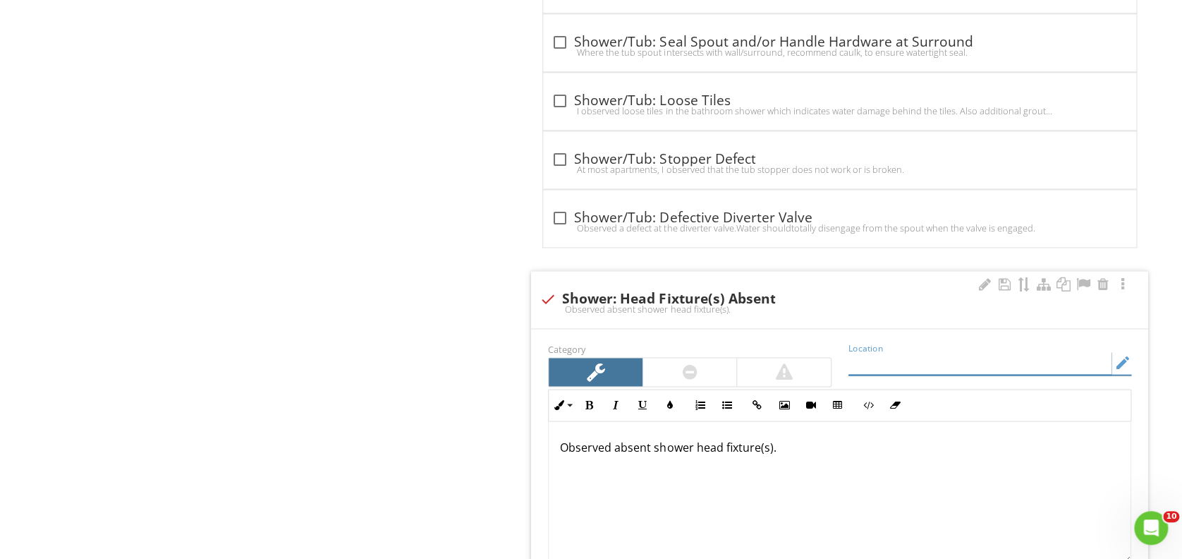
click at [869, 357] on input "Location" at bounding box center [980, 362] width 263 height 23
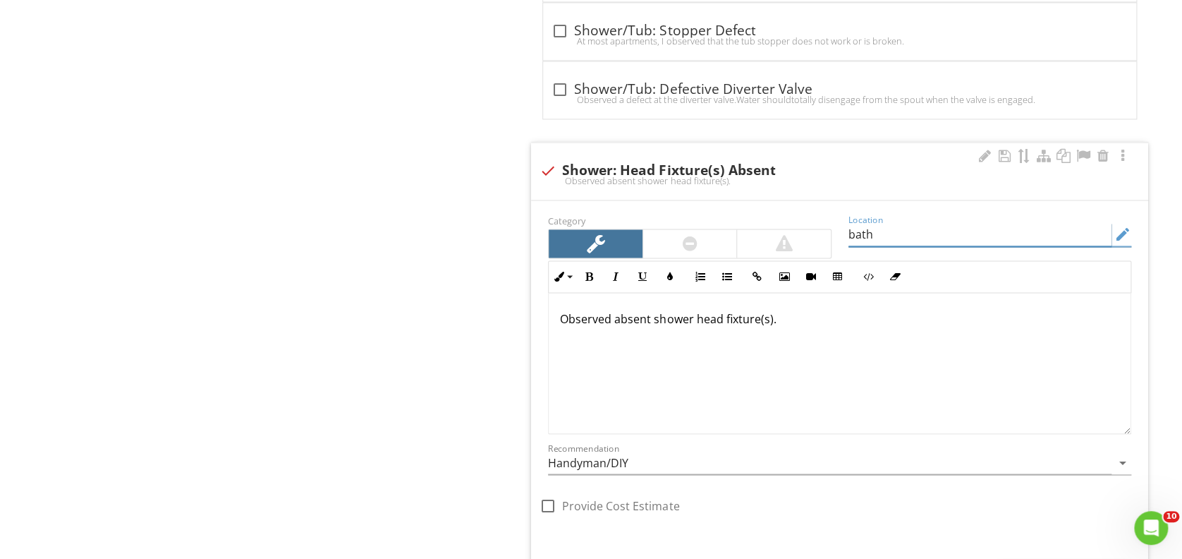
scroll to position [3762, 0]
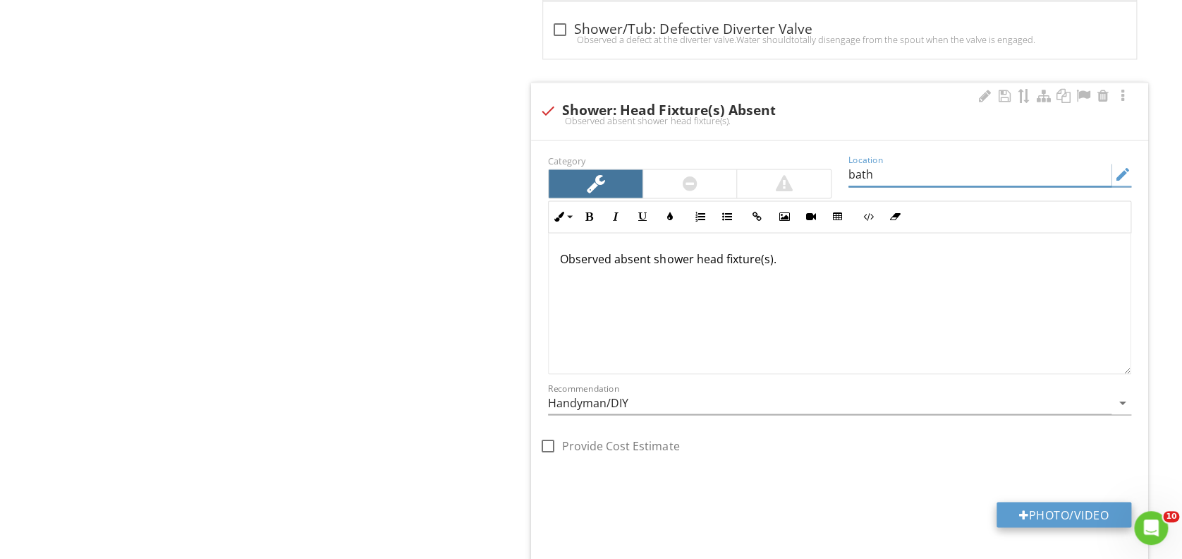
type input "bath"
click at [1022, 509] on div at bounding box center [1024, 514] width 10 height 11
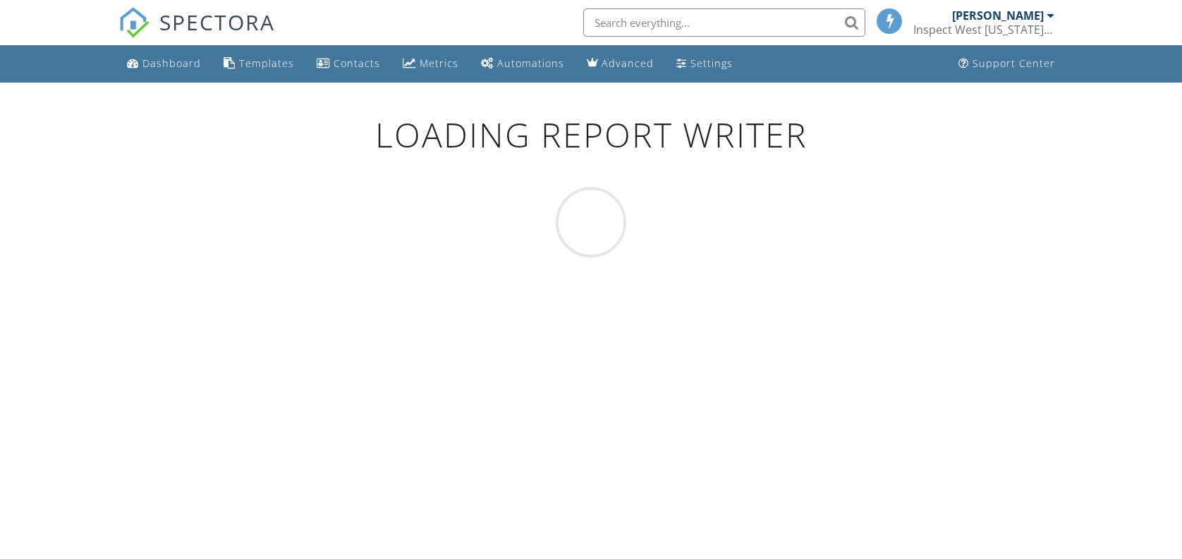
scroll to position [83, 0]
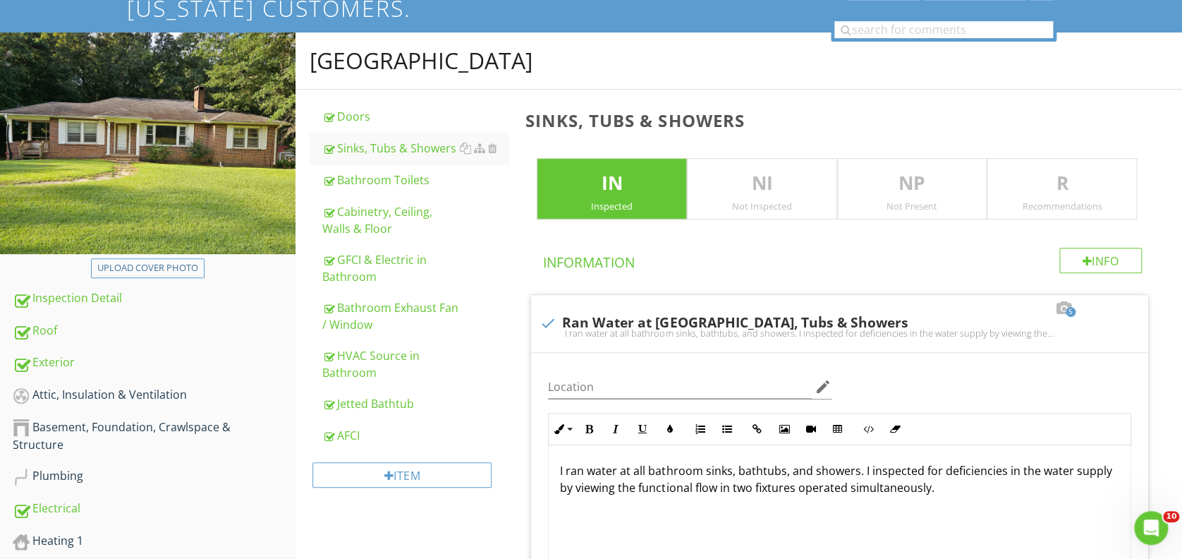
scroll to position [94, 0]
